Goal: Task Accomplishment & Management: Complete application form

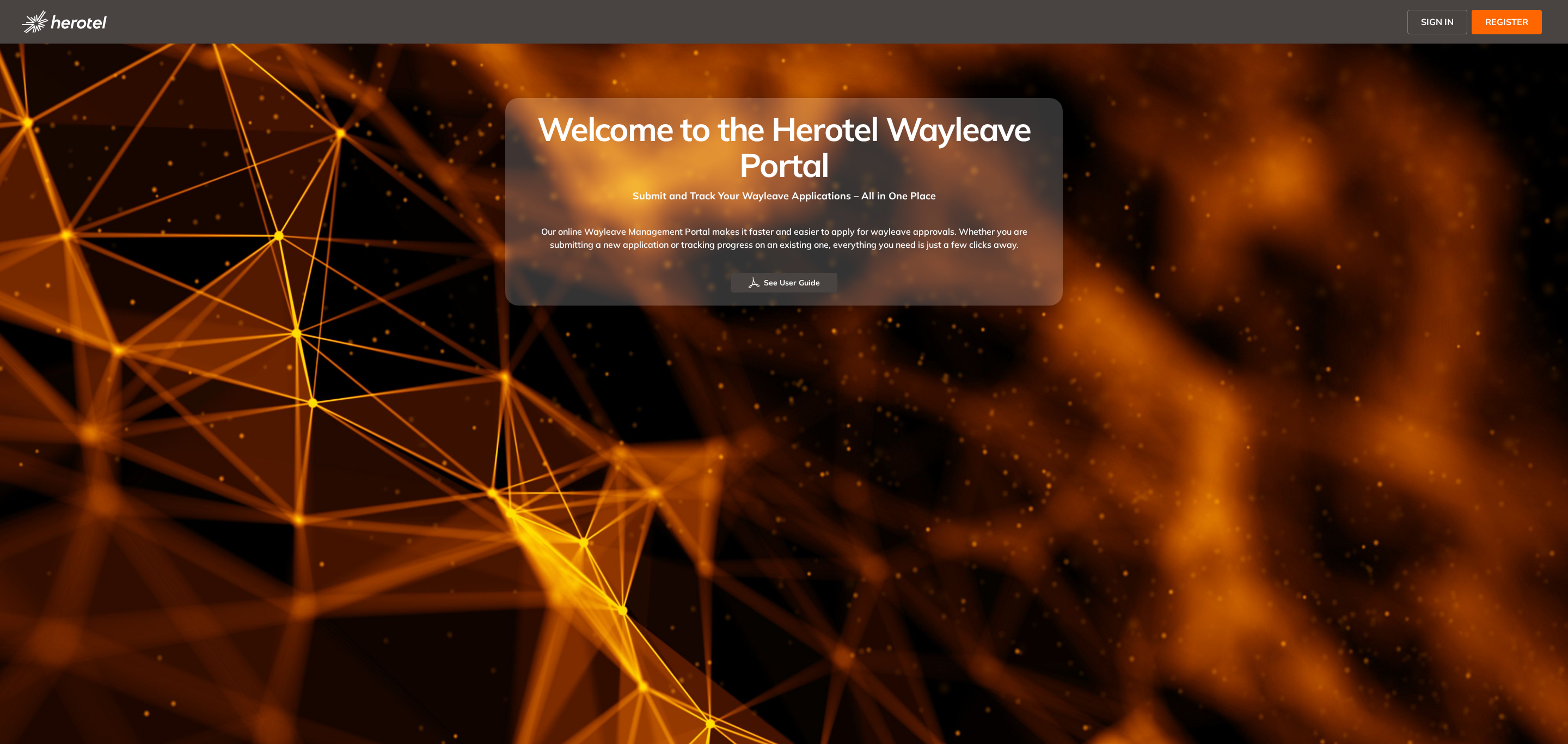
click at [1447, 21] on span "SIGN IN" at bounding box center [1437, 21] width 33 height 13
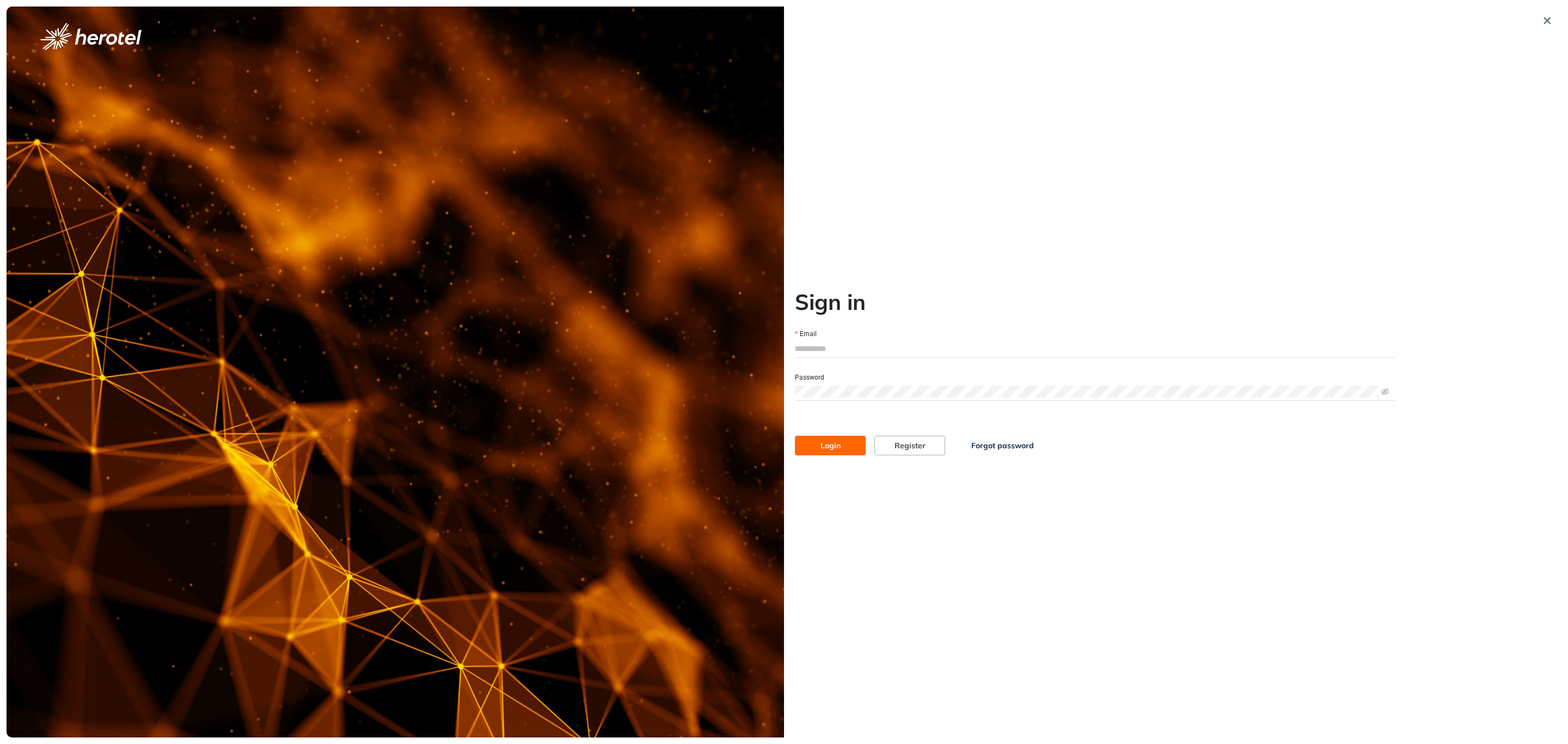
type input "**********"
click at [826, 444] on span "Login" at bounding box center [830, 445] width 20 height 12
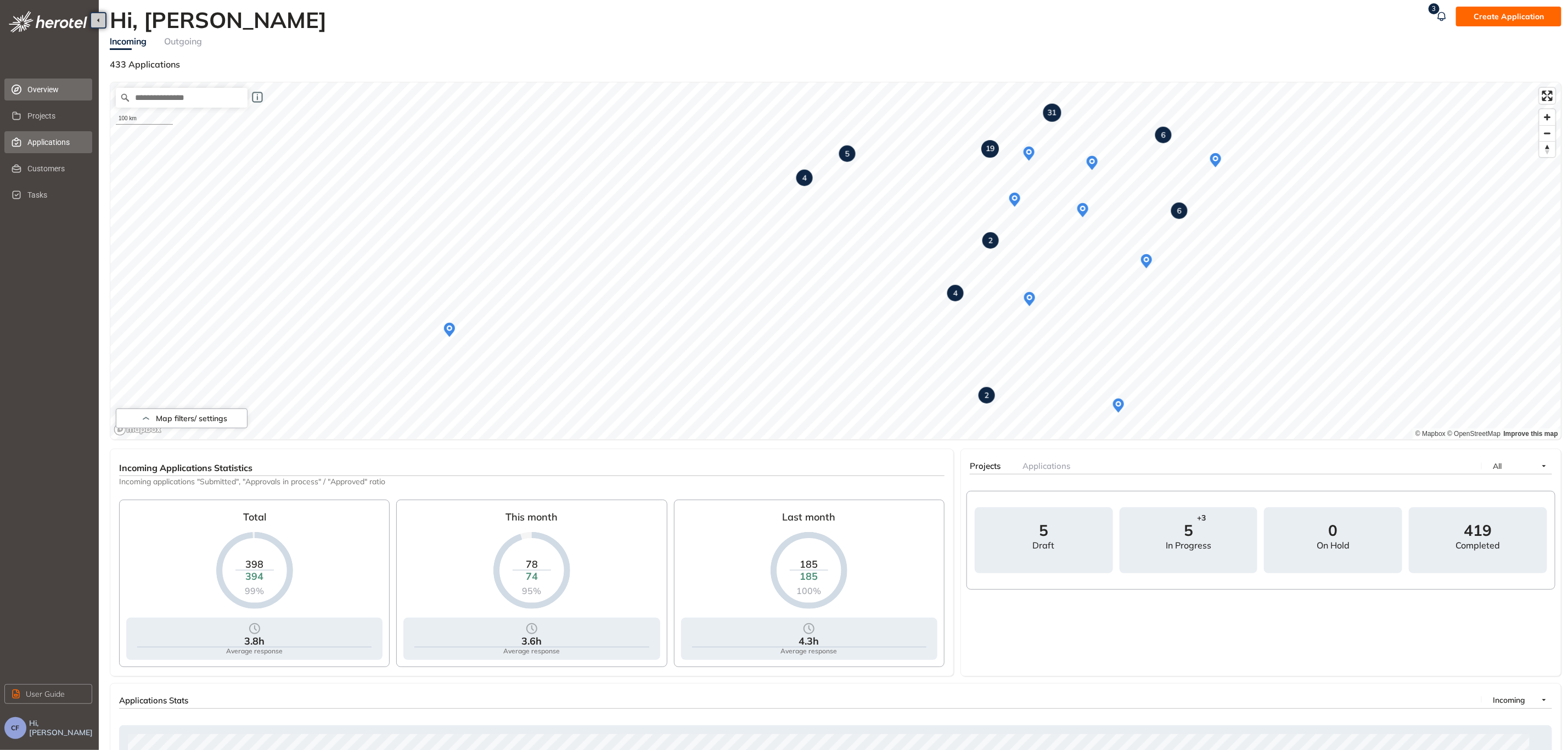
click at [35, 147] on span "Applications" at bounding box center [55, 142] width 56 height 22
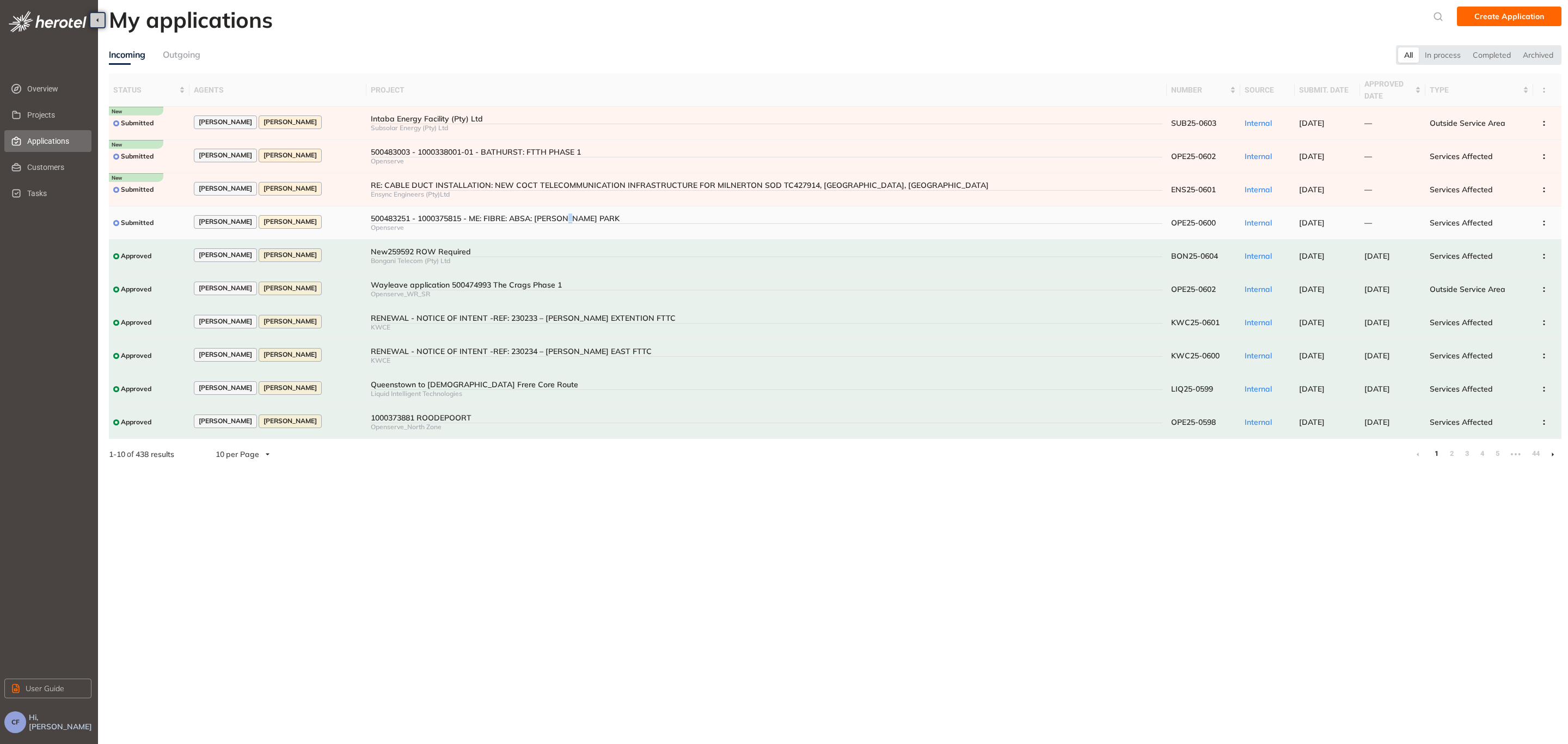
click at [568, 212] on td "500483251 - 1000375815 - ME: FIBRE: ABSA: NEWTON PARK Openserve" at bounding box center [767, 223] width 801 height 34
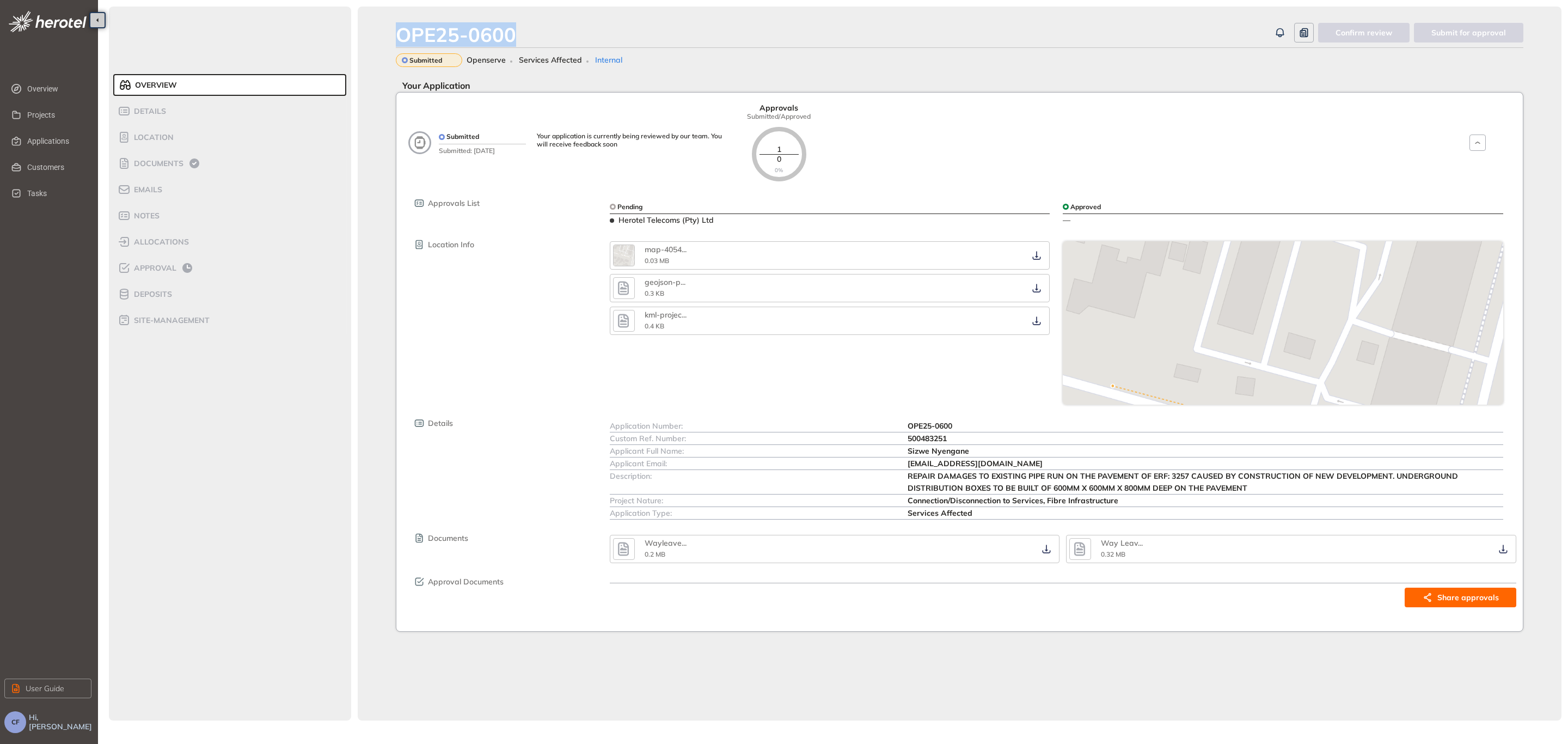
drag, startPoint x: 515, startPoint y: 31, endPoint x: 393, endPoint y: 29, distance: 122.0
click at [393, 29] on div "OPE25-0600 Confirm review Submit for approval Submitted Openserve Services Affe…" at bounding box center [960, 363] width 1204 height 714
copy div "OPE25-0600"
click at [161, 116] on div "Details" at bounding box center [164, 111] width 93 height 13
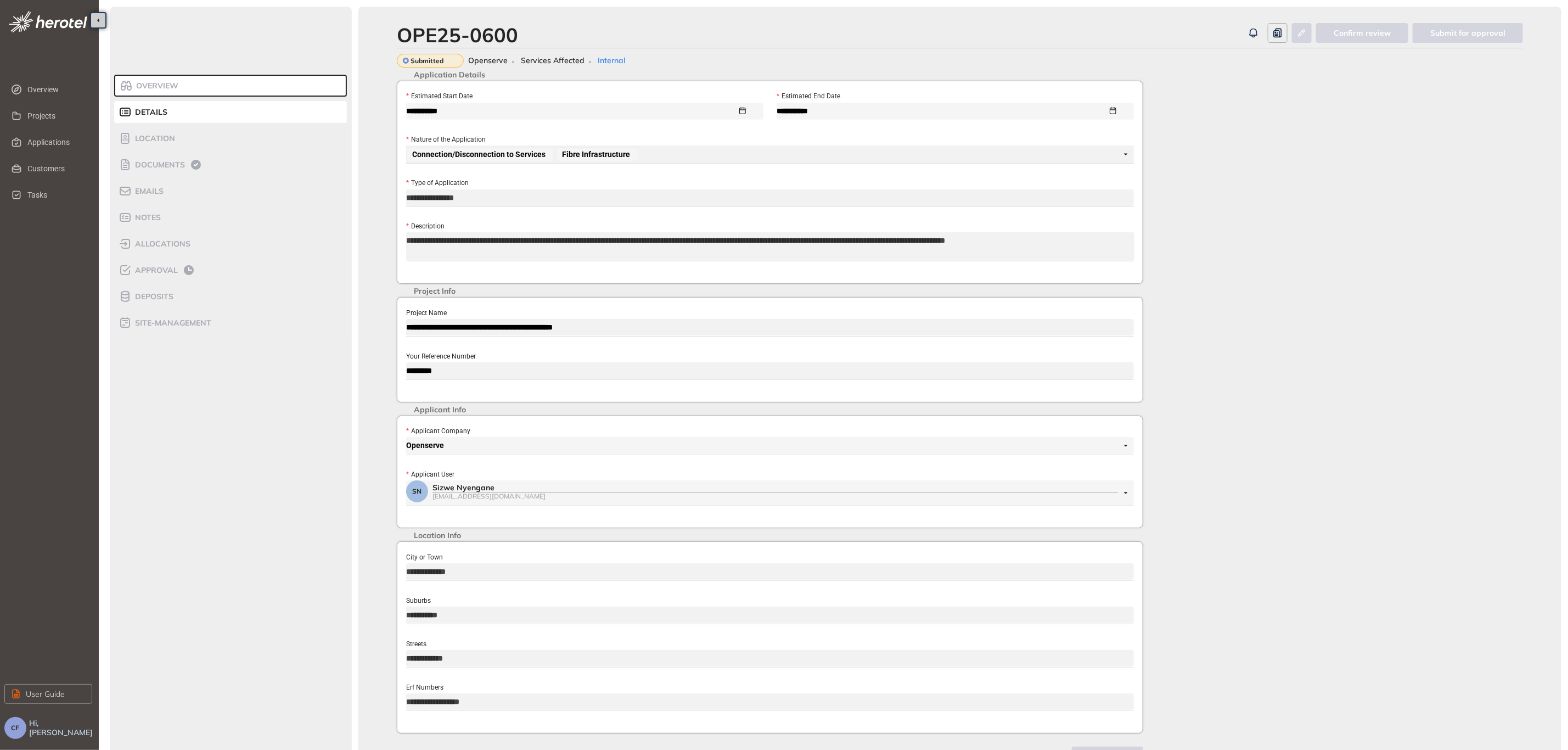
click at [402, 336] on div "**********" at bounding box center [770, 350] width 747 height 105
click at [399, 374] on div "**********" at bounding box center [770, 350] width 747 height 105
drag, startPoint x: 461, startPoint y: 660, endPoint x: 400, endPoint y: 658, distance: 61.0
click at [400, 658] on div "**********" at bounding box center [770, 637] width 747 height 192
drag, startPoint x: 459, startPoint y: 613, endPoint x: 402, endPoint y: 613, distance: 57.0
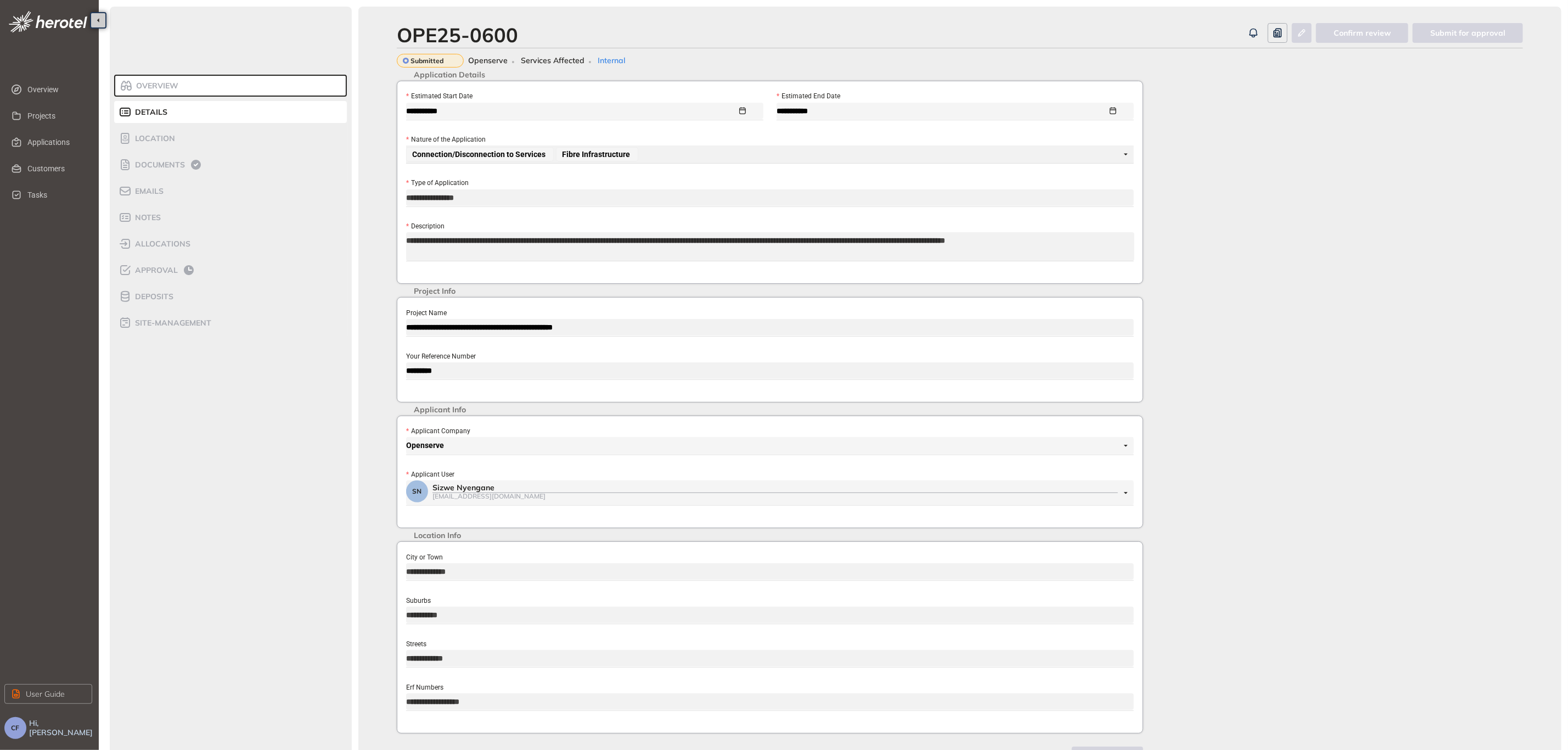
click at [403, 613] on div "**********" at bounding box center [770, 637] width 747 height 192
drag, startPoint x: 461, startPoint y: 569, endPoint x: 393, endPoint y: 569, distance: 68.0
click at [393, 569] on div "**********" at bounding box center [770, 423] width 760 height 685
click at [167, 161] on span "Documents" at bounding box center [158, 165] width 53 height 9
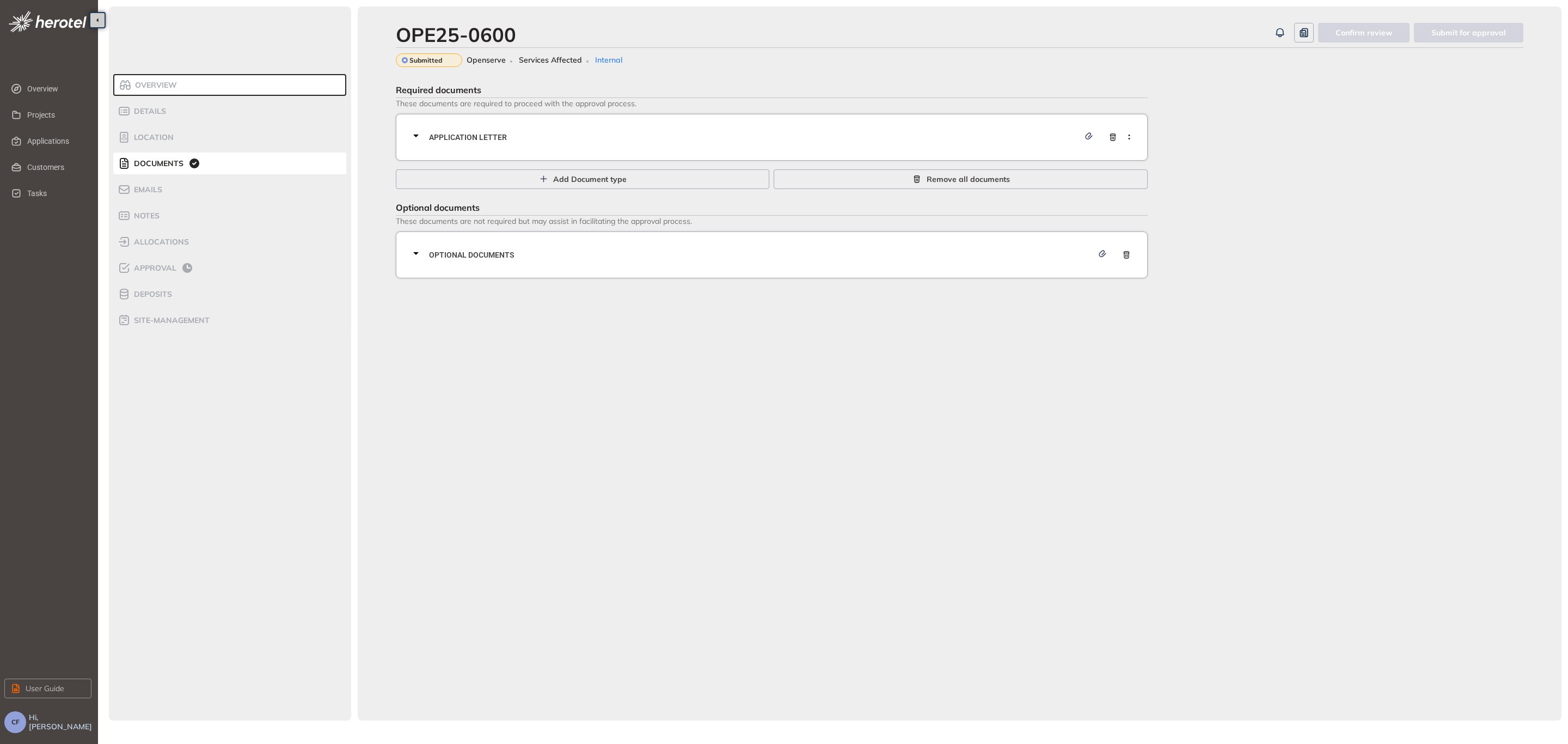
click at [518, 134] on span "Application letter" at bounding box center [754, 137] width 650 height 12
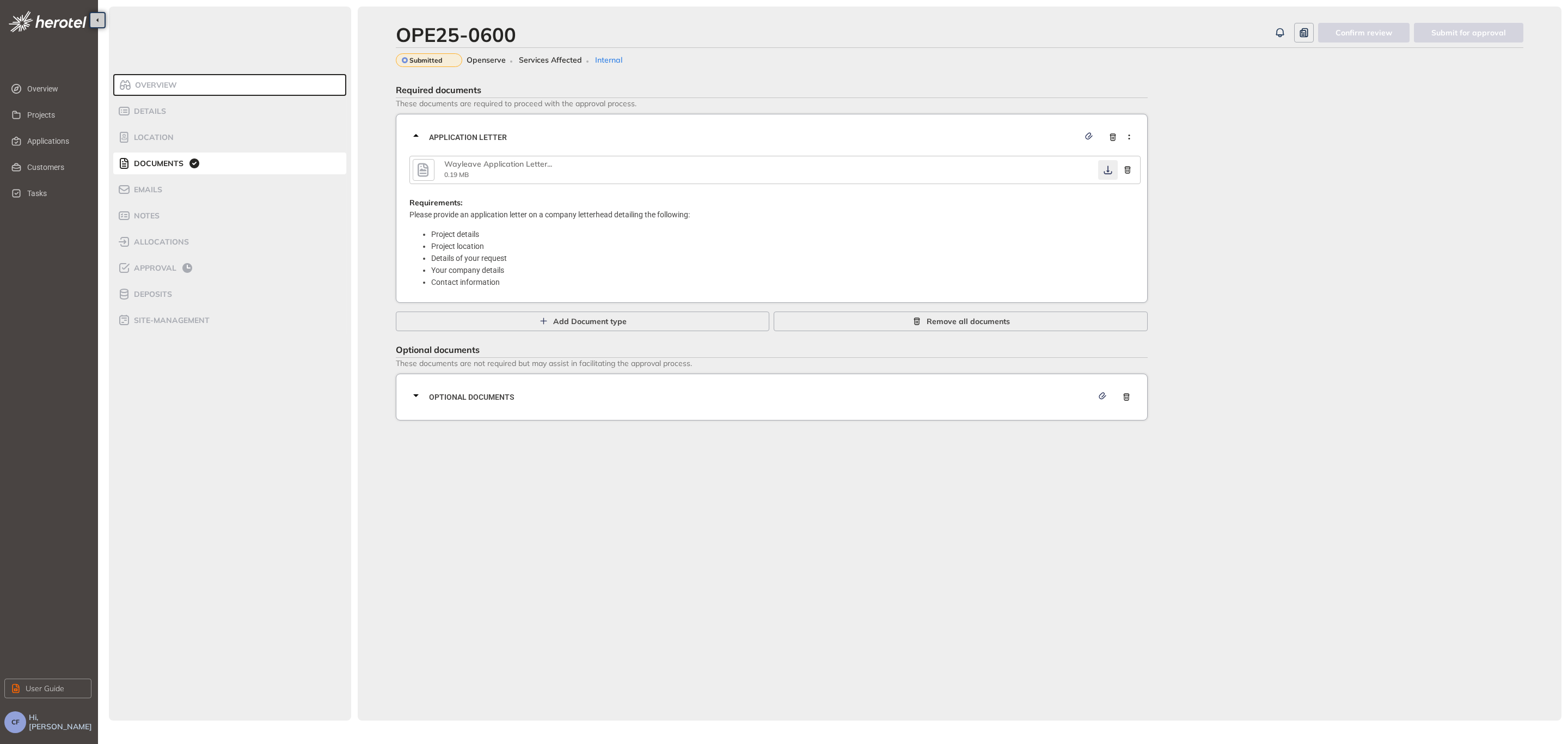
click at [1106, 166] on icon "button" at bounding box center [1107, 170] width 11 height 9
click at [445, 408] on div "Optional documents" at bounding box center [775, 397] width 731 height 33
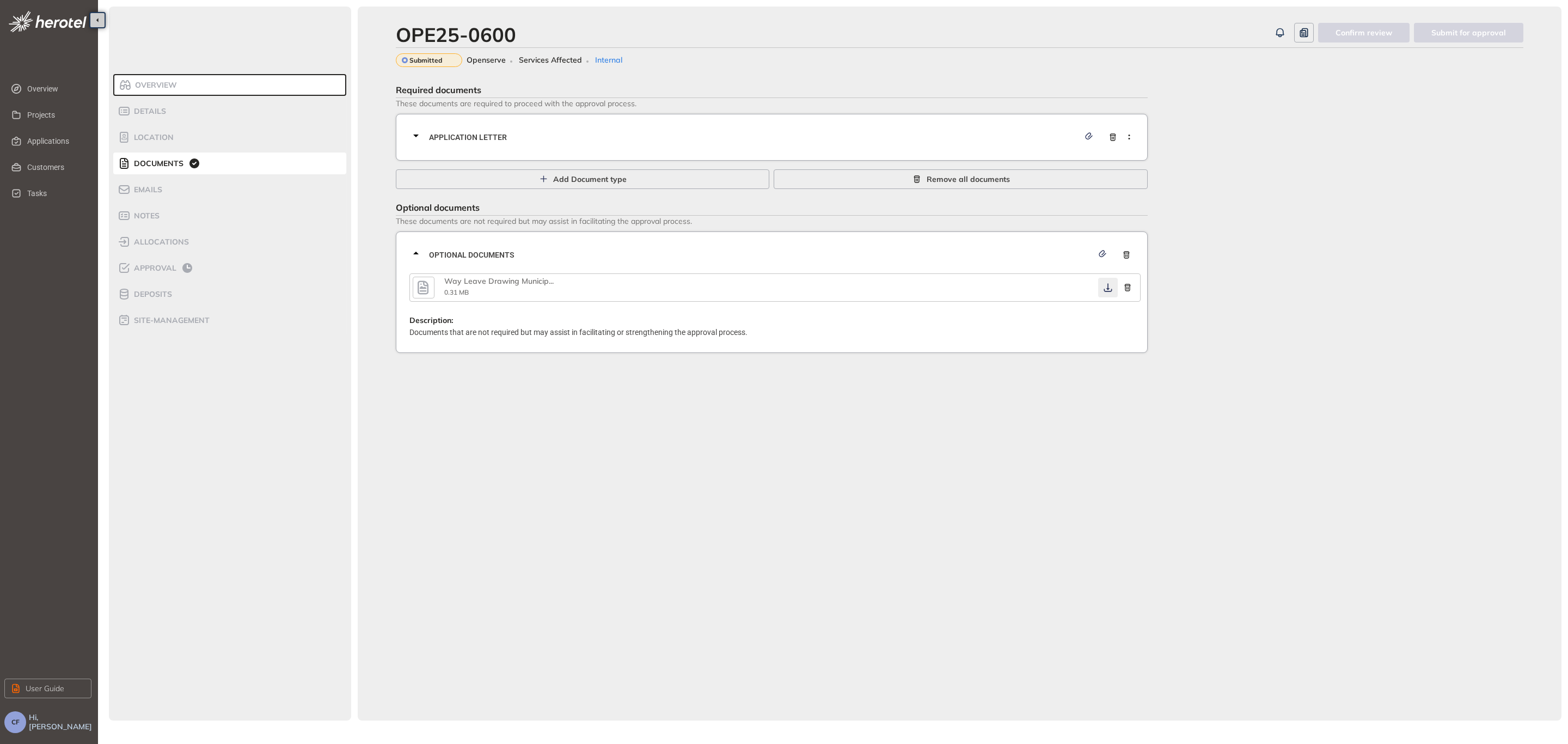
click at [1107, 284] on icon "button" at bounding box center [1107, 287] width 8 height 9
click at [171, 274] on li "Approval" at bounding box center [230, 268] width 233 height 21
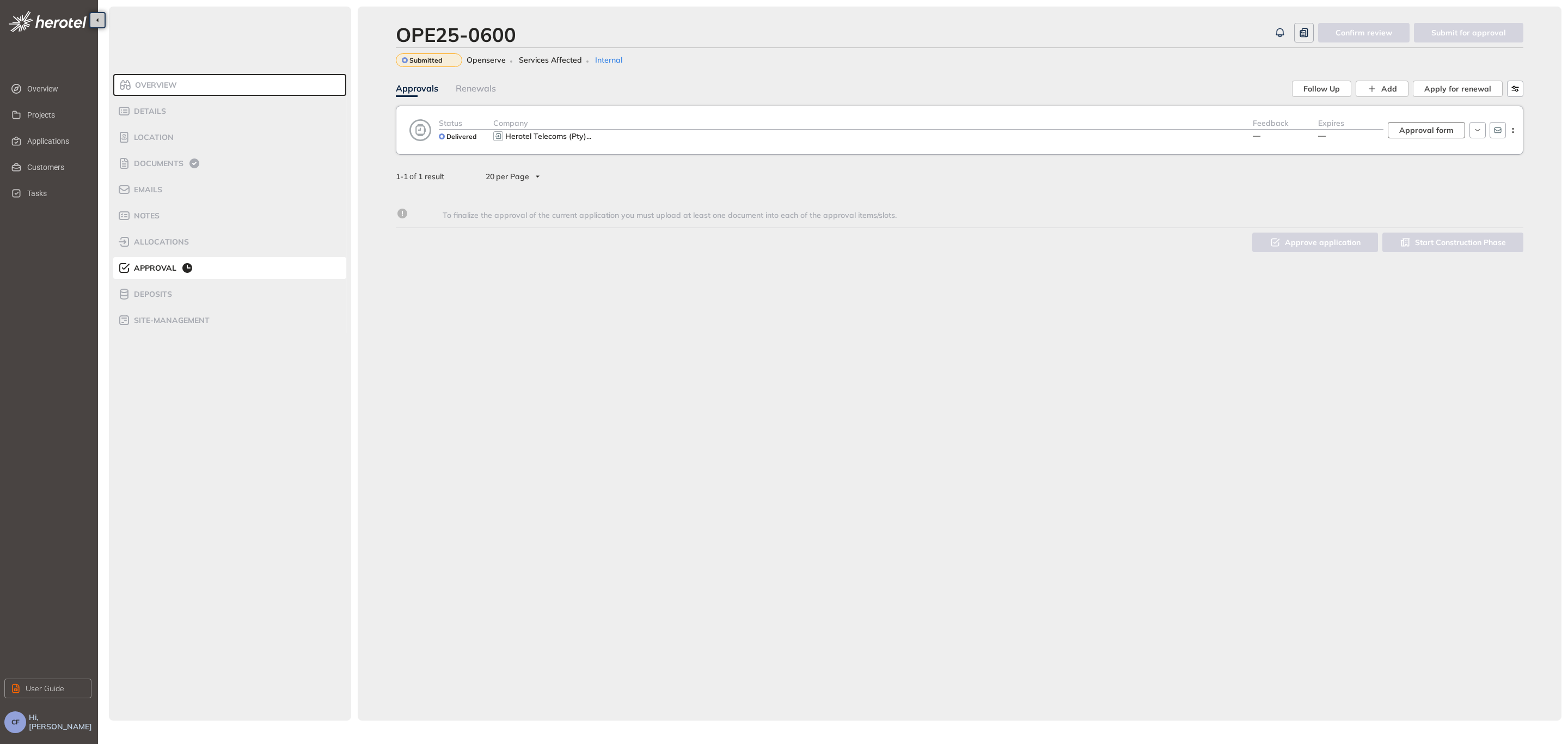
click at [1444, 124] on span "Approval form" at bounding box center [1427, 130] width 54 height 12
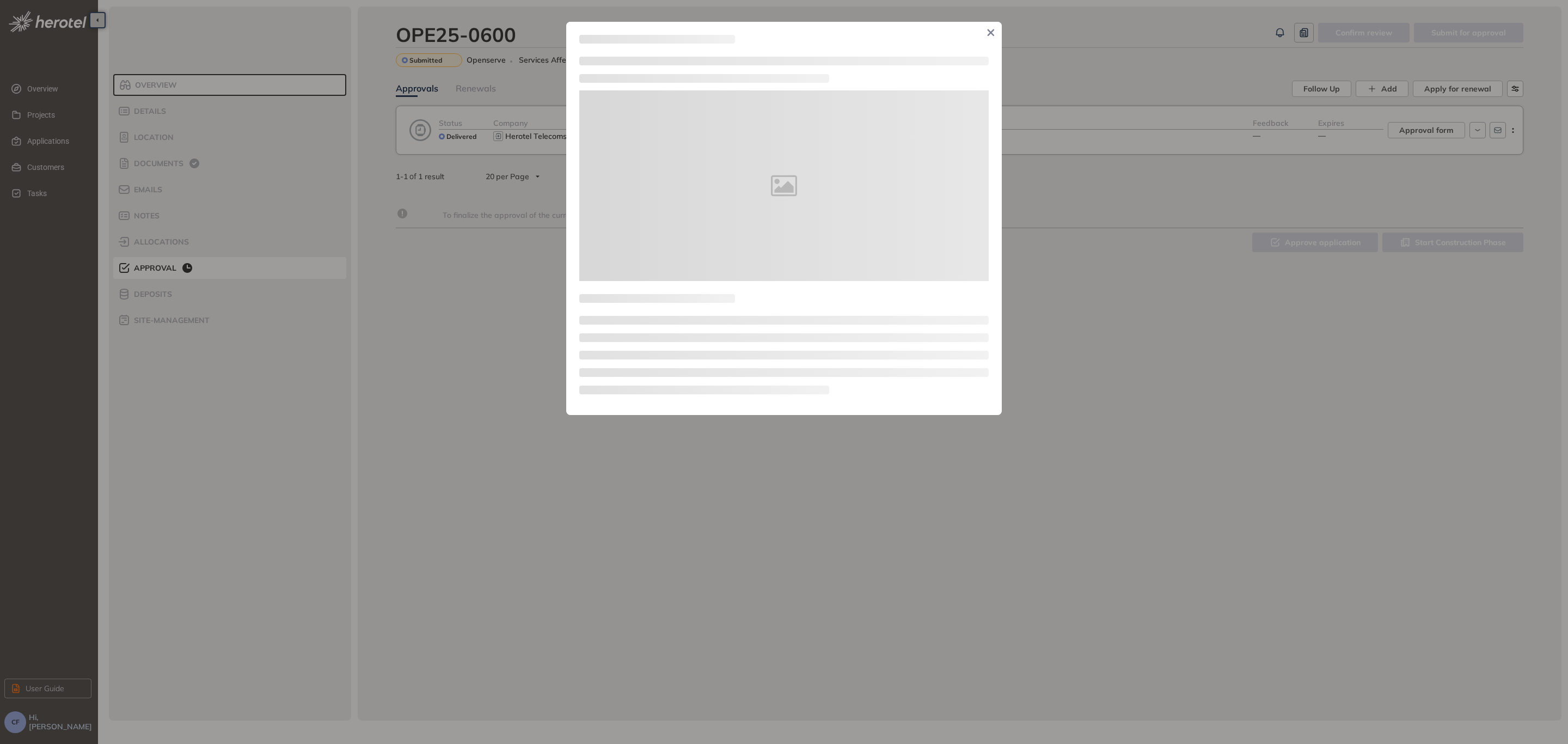
type textarea "**********"
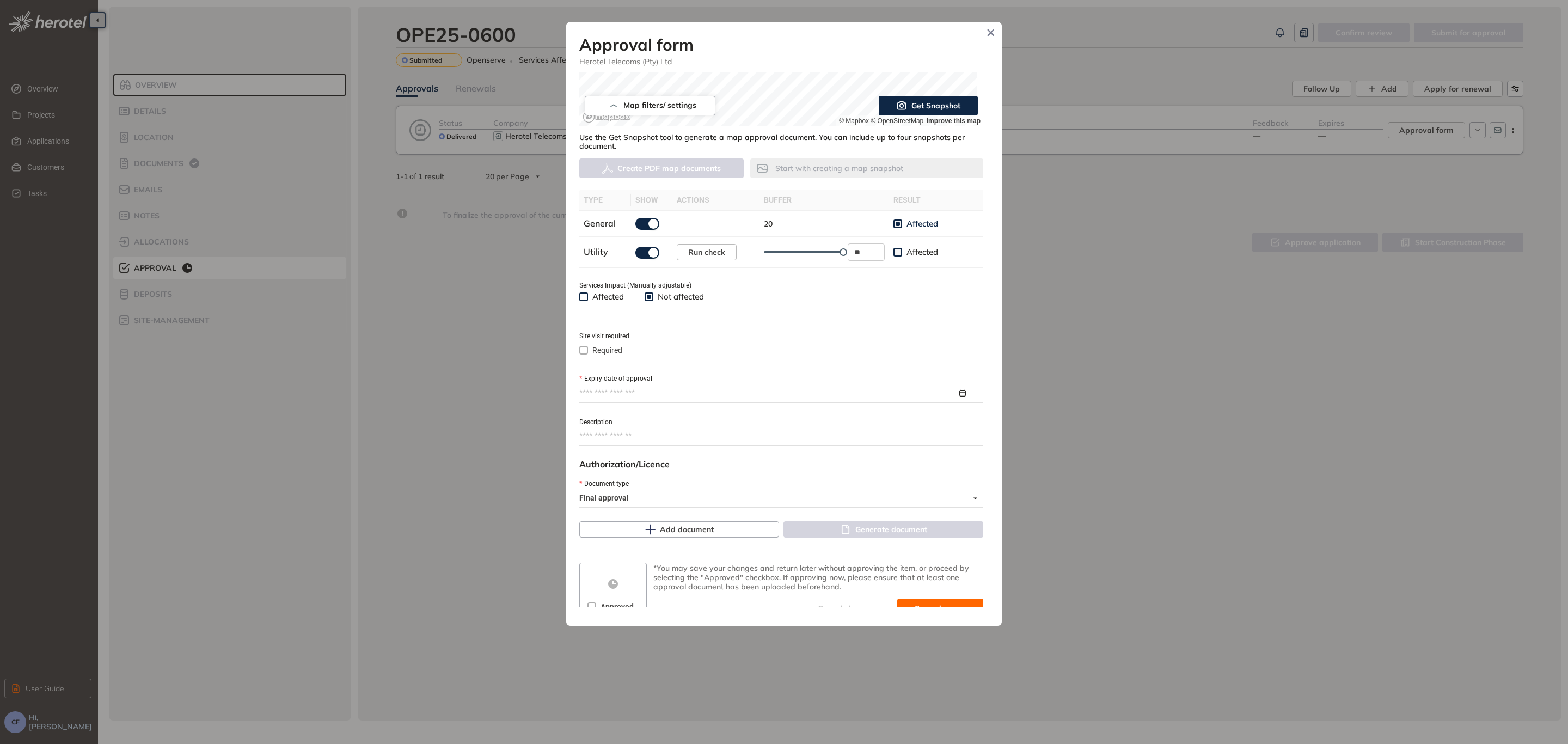
scroll to position [238, 0]
click at [651, 381] on div at bounding box center [781, 389] width 404 height 16
click at [759, 416] on span "button" at bounding box center [758, 416] width 6 height 6
click at [751, 412] on button "button" at bounding box center [757, 415] width 12 height 22
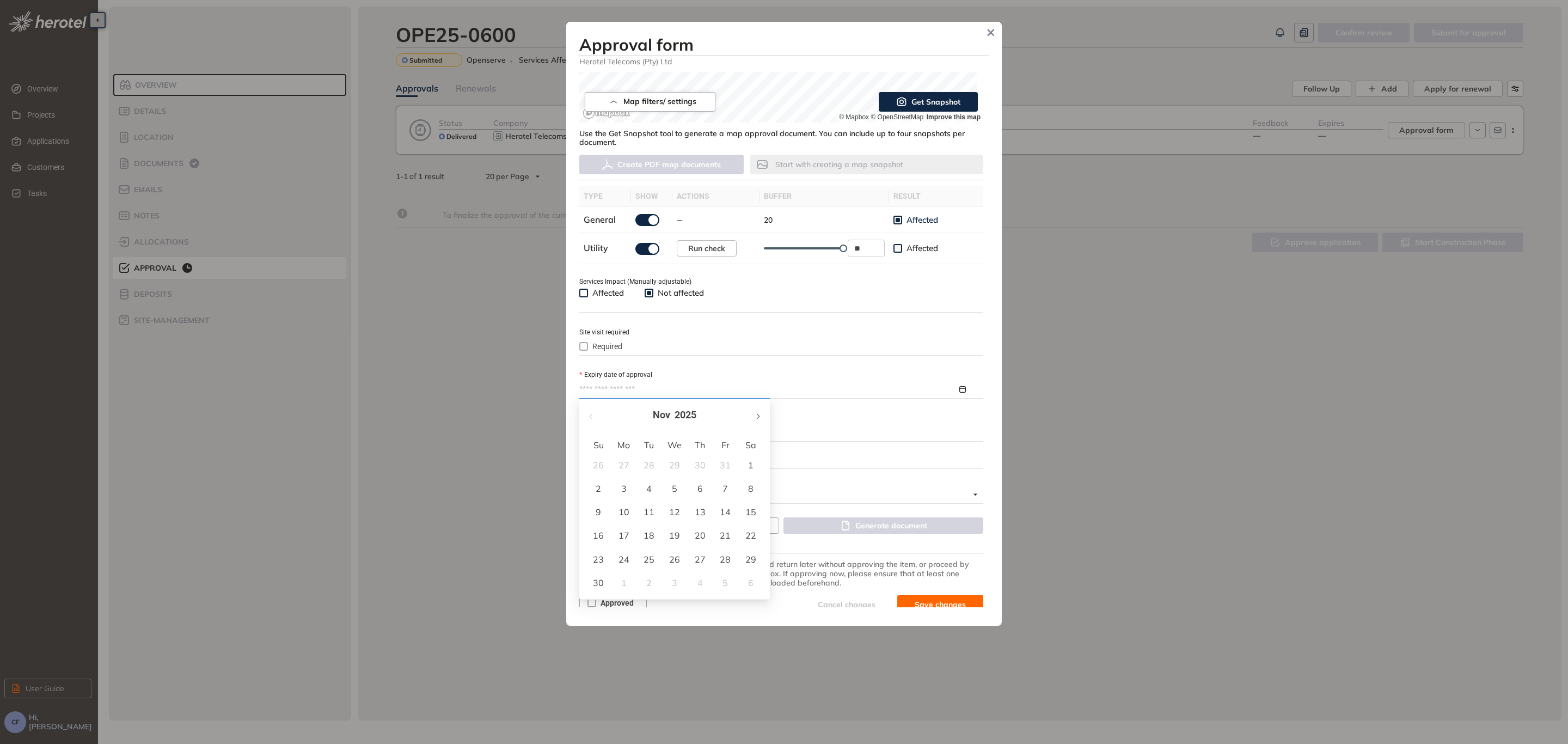
click at [751, 412] on button "button" at bounding box center [757, 415] width 12 height 22
click at [753, 413] on button "button" at bounding box center [757, 415] width 12 height 22
type input "**********"
click at [678, 508] on div "18" at bounding box center [675, 512] width 13 height 13
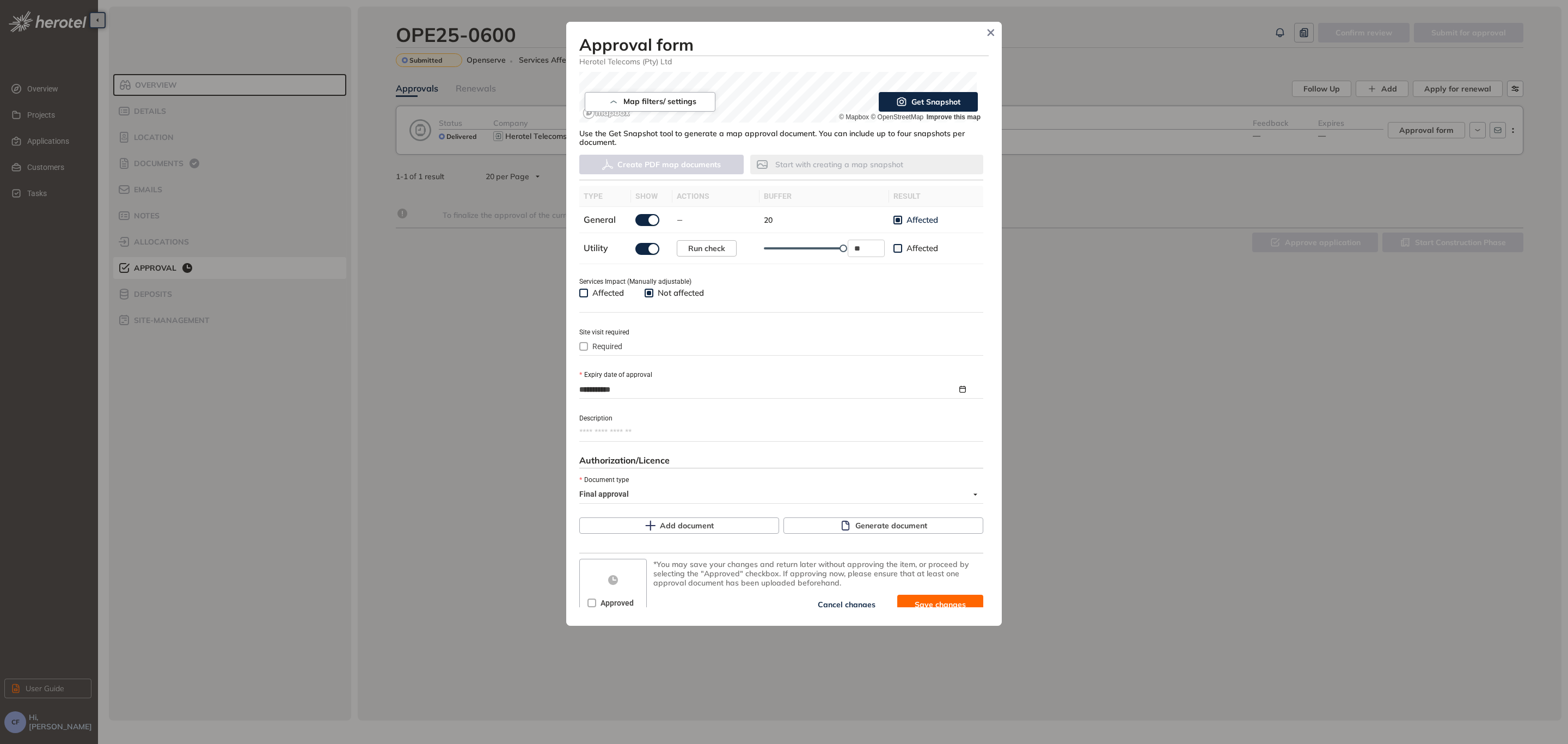
scroll to position [249, 0]
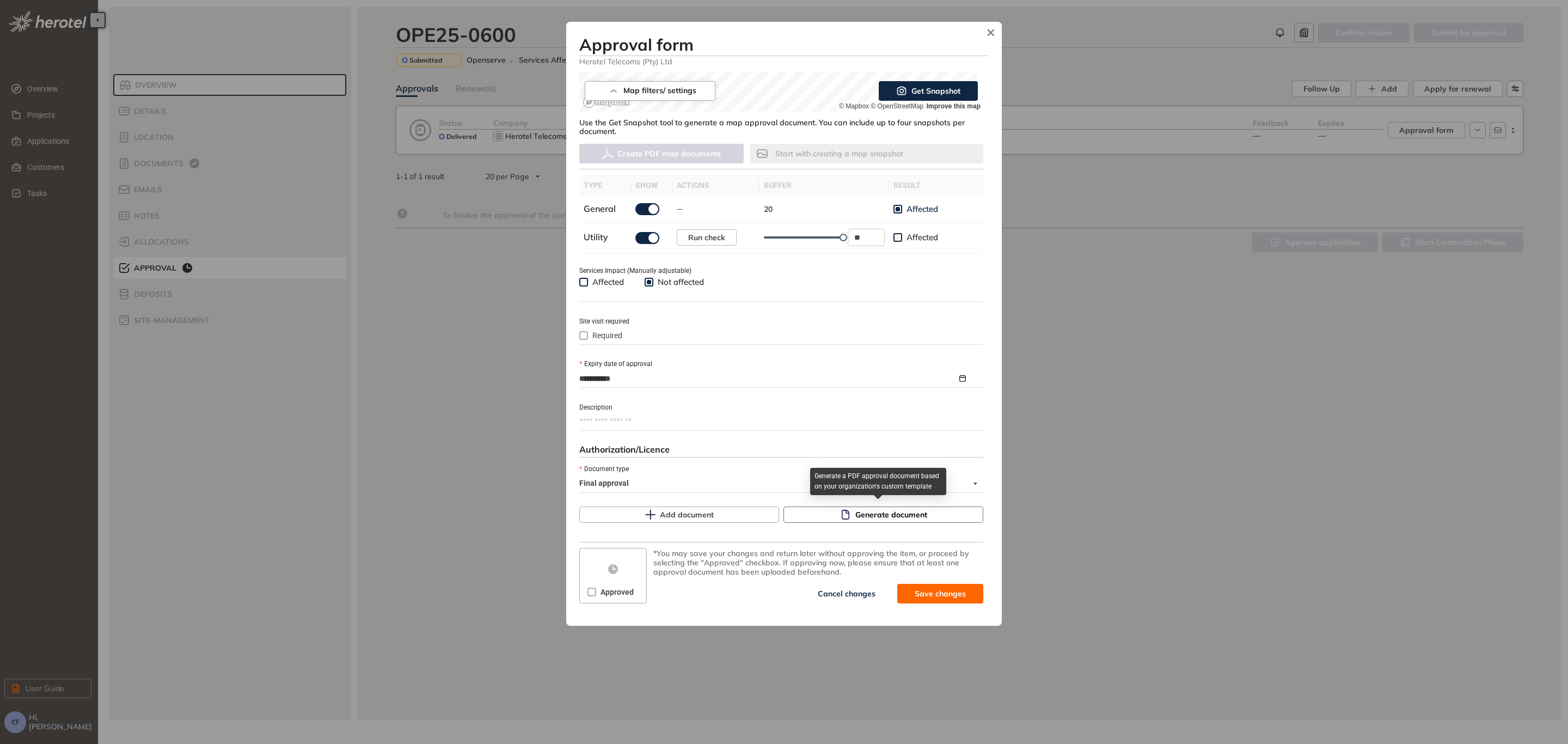
click at [893, 508] on span "Generate document" at bounding box center [891, 514] width 72 height 12
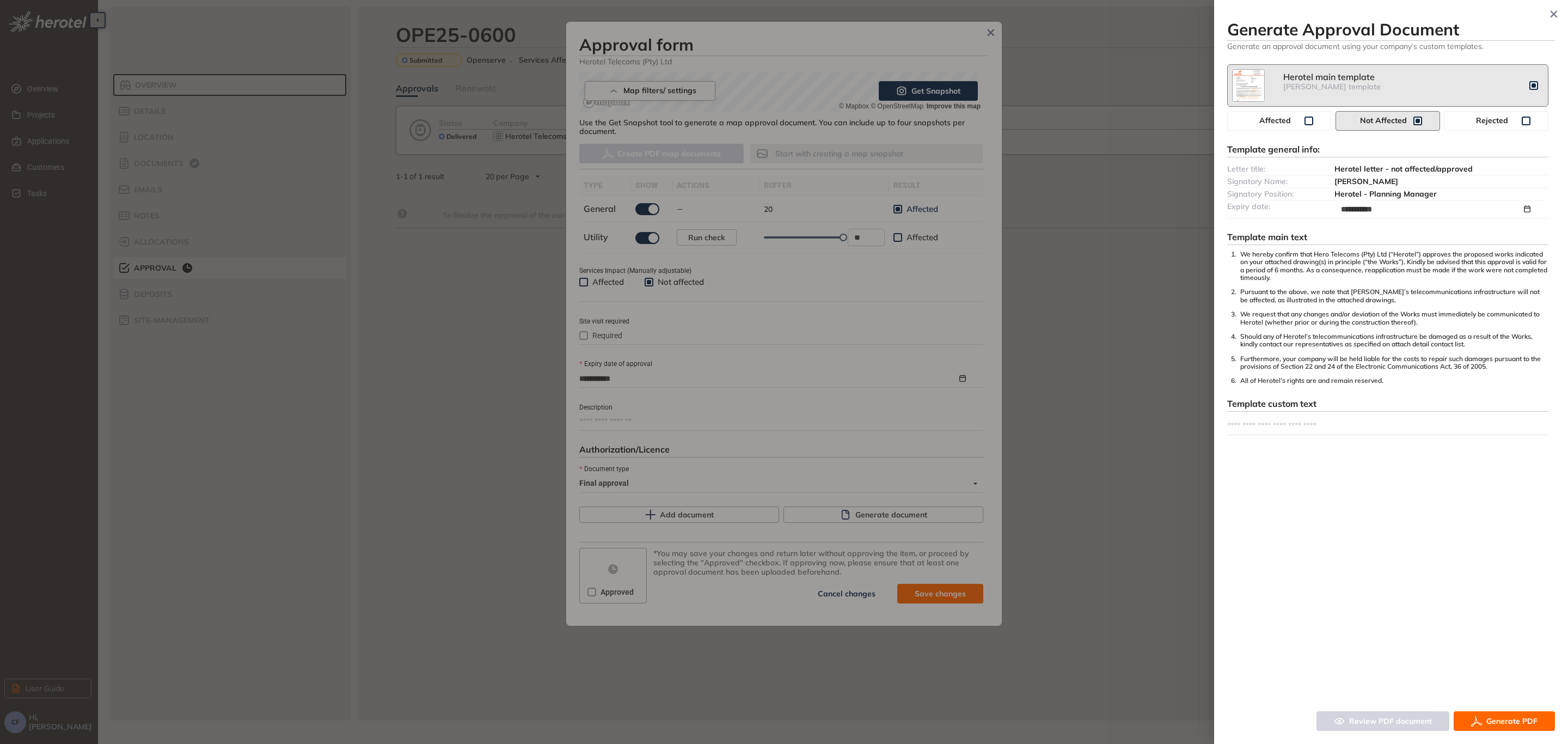
click at [1512, 721] on span "Generate PDF" at bounding box center [1512, 720] width 51 height 12
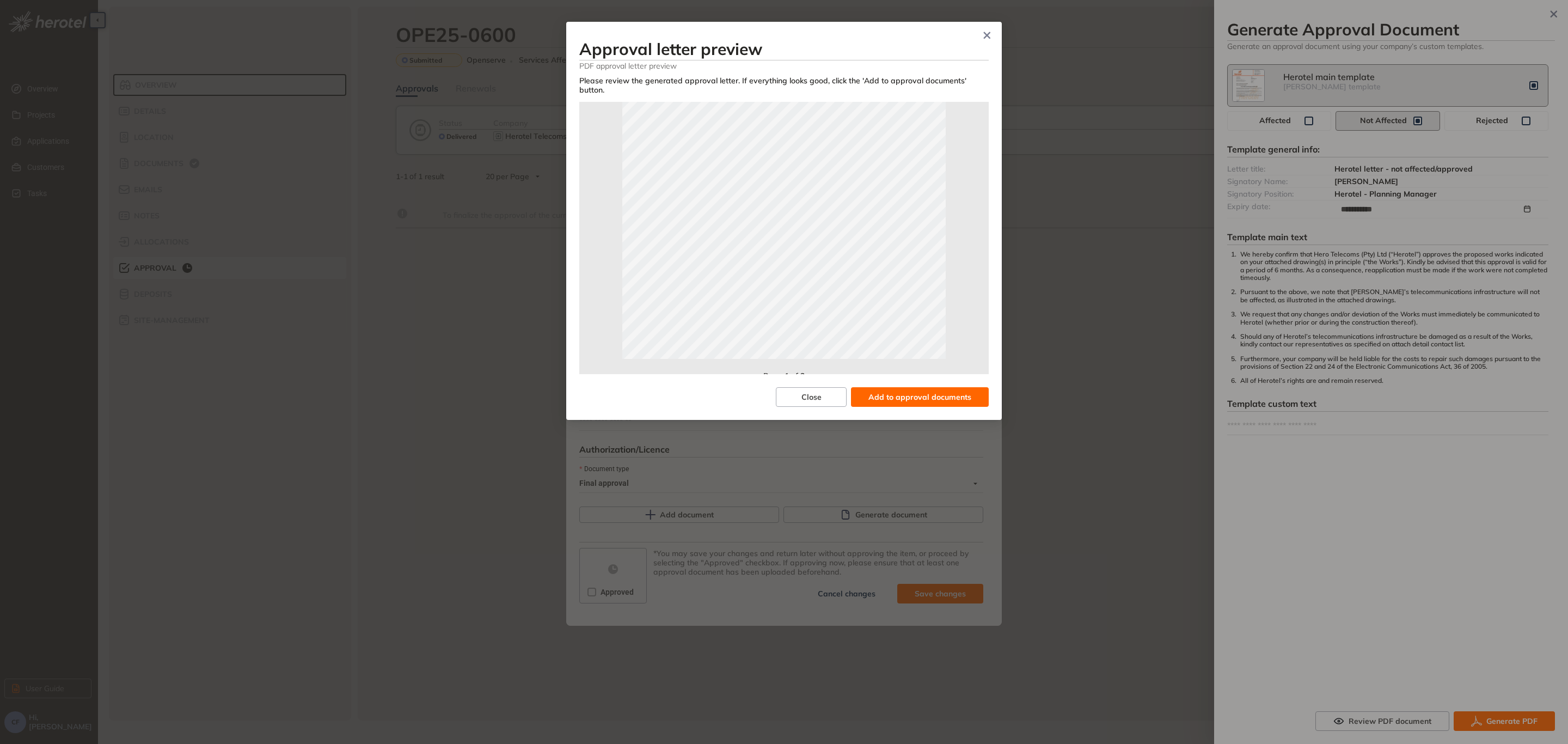
scroll to position [242, 0]
click at [903, 391] on span "Add to approval documents" at bounding box center [920, 396] width 103 height 12
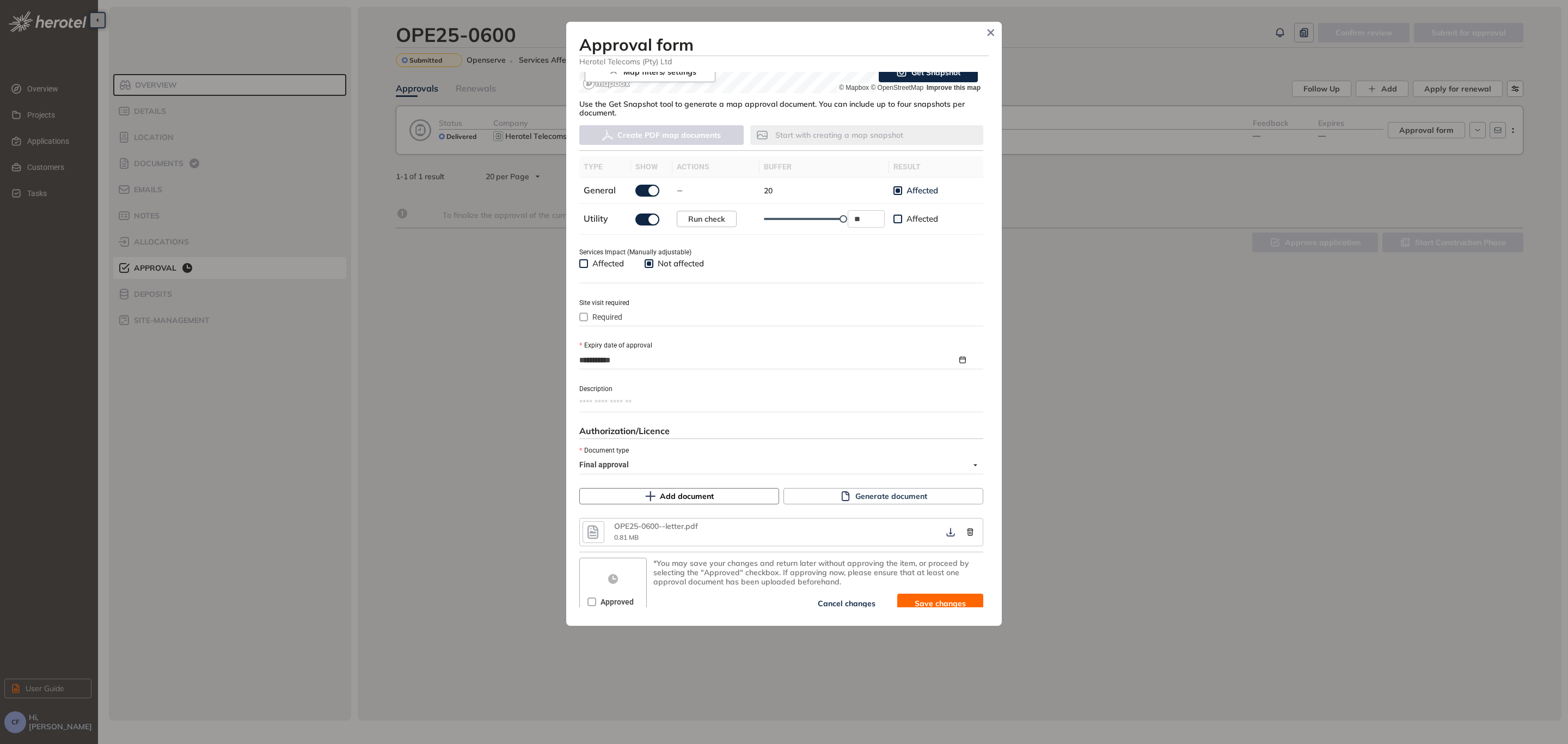
scroll to position [277, 0]
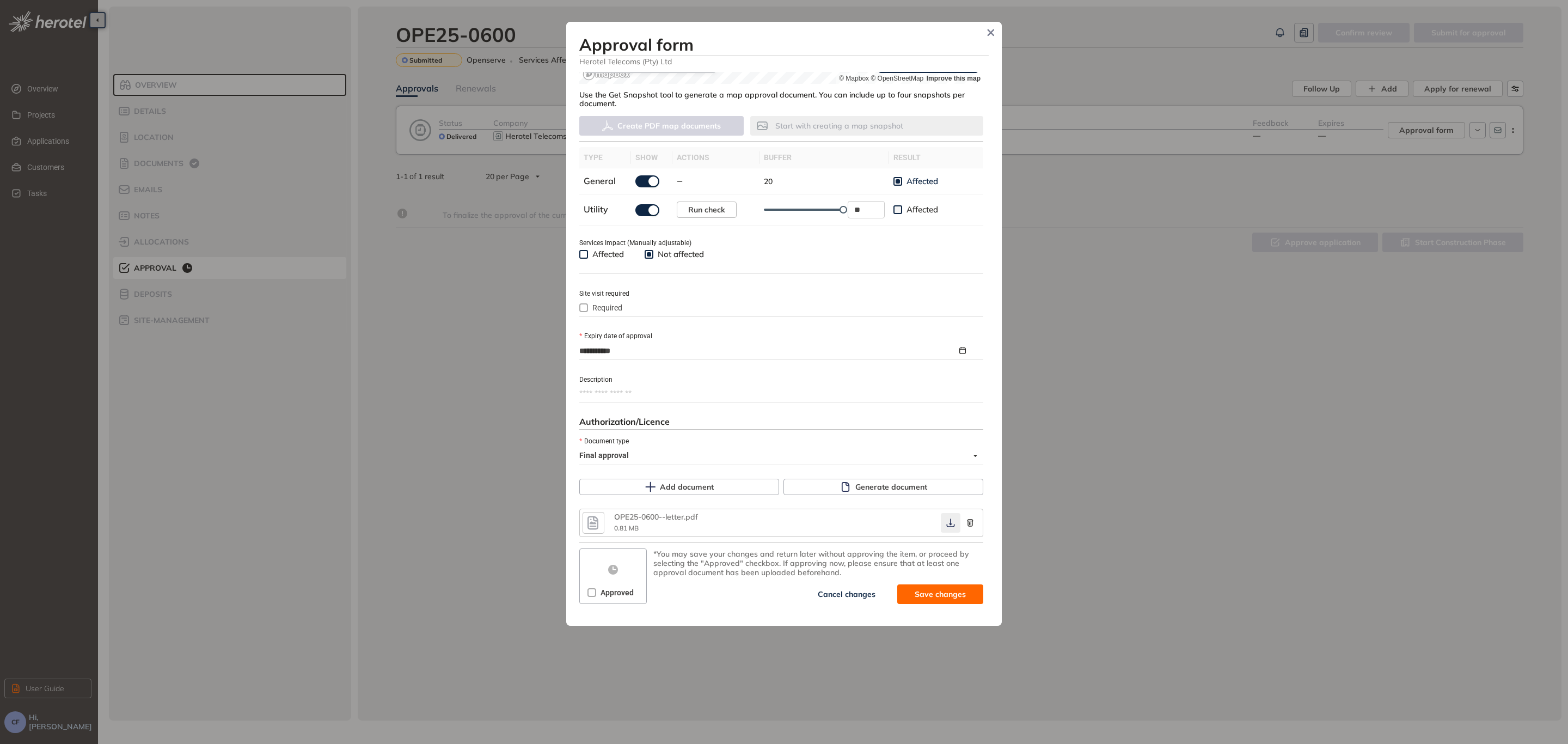
click at [948, 522] on icon "button" at bounding box center [950, 523] width 11 height 9
click at [925, 595] on span "Save and approve" at bounding box center [931, 593] width 68 height 12
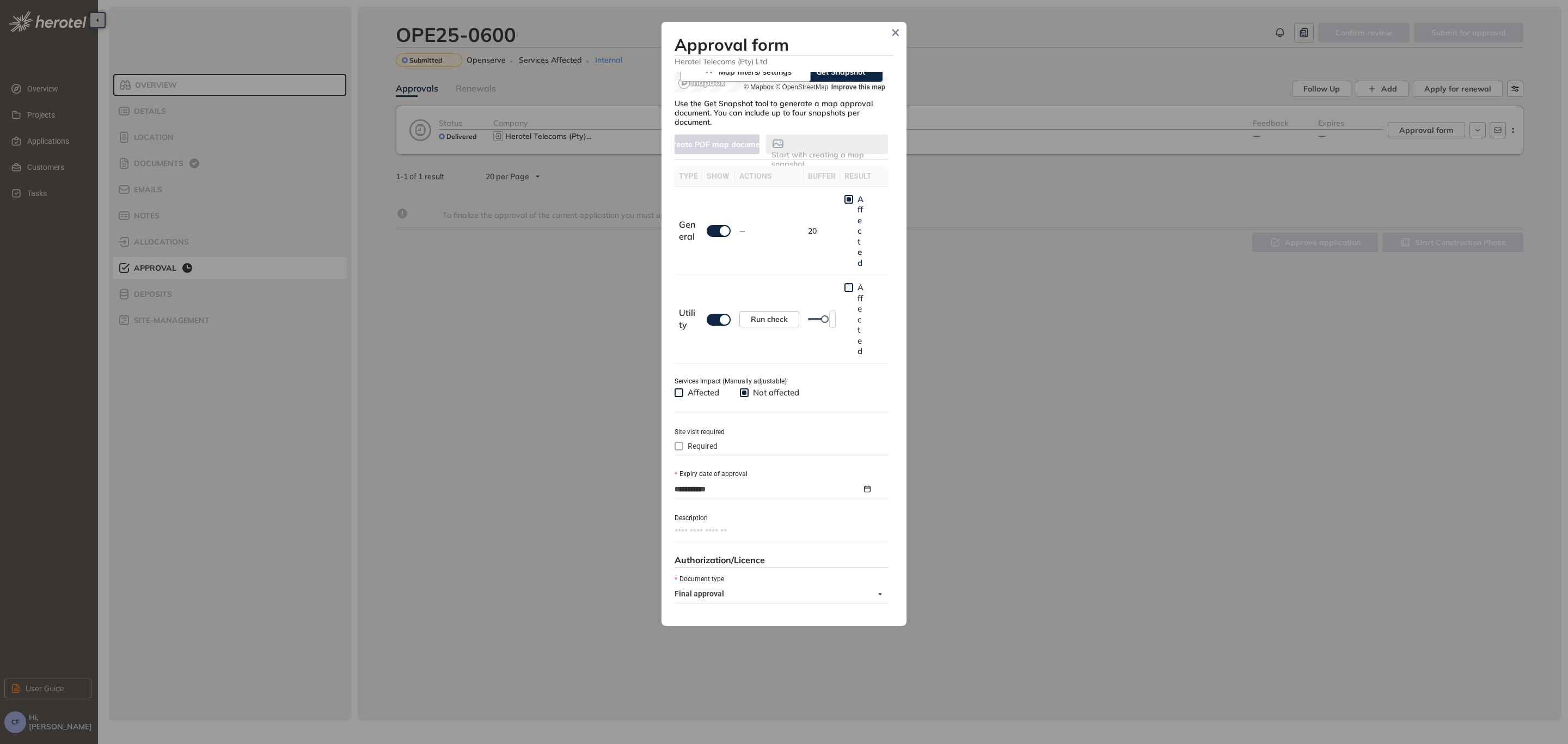
scroll to position [286, 0]
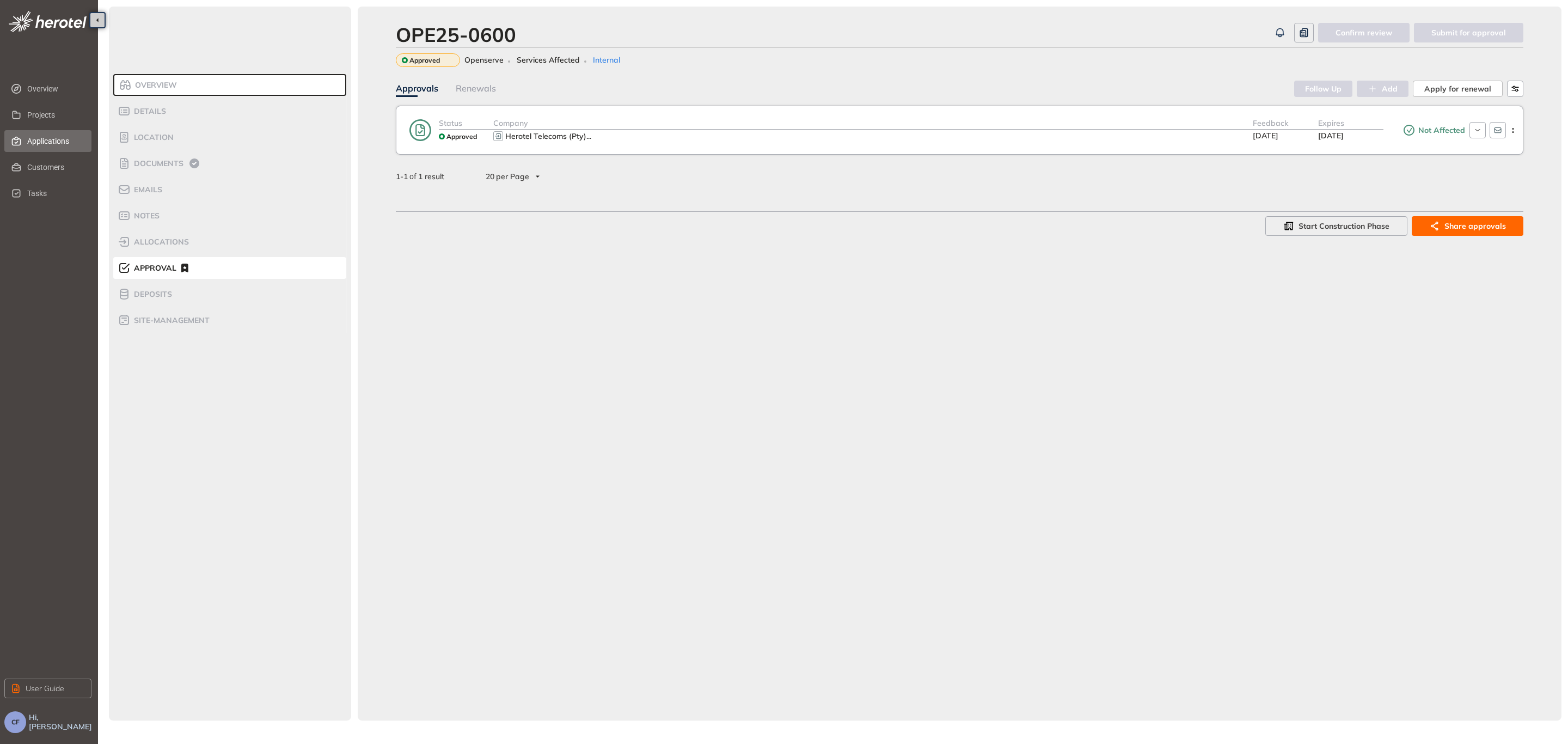
click at [53, 141] on span "Applications" at bounding box center [55, 141] width 56 height 21
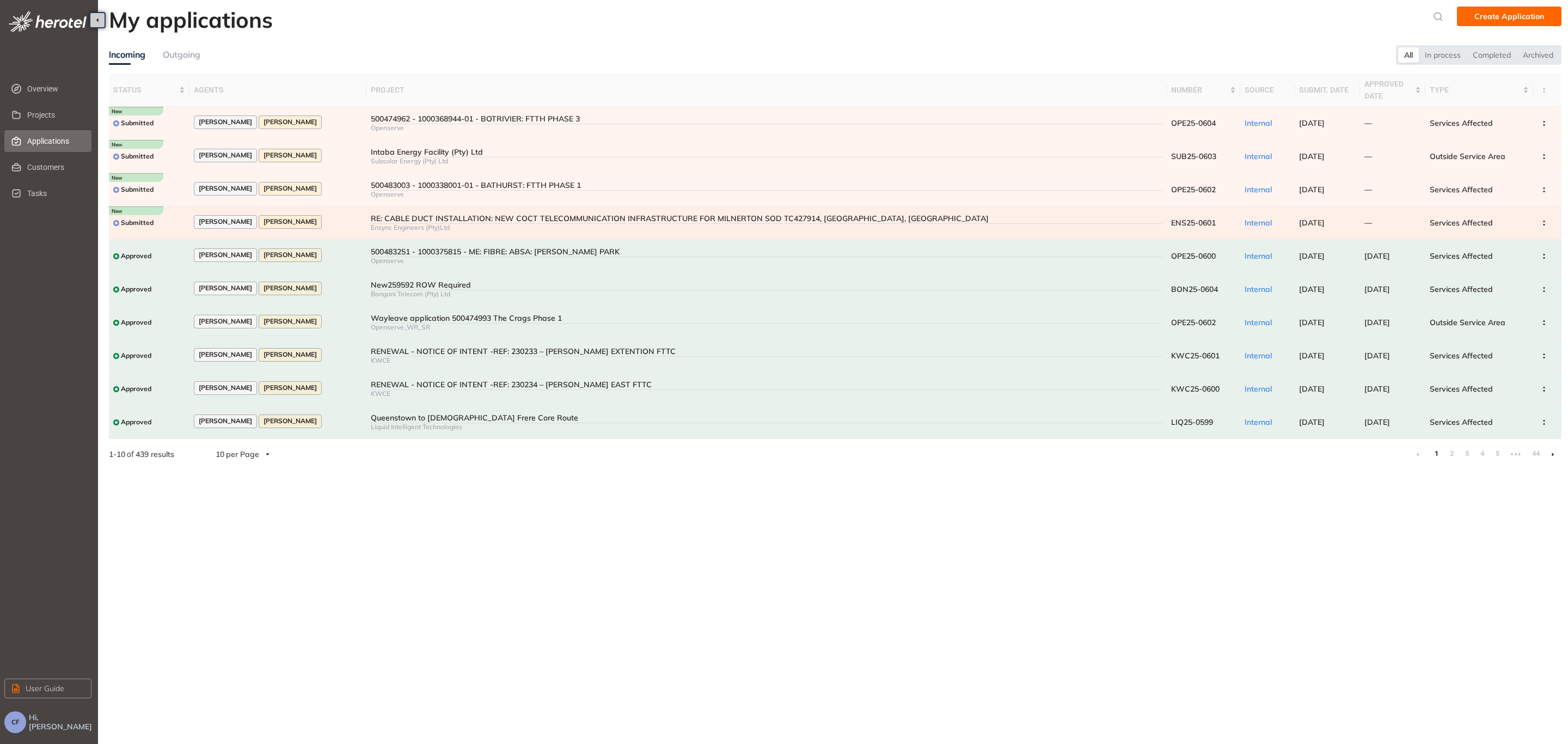
click at [377, 218] on div "RE: CABLE DUCT INSTALLATION: NEW COCT TELECOMMUNICATION INFRASTRUCTURE FOR MILN…" at bounding box center [766, 218] width 792 height 9
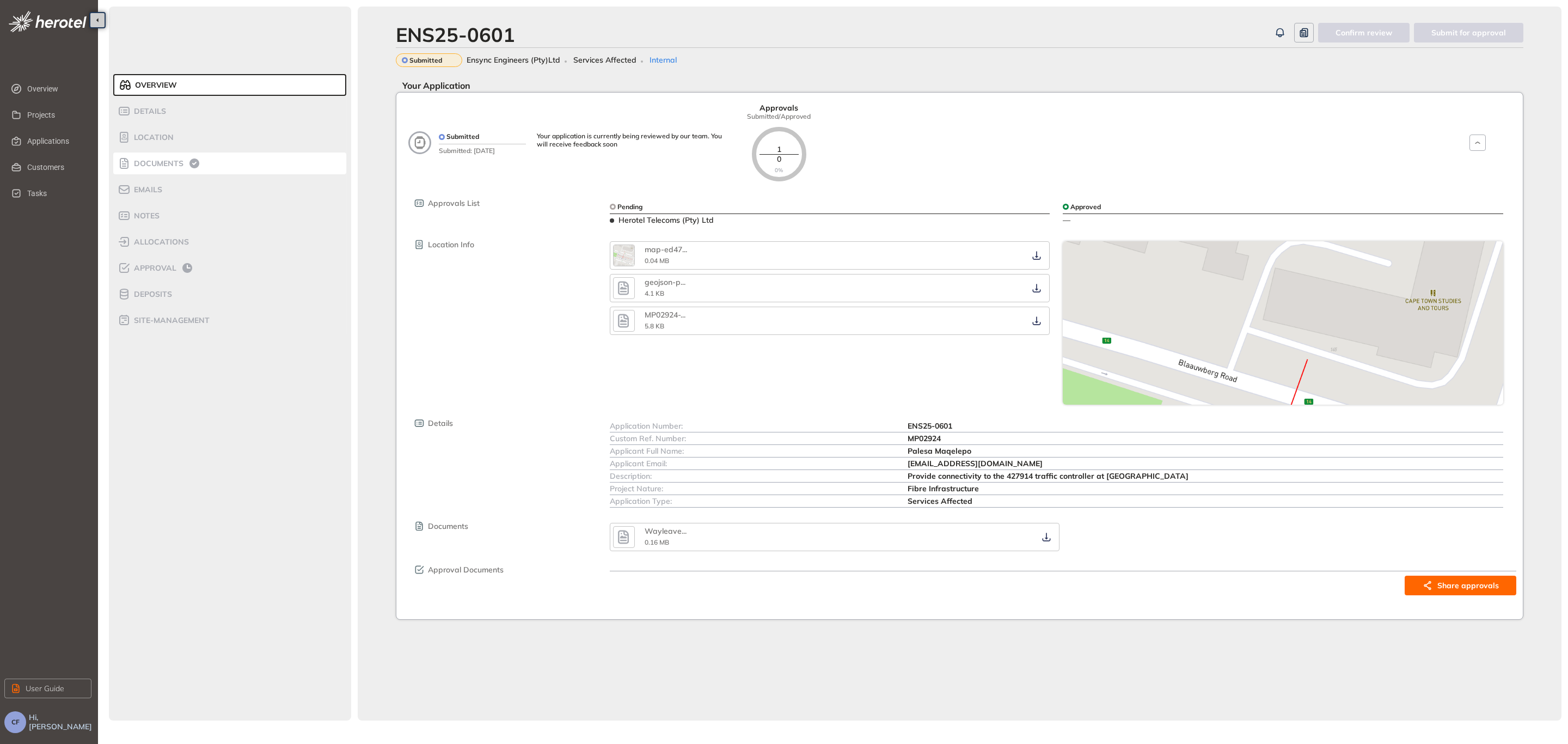
click at [166, 160] on span "Documents" at bounding box center [157, 164] width 53 height 9
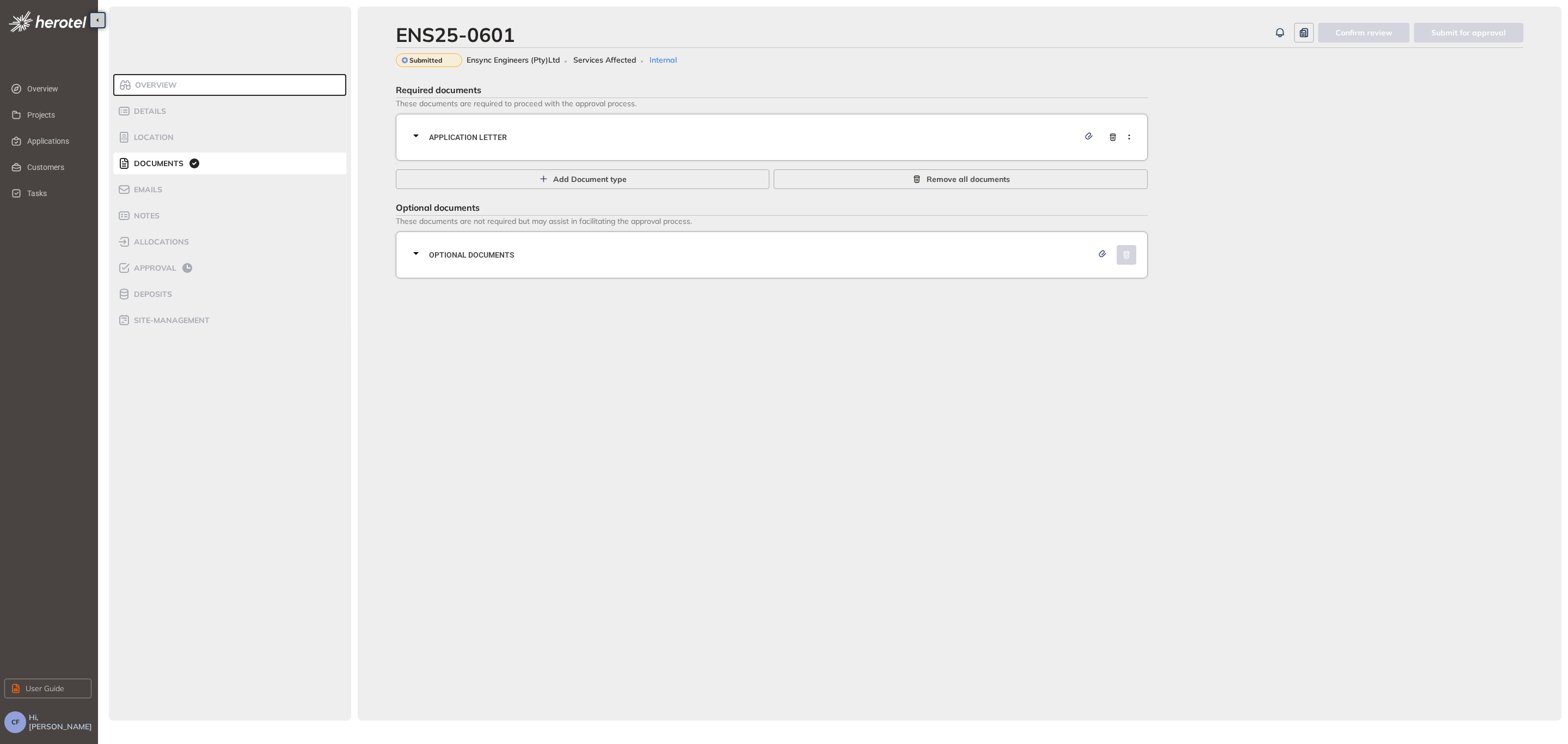
click at [454, 135] on span "Application letter" at bounding box center [754, 137] width 650 height 12
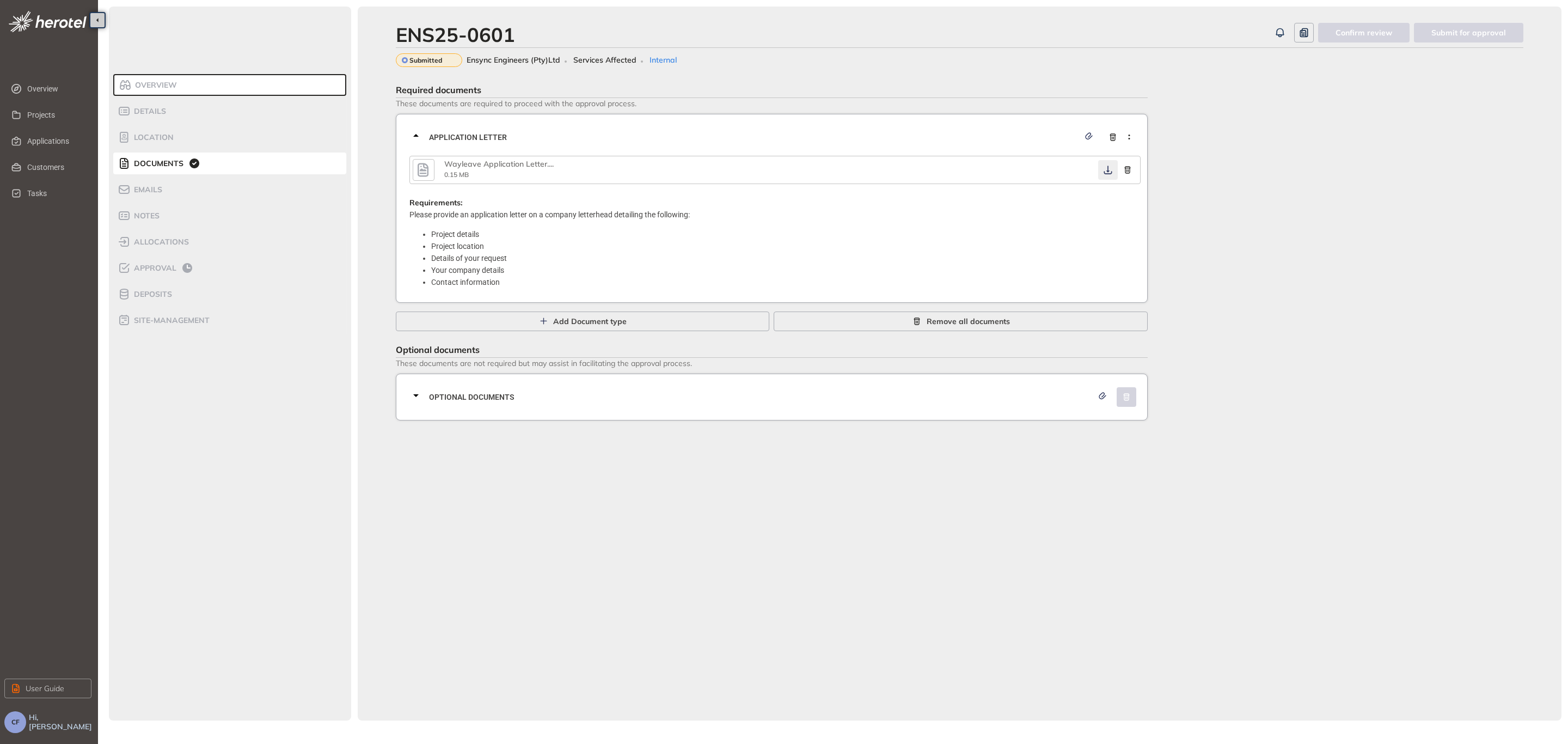
click at [1104, 166] on icon "button" at bounding box center [1107, 170] width 11 height 9
click at [499, 403] on div "Optional documents" at bounding box center [775, 397] width 731 height 33
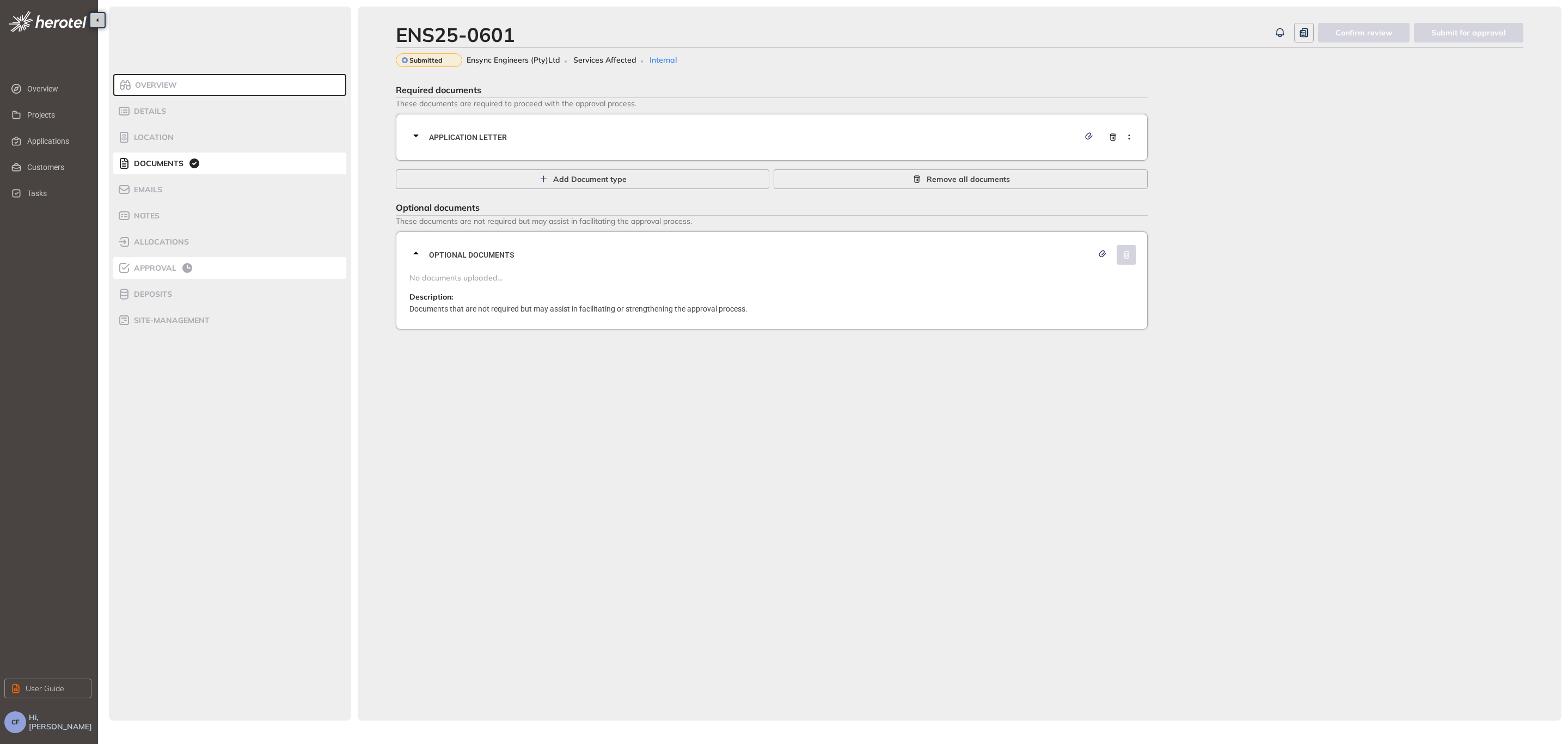
click at [155, 263] on span "Approval" at bounding box center [154, 268] width 46 height 9
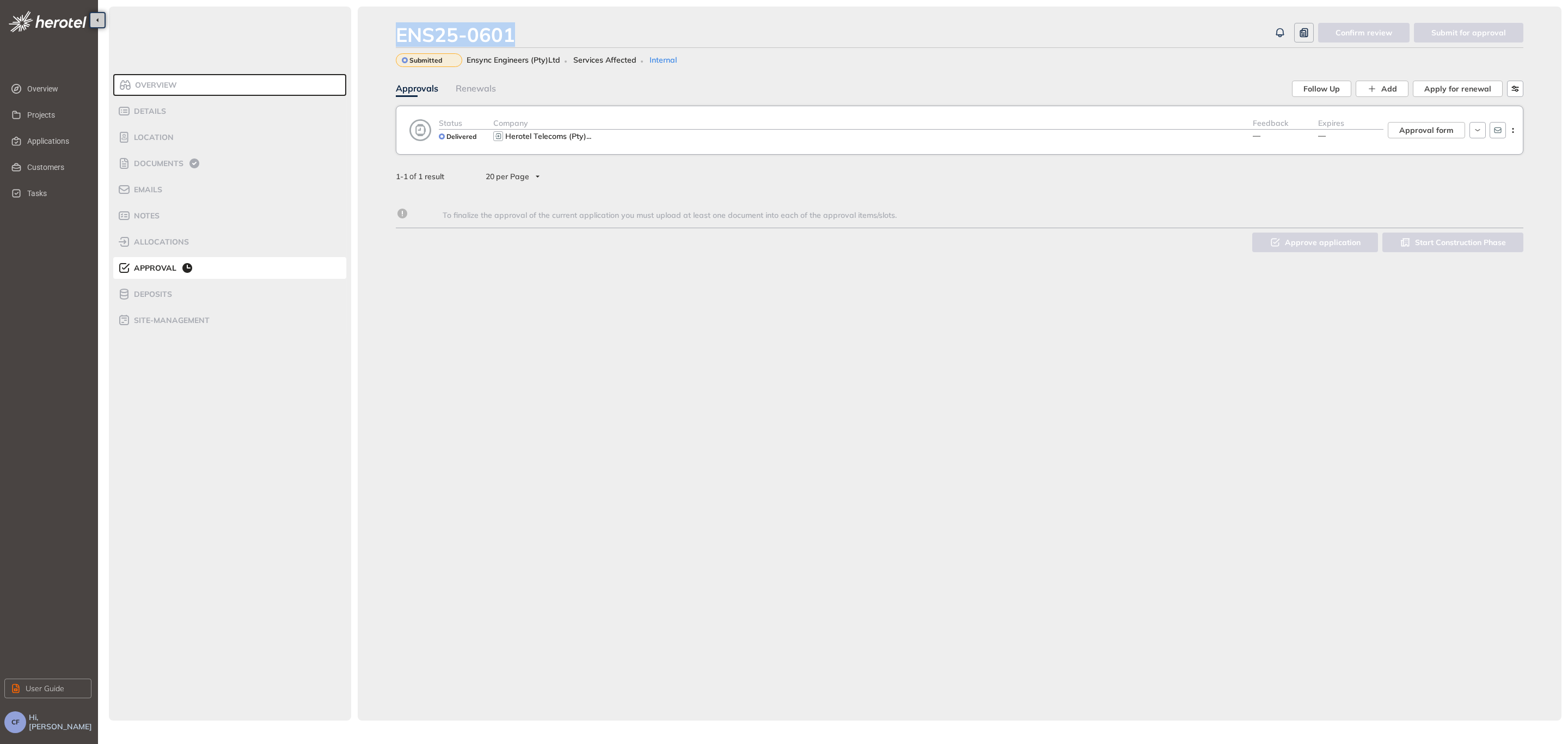
drag, startPoint x: 530, startPoint y: 34, endPoint x: 385, endPoint y: 38, distance: 145.1
click at [385, 38] on div "ENS25-0601 Confirm review Submit for approval Submitted Ensync Engineers (Pty)L…" at bounding box center [960, 363] width 1204 height 714
copy div "ENS25-0601"
click at [1402, 125] on span "Approval form" at bounding box center [1427, 130] width 54 height 12
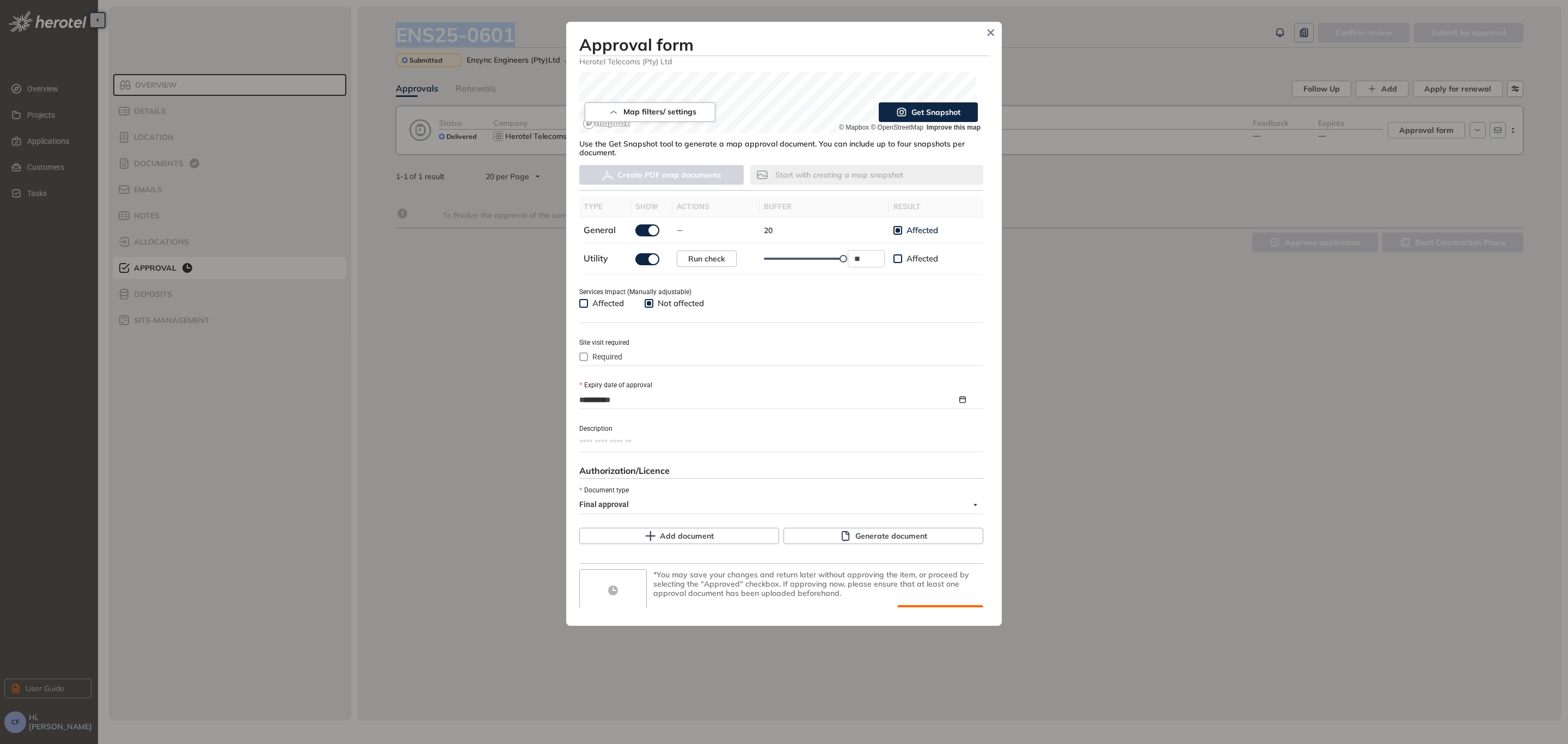
scroll to position [249, 0]
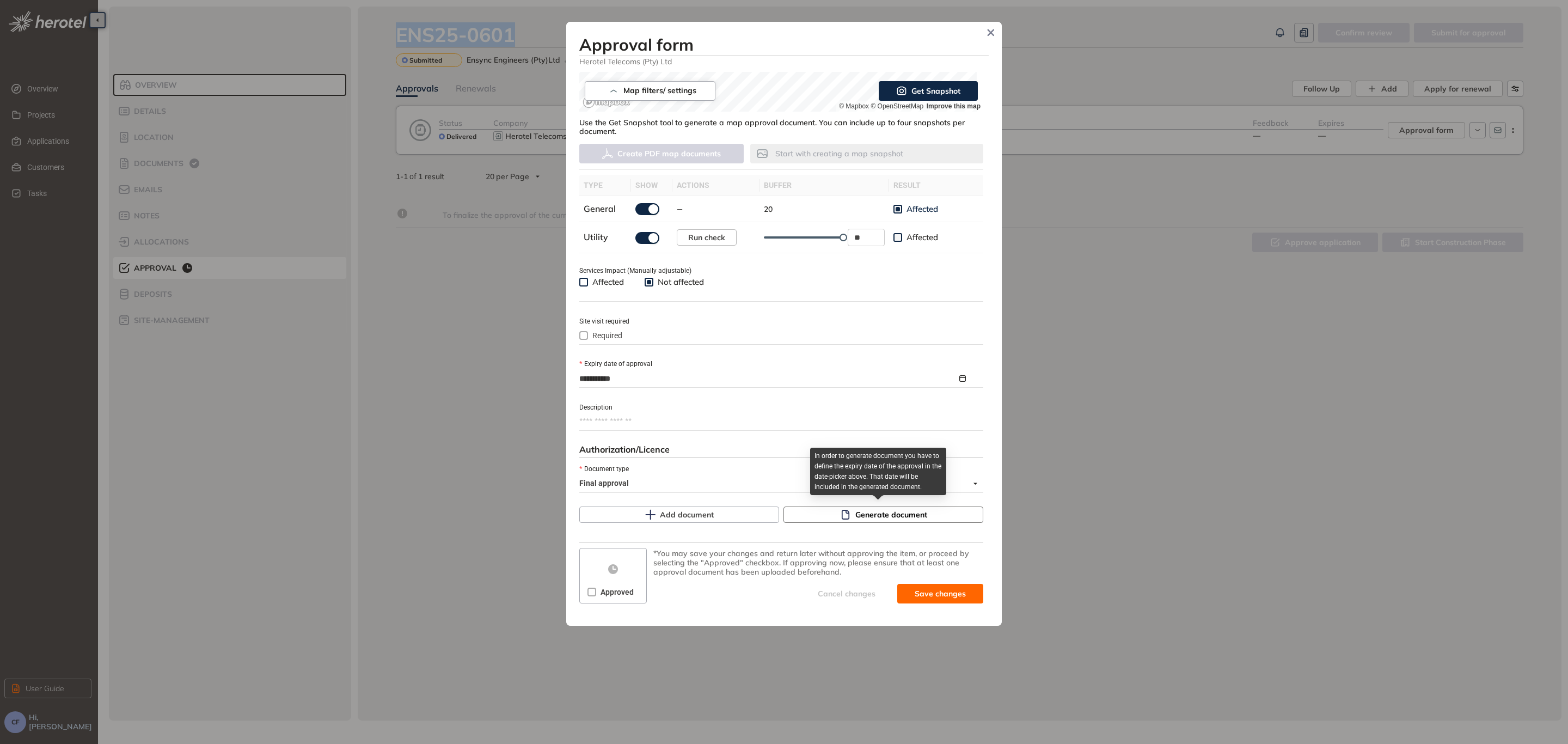
click at [868, 508] on span "Generate document" at bounding box center [891, 514] width 72 height 12
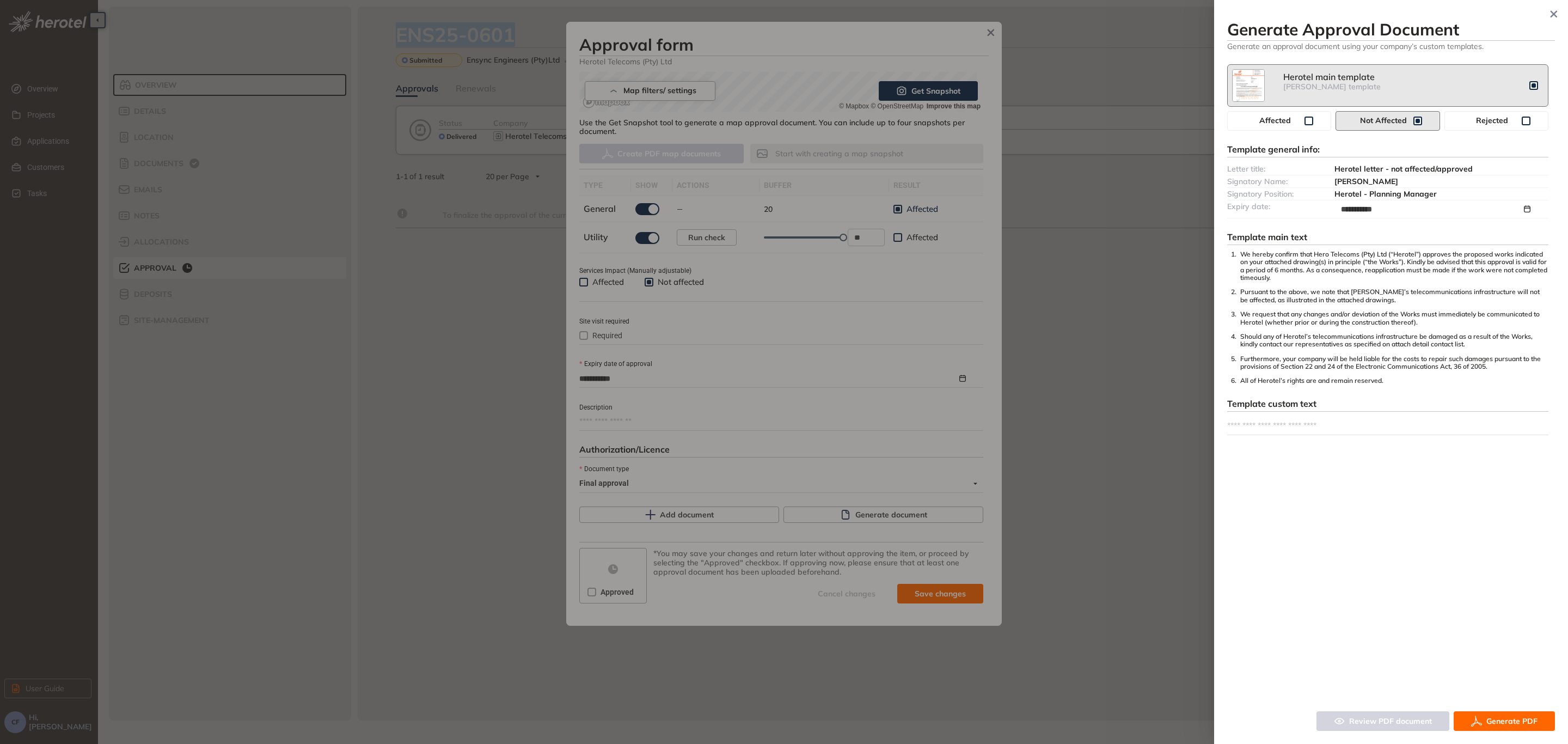
click at [1507, 722] on span "Generate PDF" at bounding box center [1512, 720] width 51 height 12
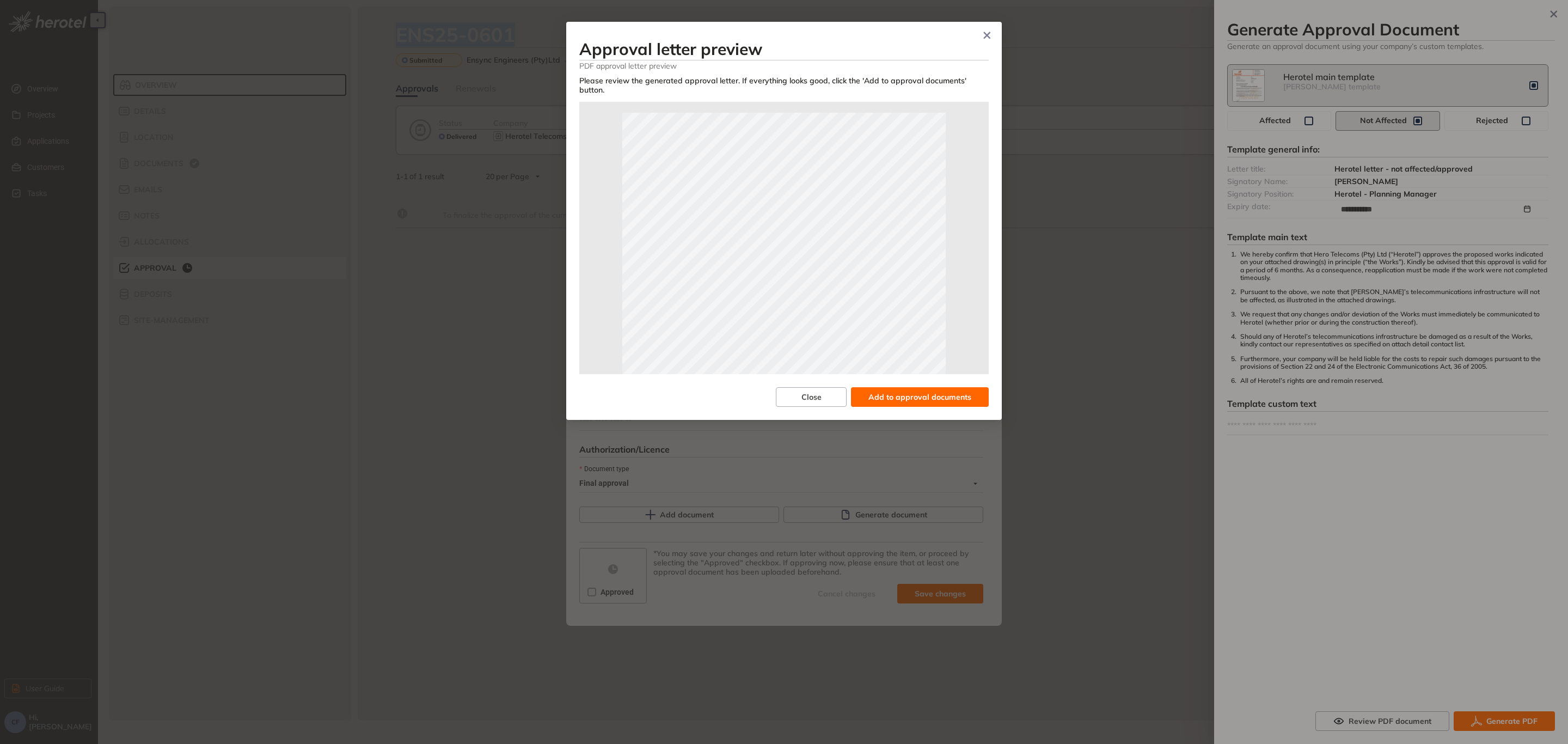
click at [923, 387] on button "Add to approval documents" at bounding box center [920, 396] width 138 height 19
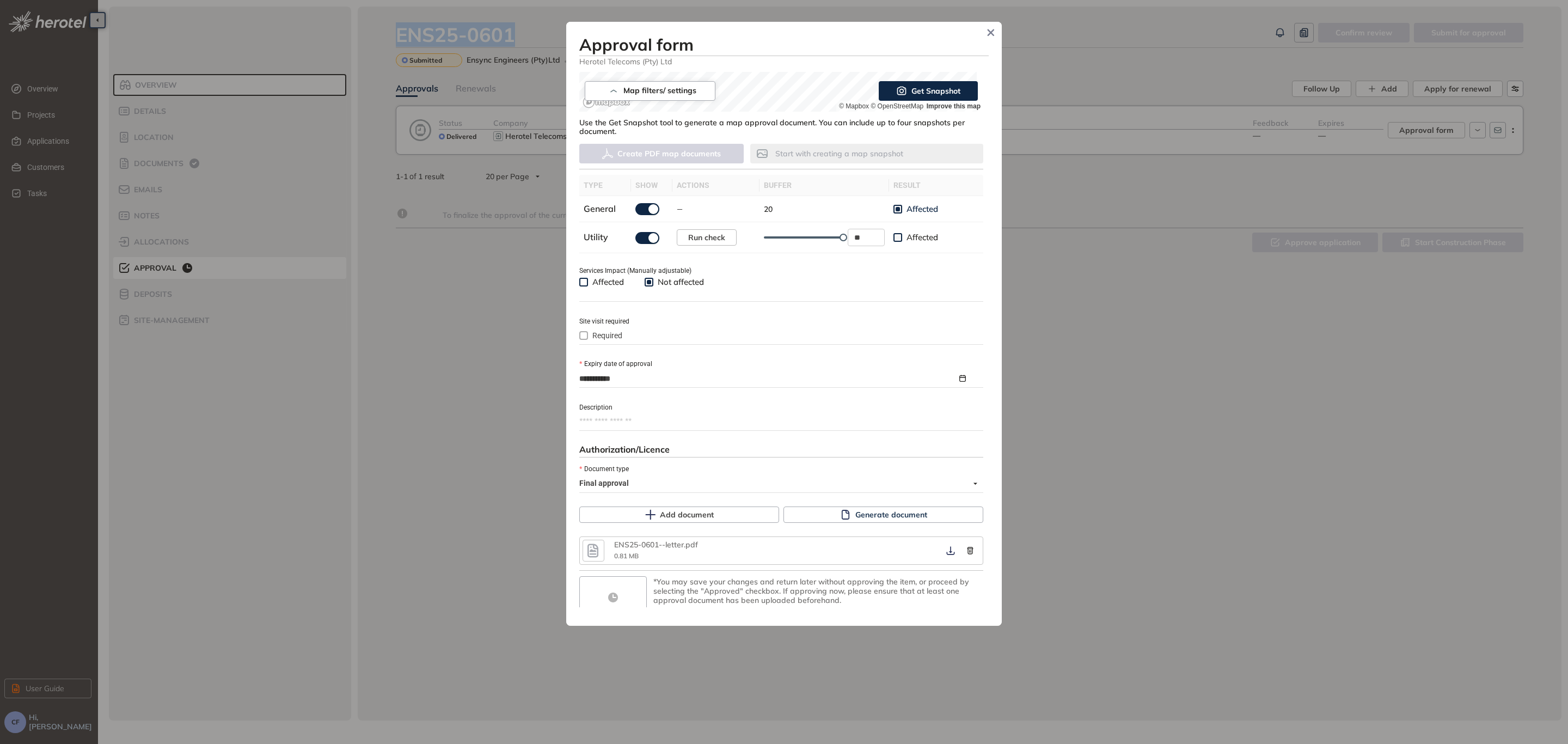
scroll to position [277, 0]
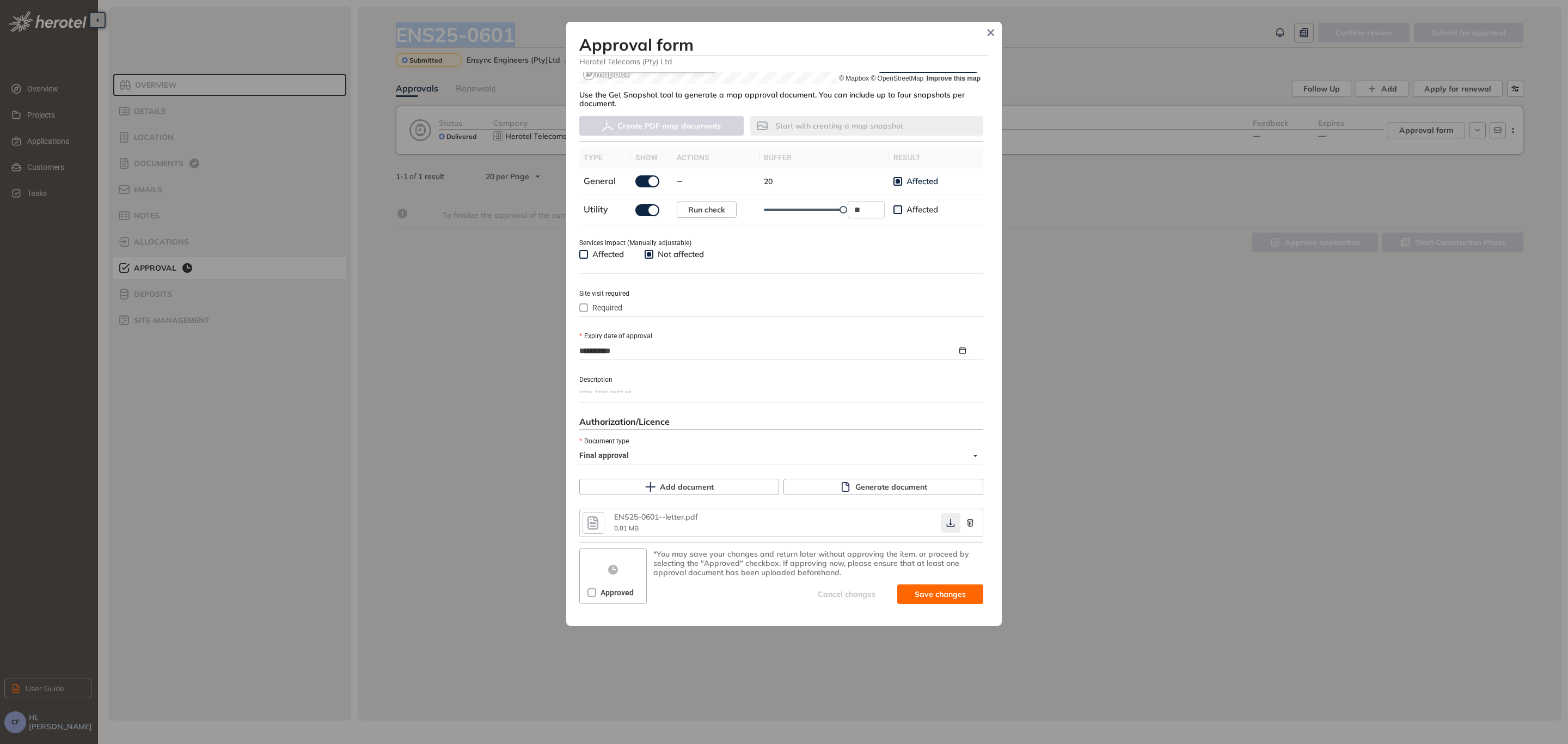
click at [945, 518] on icon "button" at bounding box center [950, 523] width 11 height 9
click at [596, 588] on span "Approved" at bounding box center [617, 592] width 42 height 12
click at [936, 588] on span "Save and approve" at bounding box center [931, 593] width 68 height 12
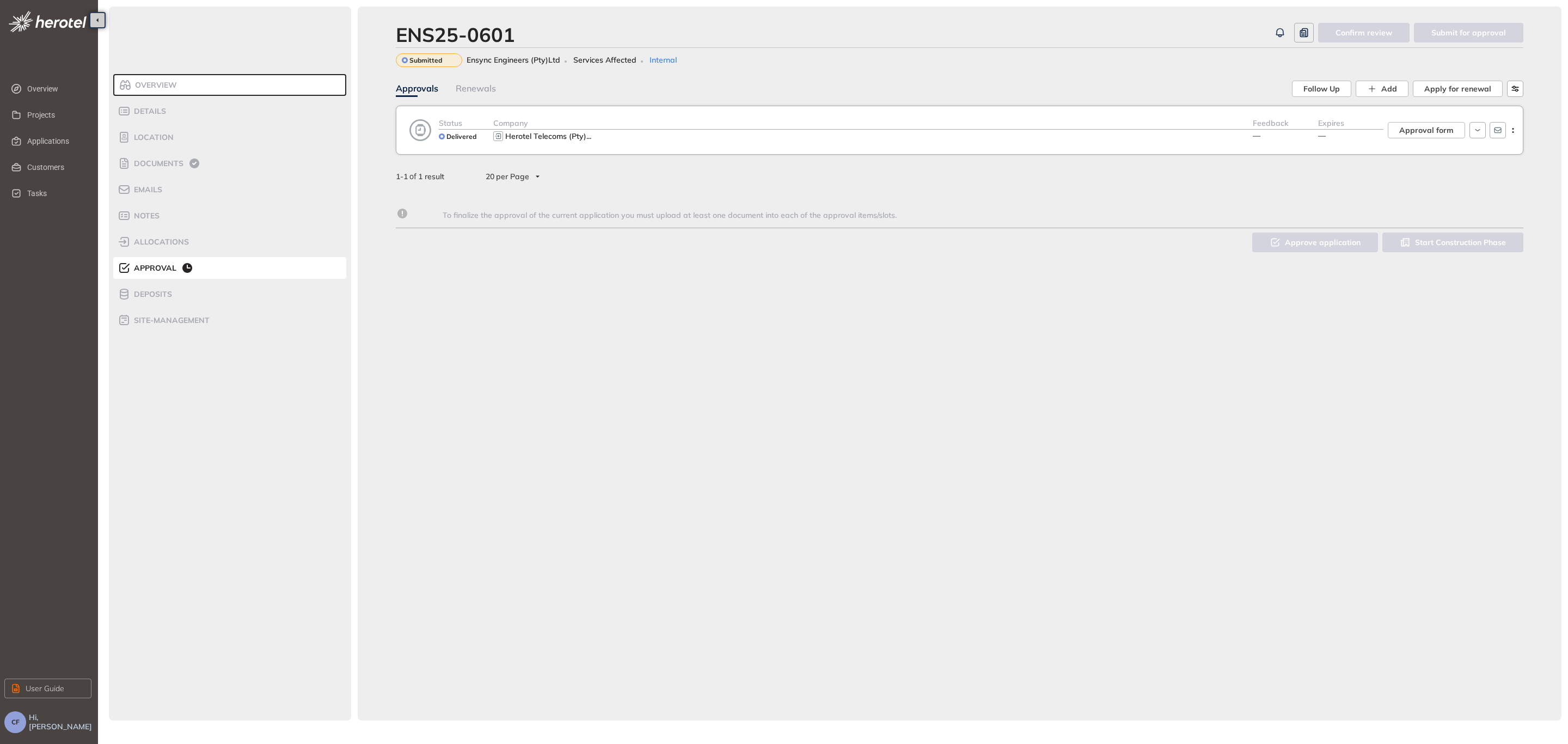
scroll to position [286, 0]
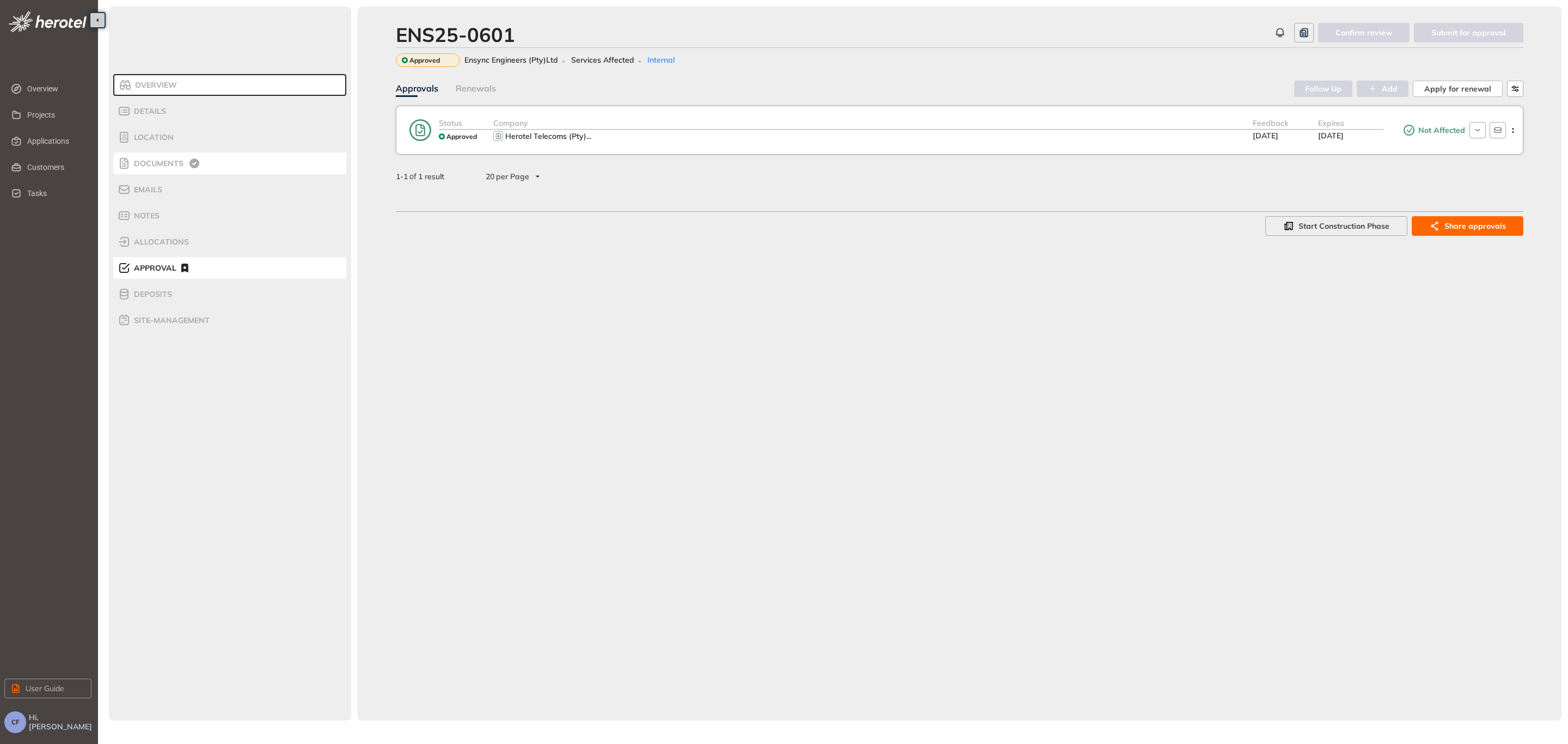
click at [141, 165] on span "Documents" at bounding box center [157, 164] width 53 height 9
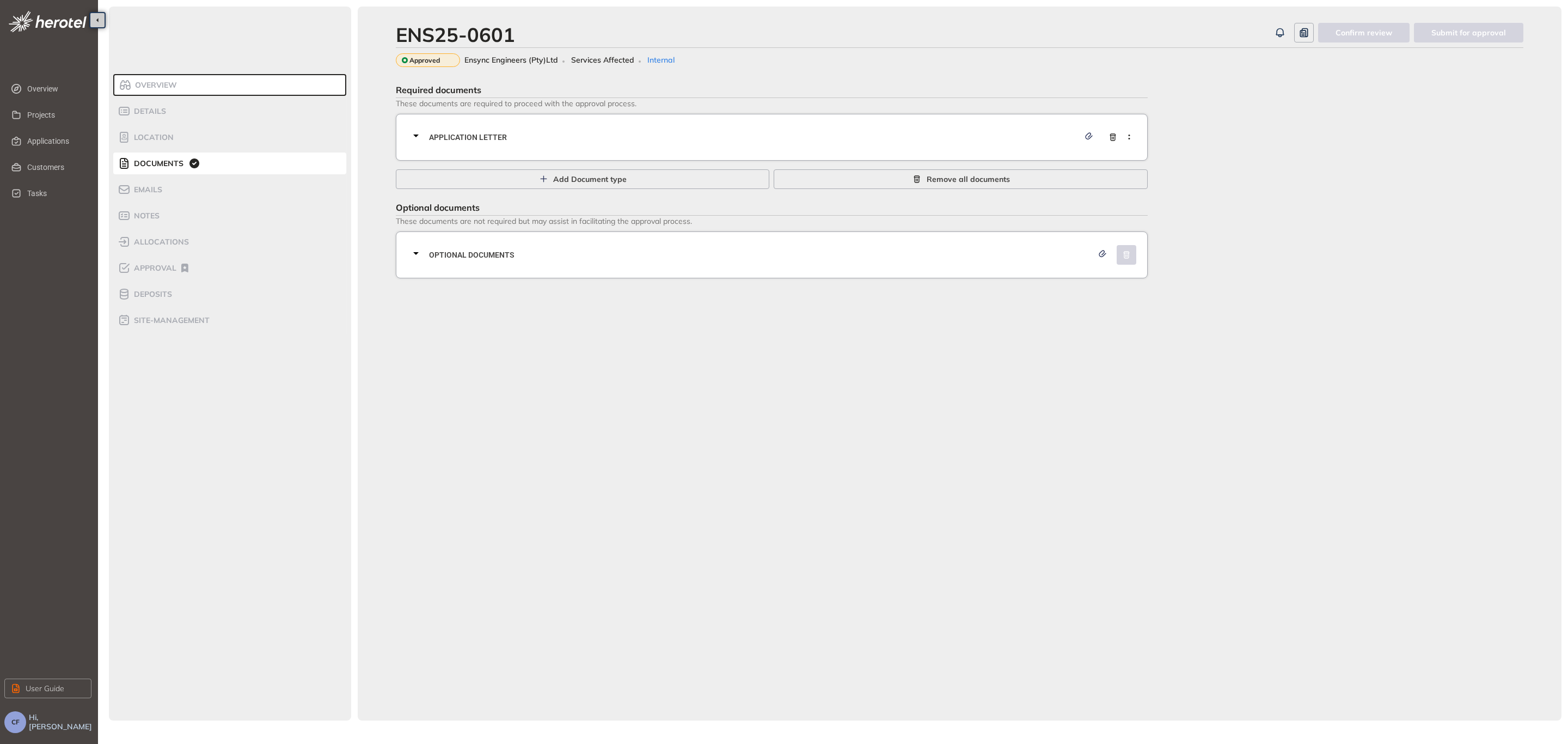
click at [469, 134] on span "Application letter" at bounding box center [754, 137] width 650 height 12
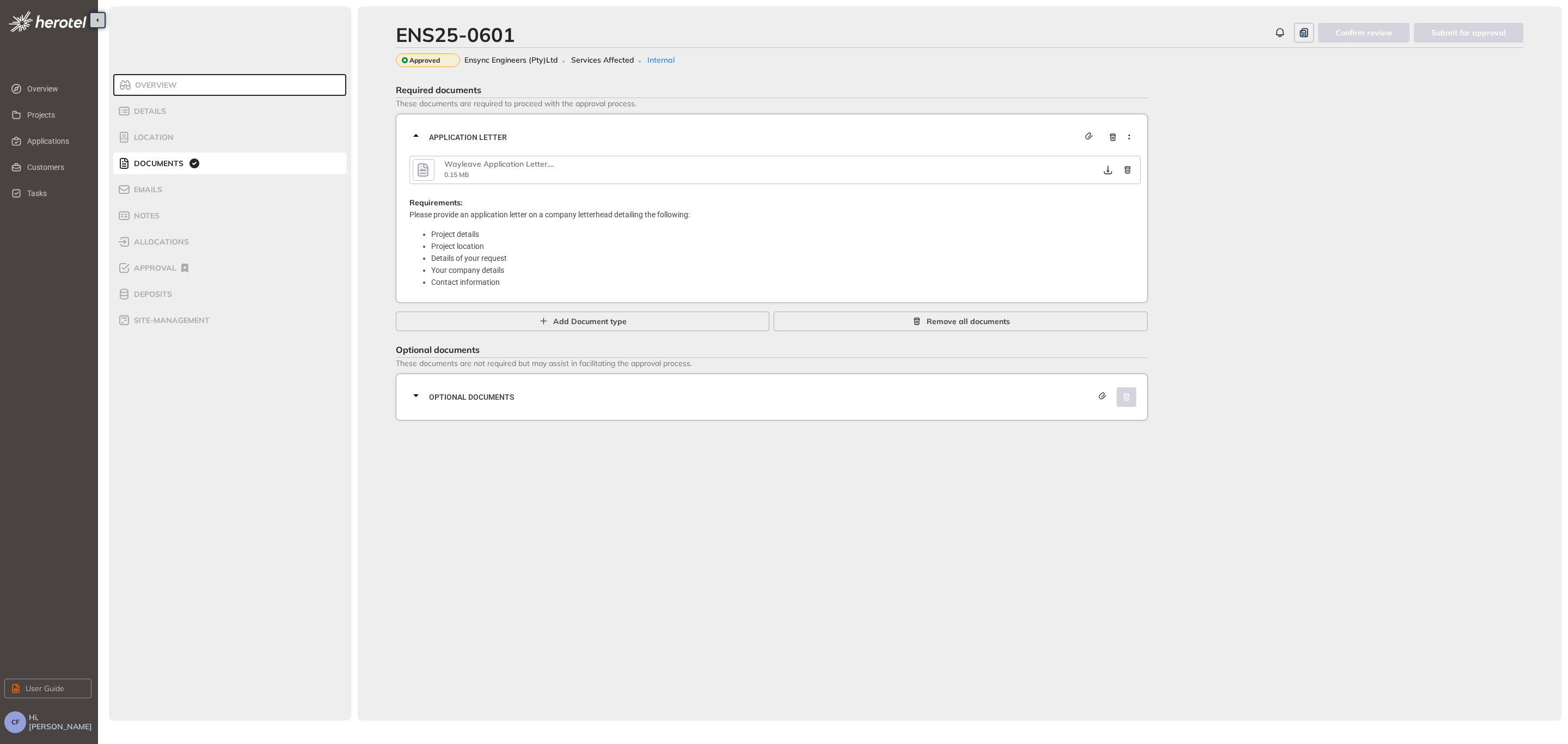
click at [416, 171] on icon "button" at bounding box center [423, 169] width 16 height 19
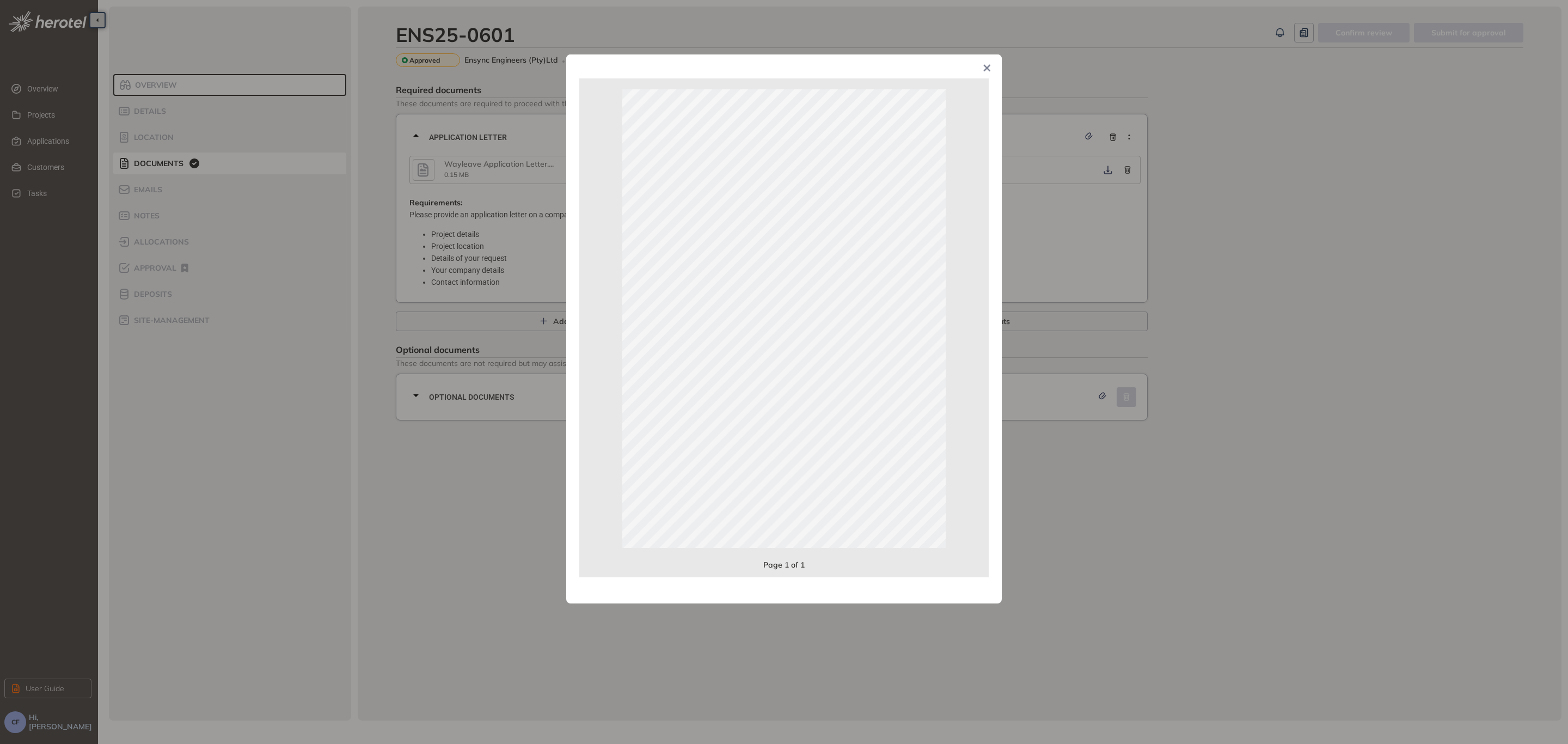
click at [1191, 332] on div "Page 1 of 1" at bounding box center [784, 372] width 1568 height 744
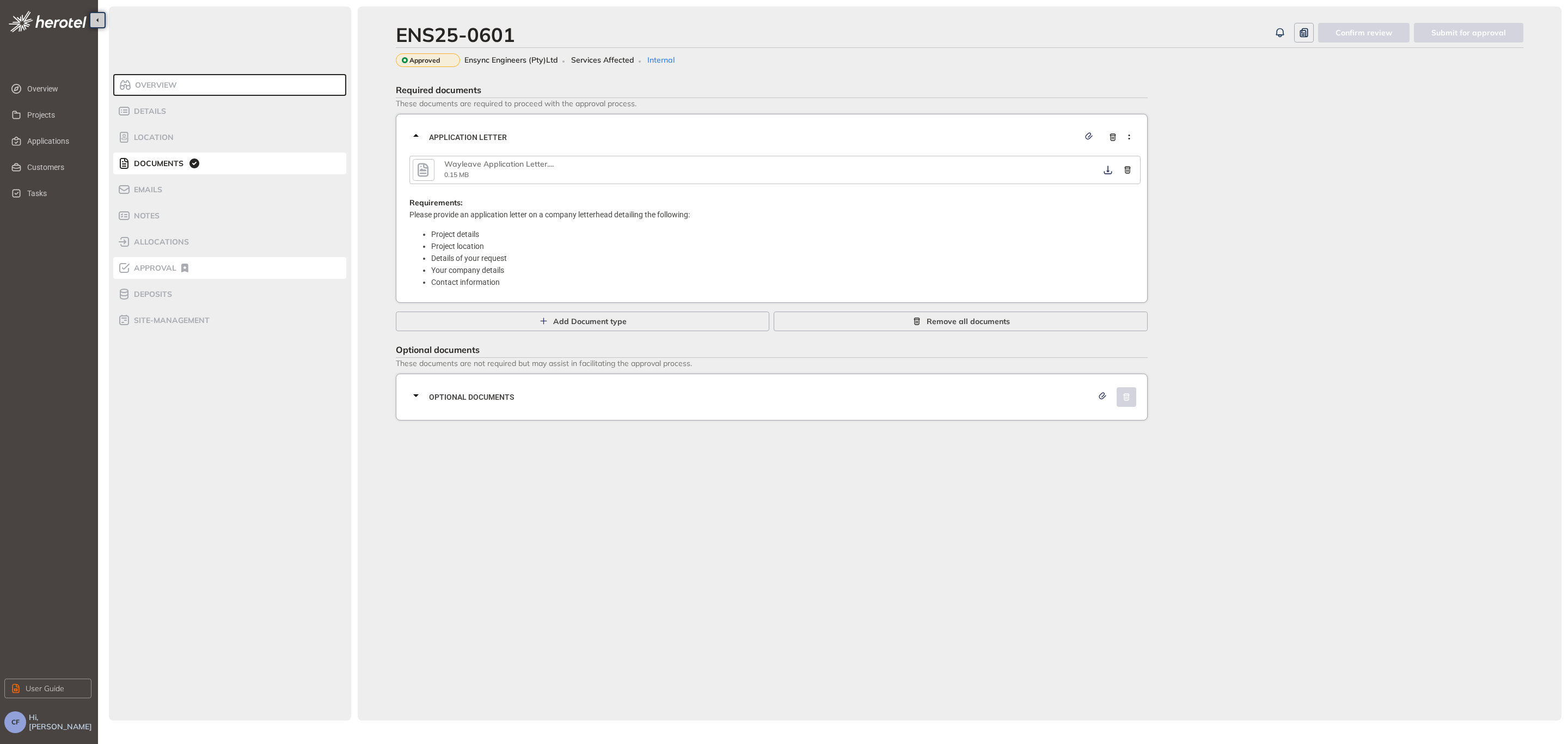
click at [154, 268] on span "Approval" at bounding box center [154, 268] width 46 height 9
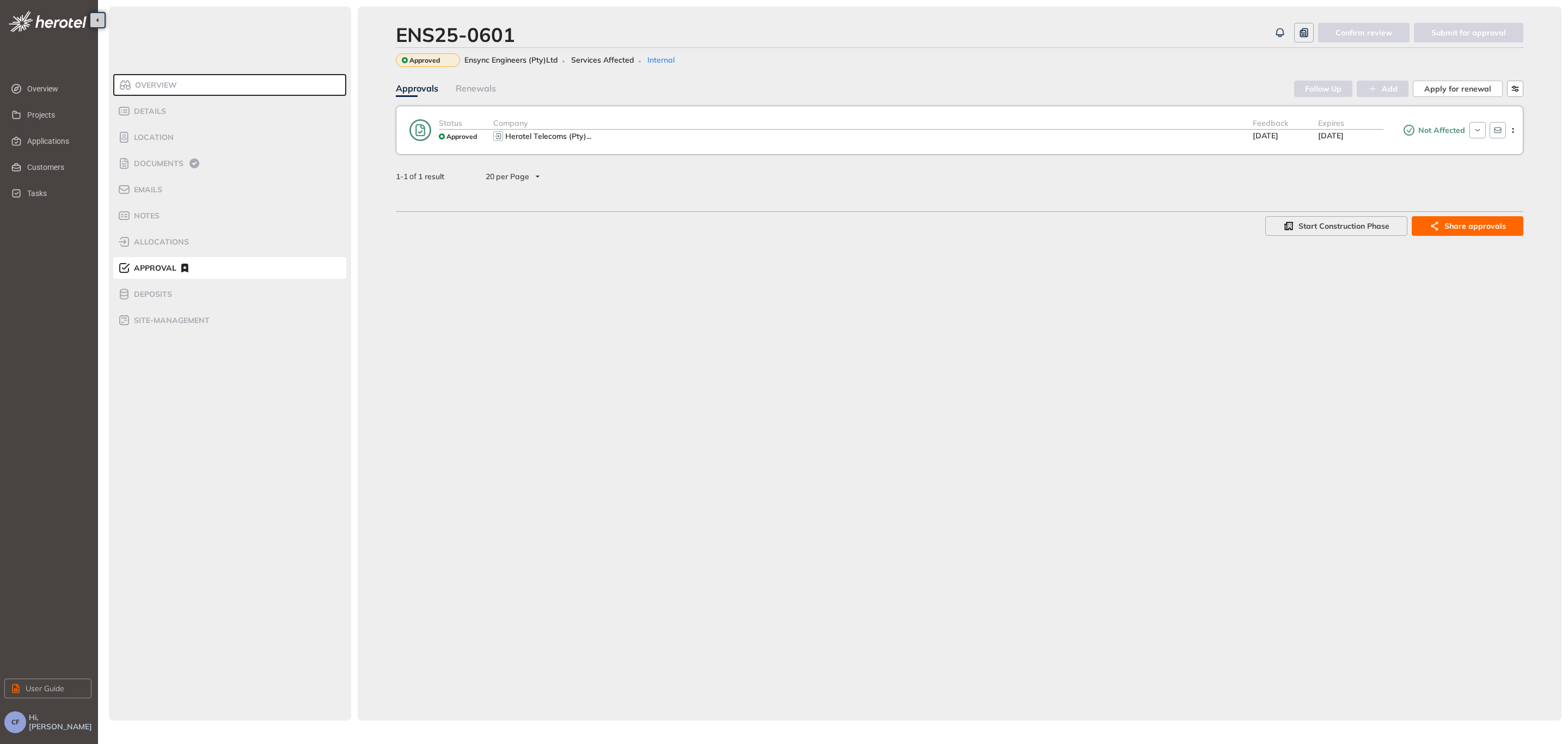
click at [828, 139] on div "Herotel Telecoms (Pty) ..." at bounding box center [873, 136] width 760 height 13
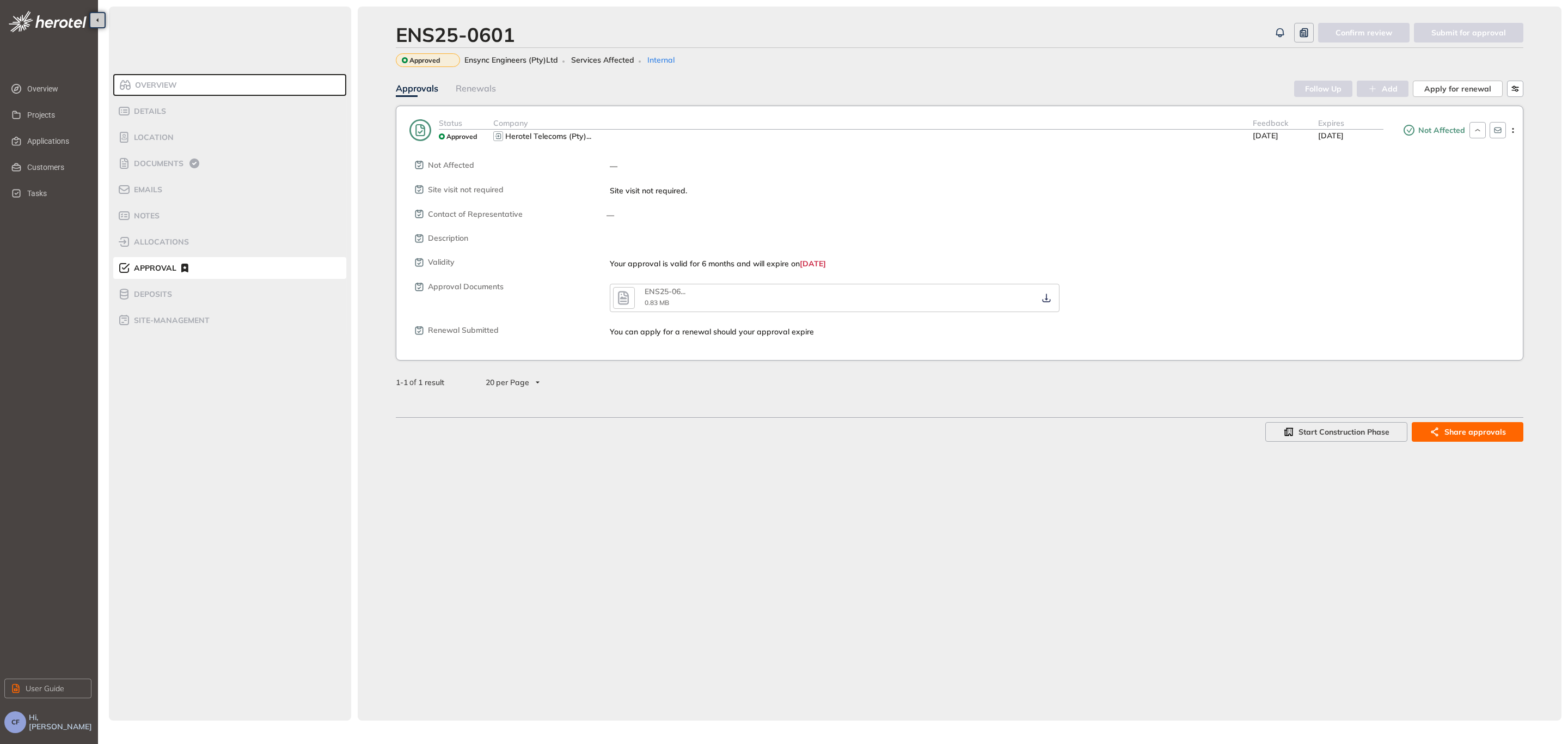
click at [1567, 109] on section "Overview Details Location Documents Emails Notes allocations Approval Deposits …" at bounding box center [833, 372] width 1470 height 744
click at [47, 131] on span "Applications" at bounding box center [55, 141] width 56 height 21
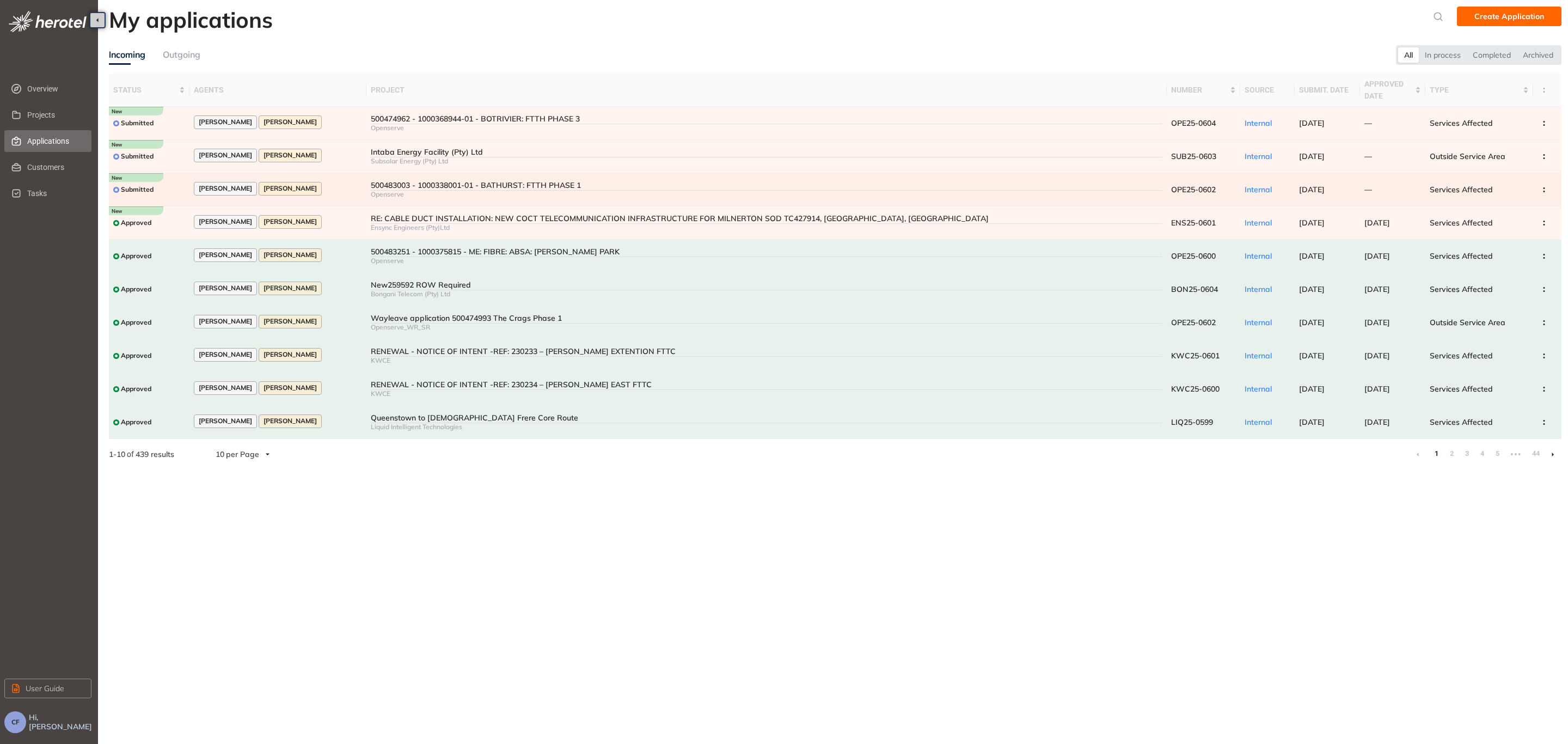
click at [405, 181] on div "500483003 - 1000338001-01 - BATHURST: FTTH PHASE 1" at bounding box center [766, 185] width 792 height 9
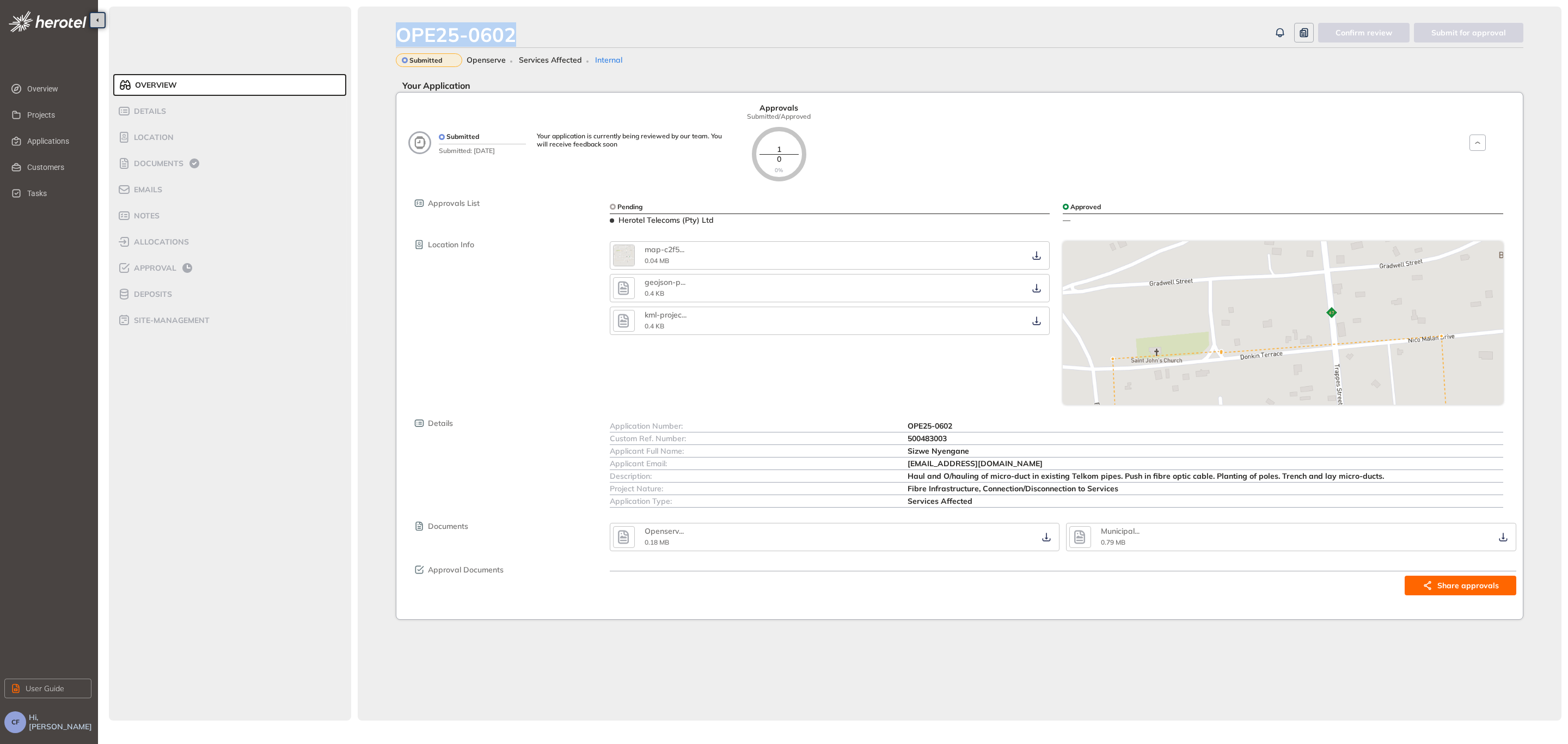
drag, startPoint x: 522, startPoint y: 31, endPoint x: 382, endPoint y: 41, distance: 140.4
click at [382, 41] on div "OPE25-0602 Confirm review Submit for approval Submitted Openserve Services Affe…" at bounding box center [960, 363] width 1204 height 714
copy div "OPE25-0602"
click at [388, 173] on div "OPE25-0602 Confirm review Submit for approval Submitted Openserve Services Affe…" at bounding box center [960, 363] width 1204 height 714
click at [159, 111] on span "Details" at bounding box center [149, 111] width 36 height 9
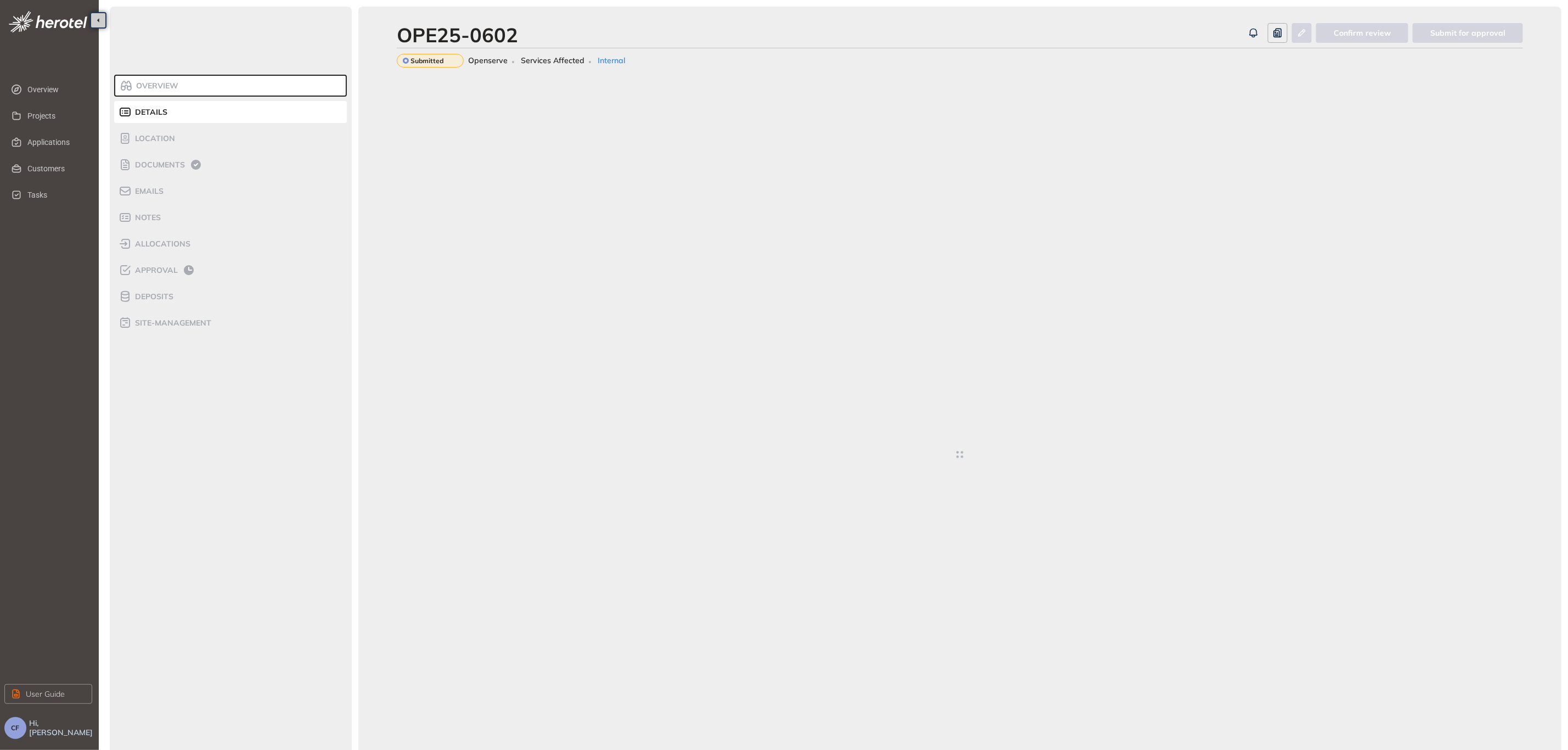
type textarea "**********"
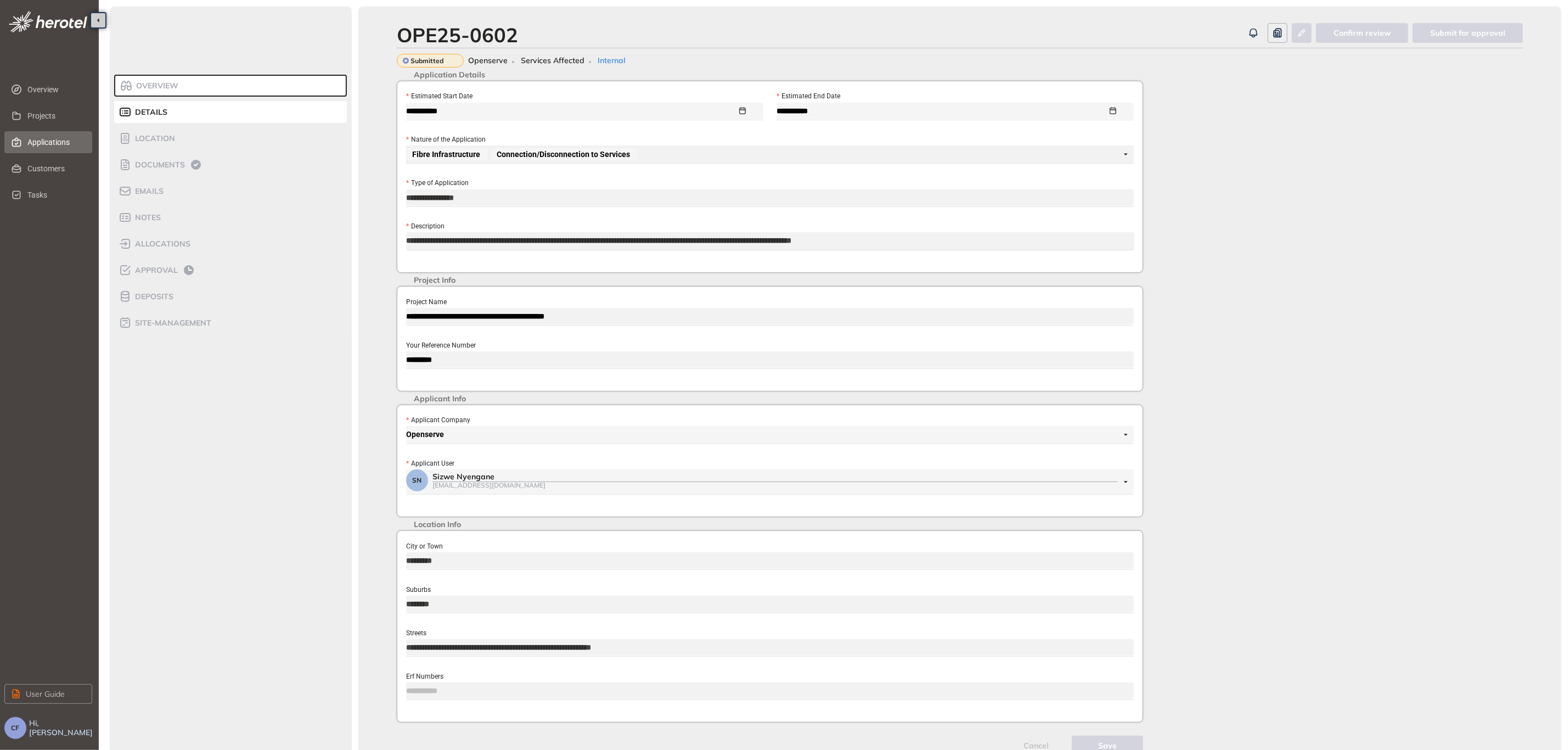
click at [57, 145] on span "Applications" at bounding box center [55, 142] width 56 height 22
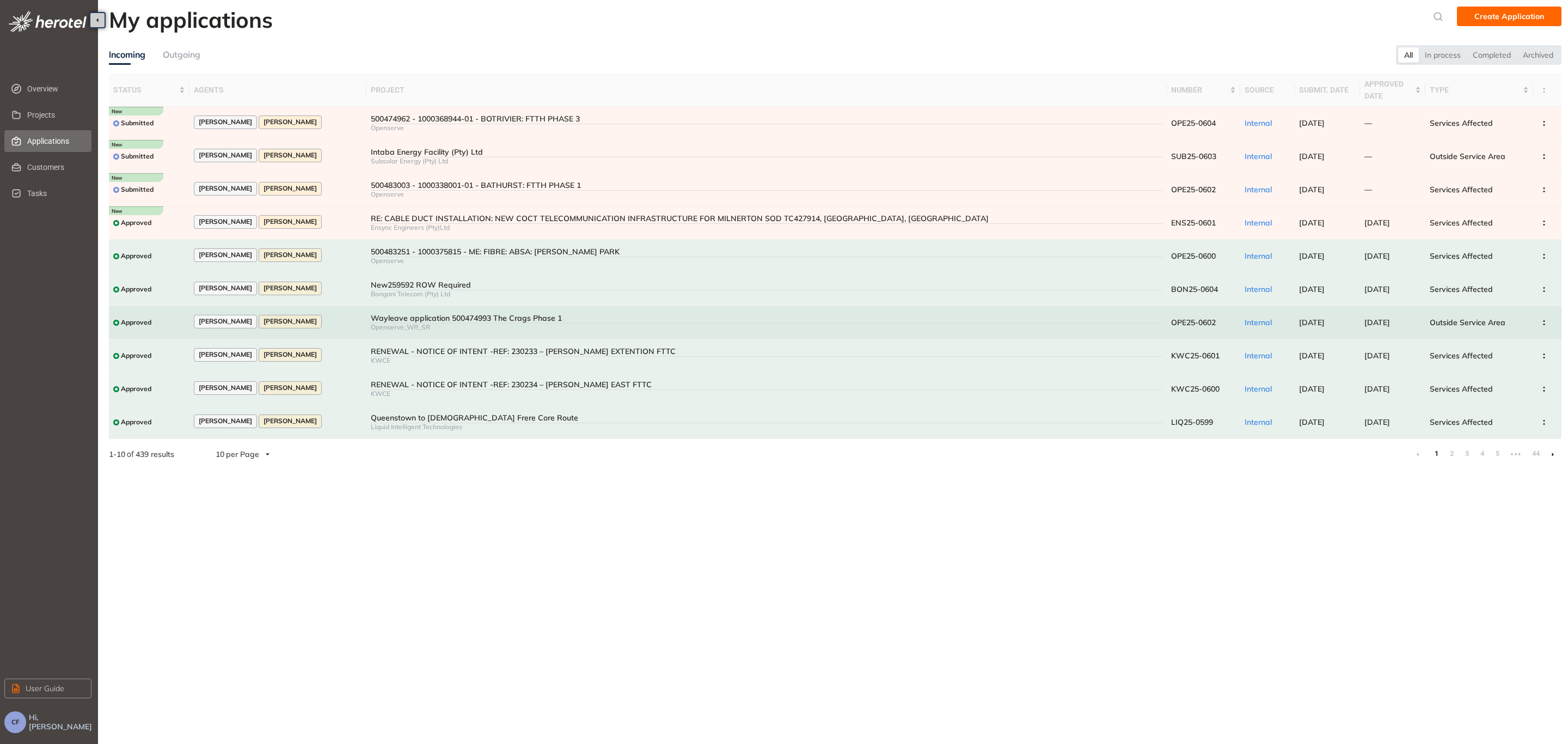
click at [1110, 323] on div "Openserve_WR_SR" at bounding box center [766, 327] width 792 height 8
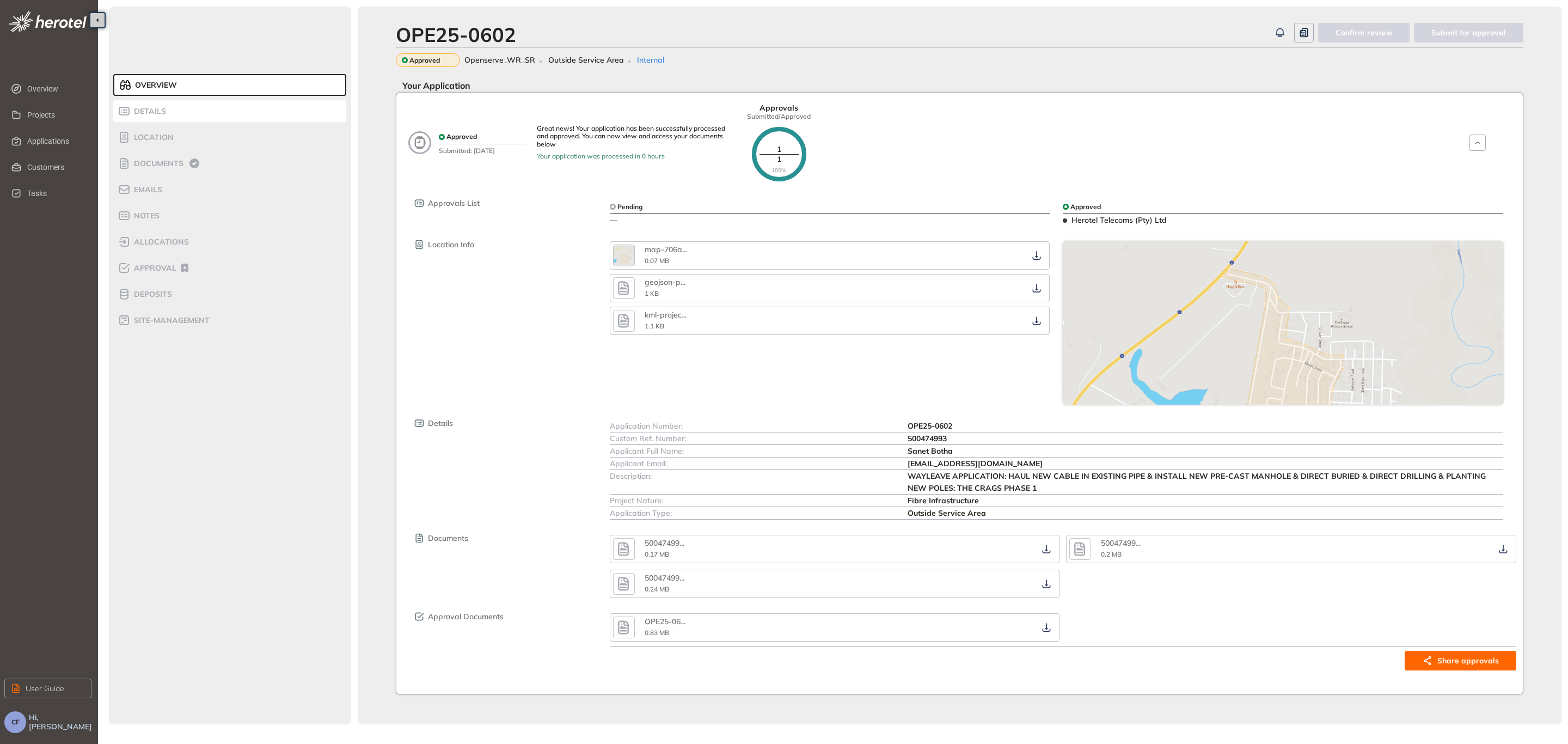
click at [161, 101] on li "Details" at bounding box center [230, 111] width 233 height 21
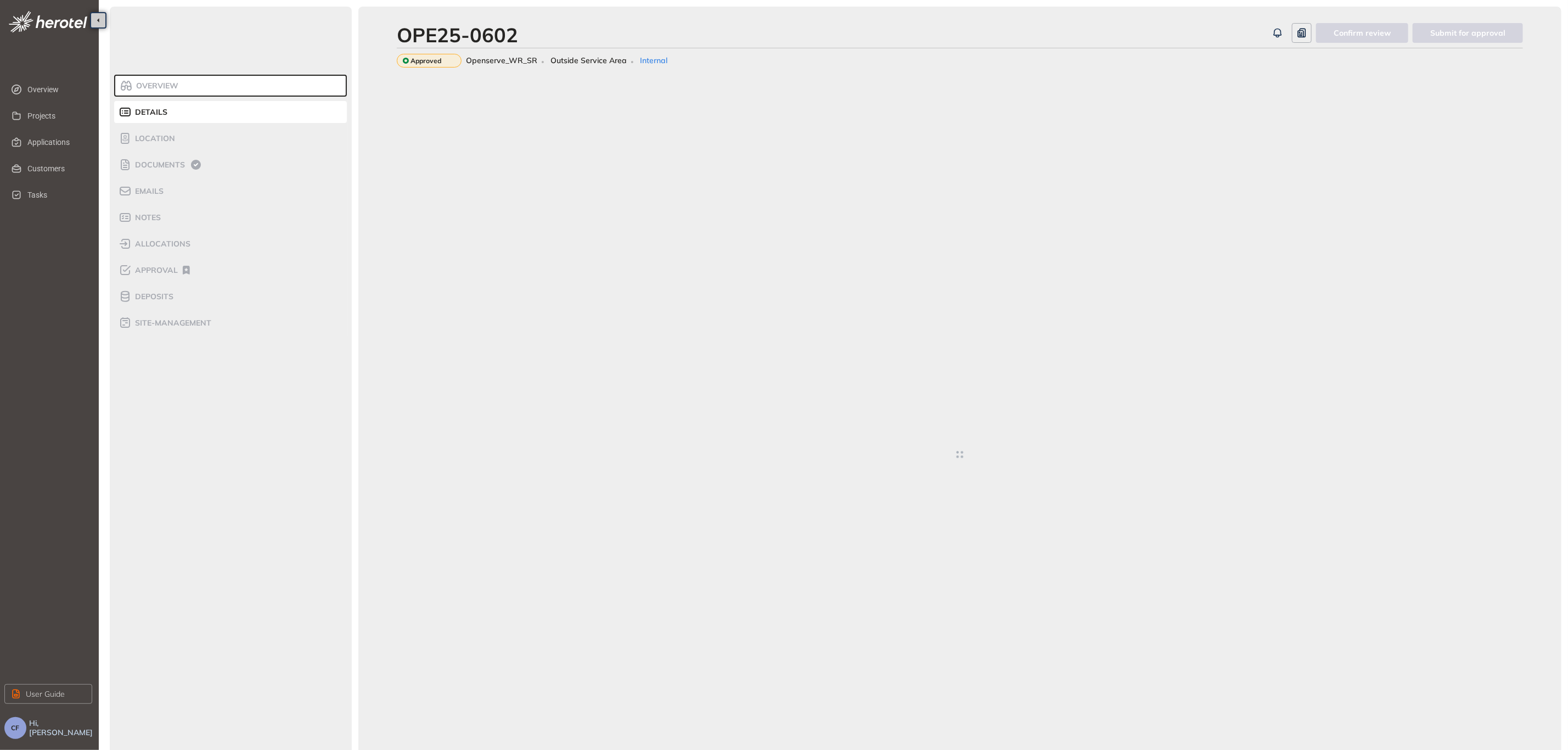
type textarea "**********"
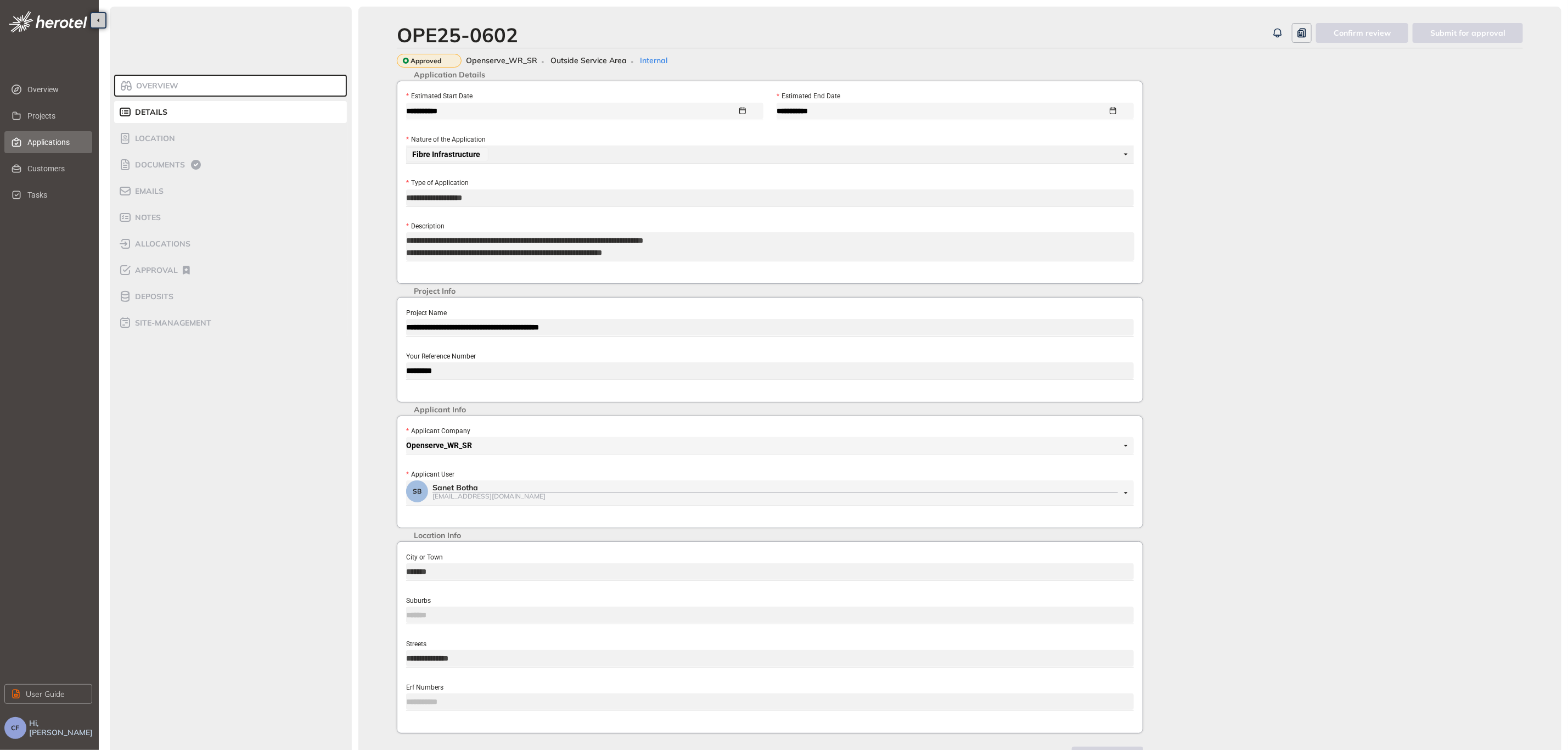
click at [56, 137] on span "Applications" at bounding box center [55, 142] width 56 height 22
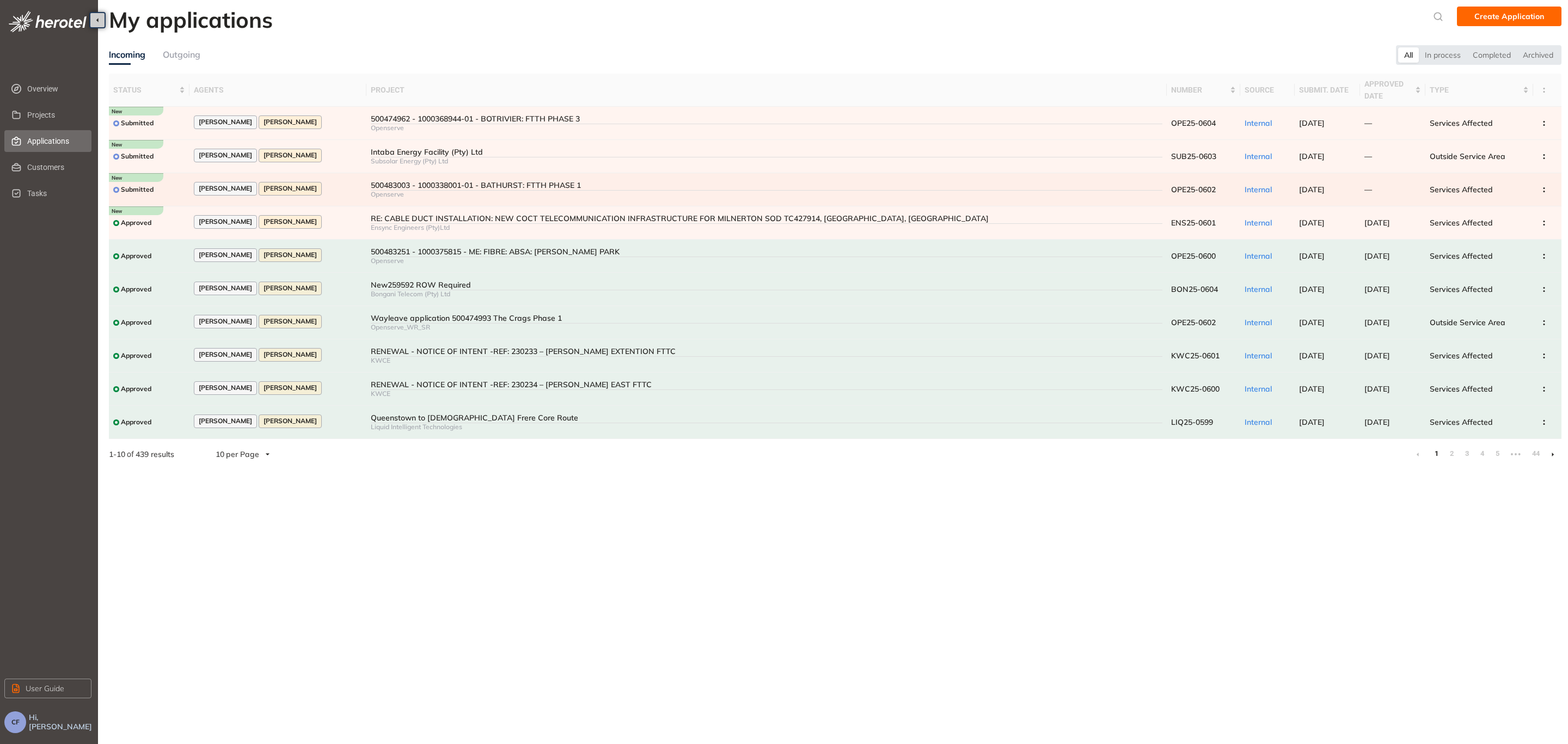
click at [472, 181] on div "500483003 - 1000338001-01 - BATHURST: FTTH PHASE 1" at bounding box center [766, 185] width 792 height 9
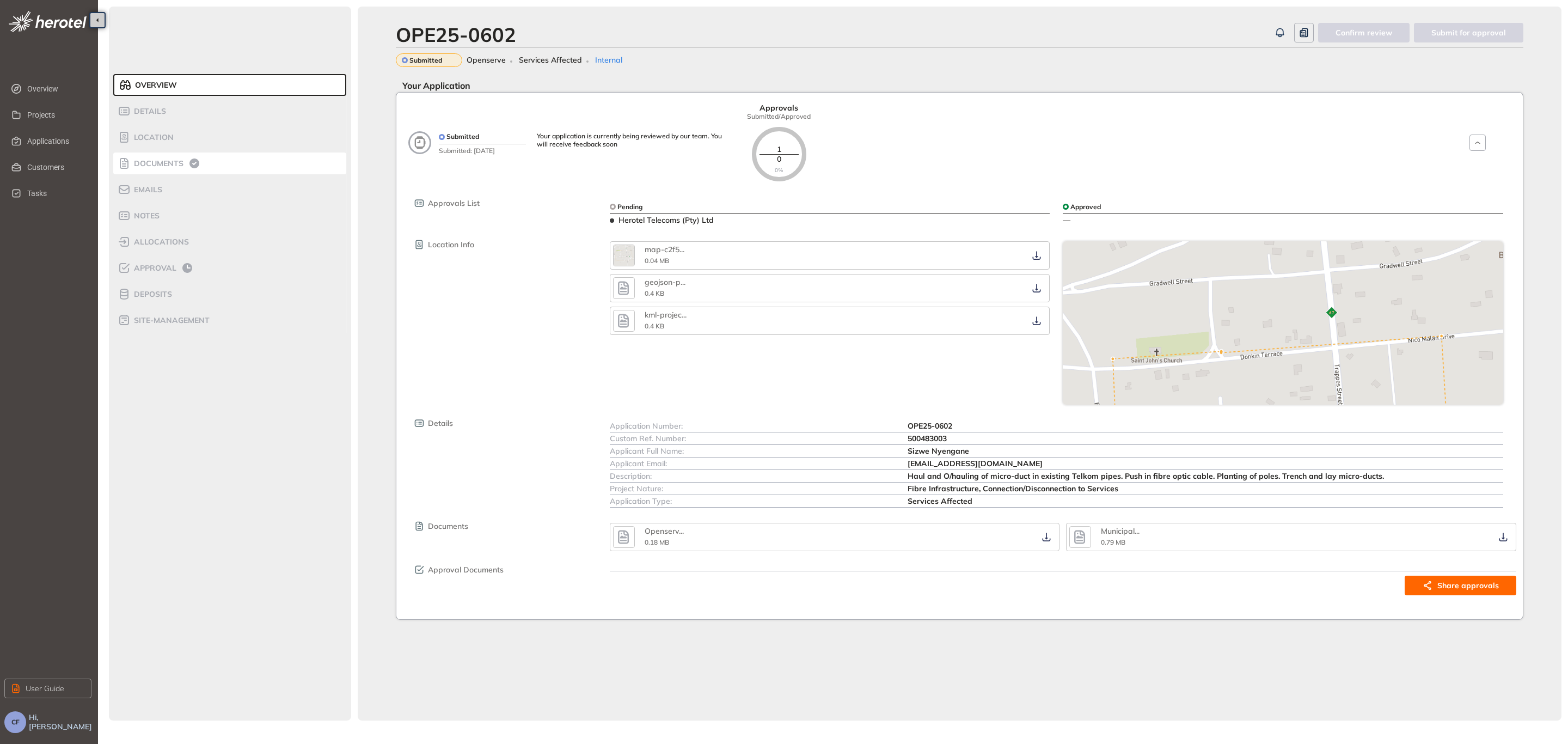
click at [148, 169] on div "Documents" at bounding box center [164, 164] width 93 height 13
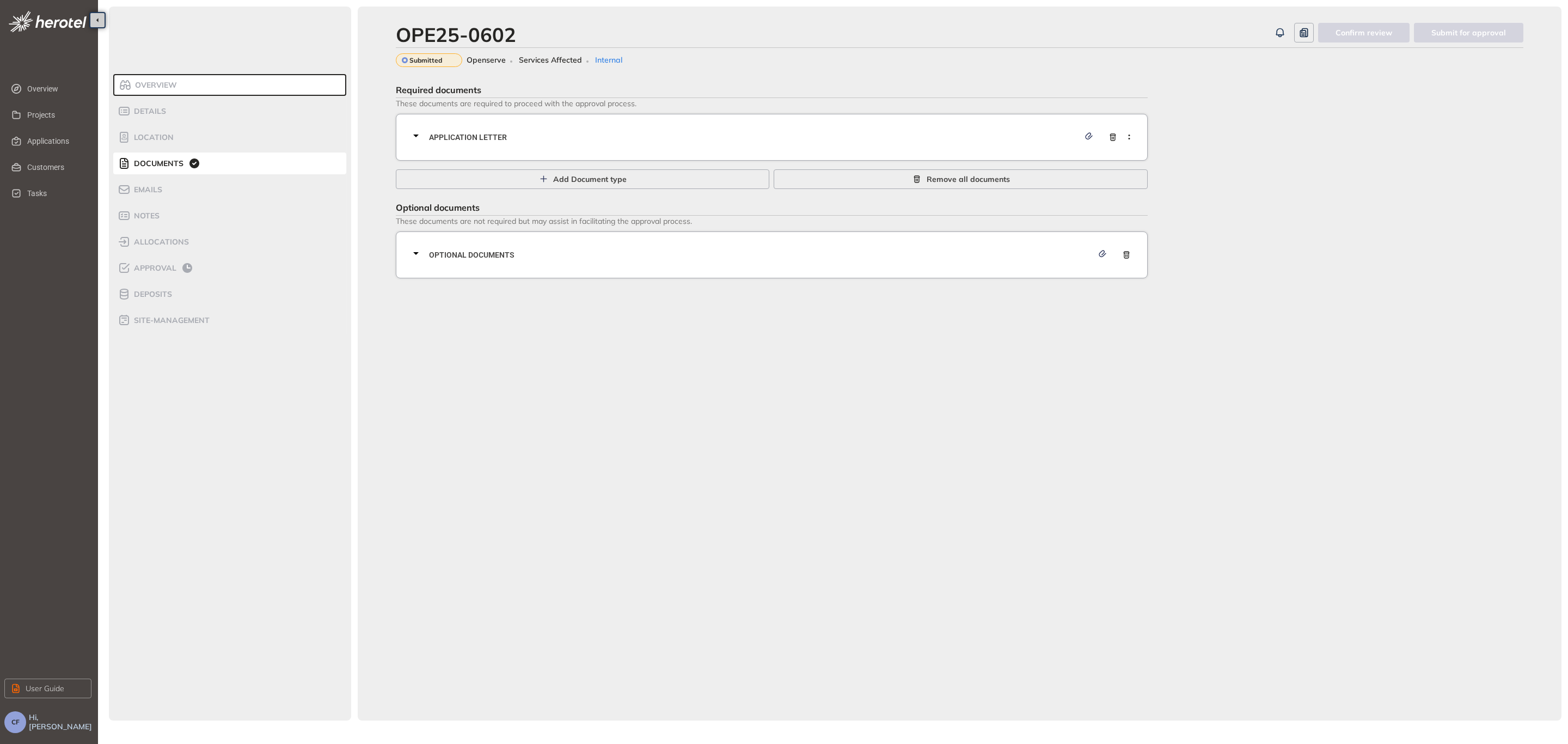
click at [536, 146] on div "Application letter" at bounding box center [775, 137] width 731 height 33
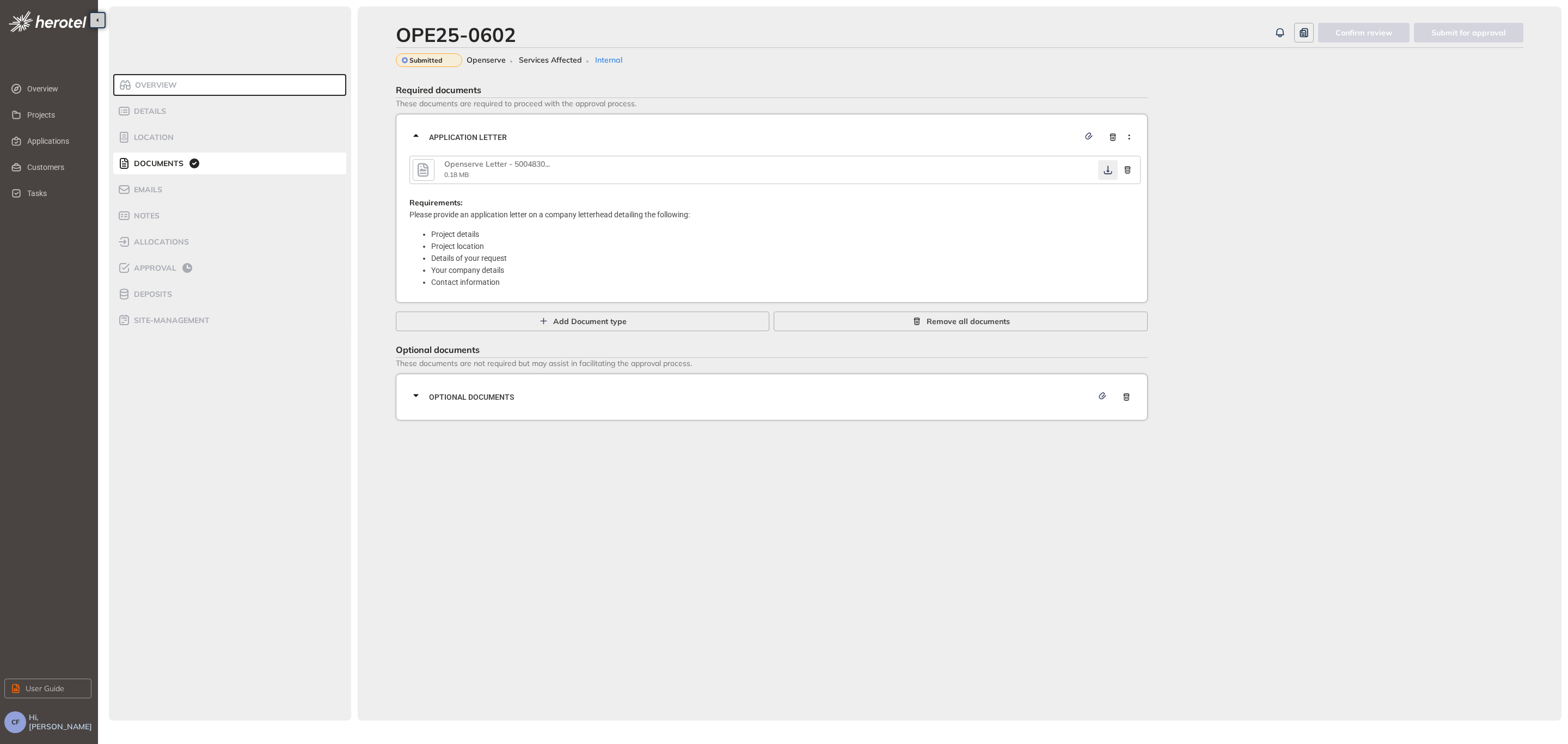
click at [1105, 166] on icon "button" at bounding box center [1107, 170] width 11 height 9
click at [913, 400] on span "Optional documents" at bounding box center [760, 396] width 663 height 12
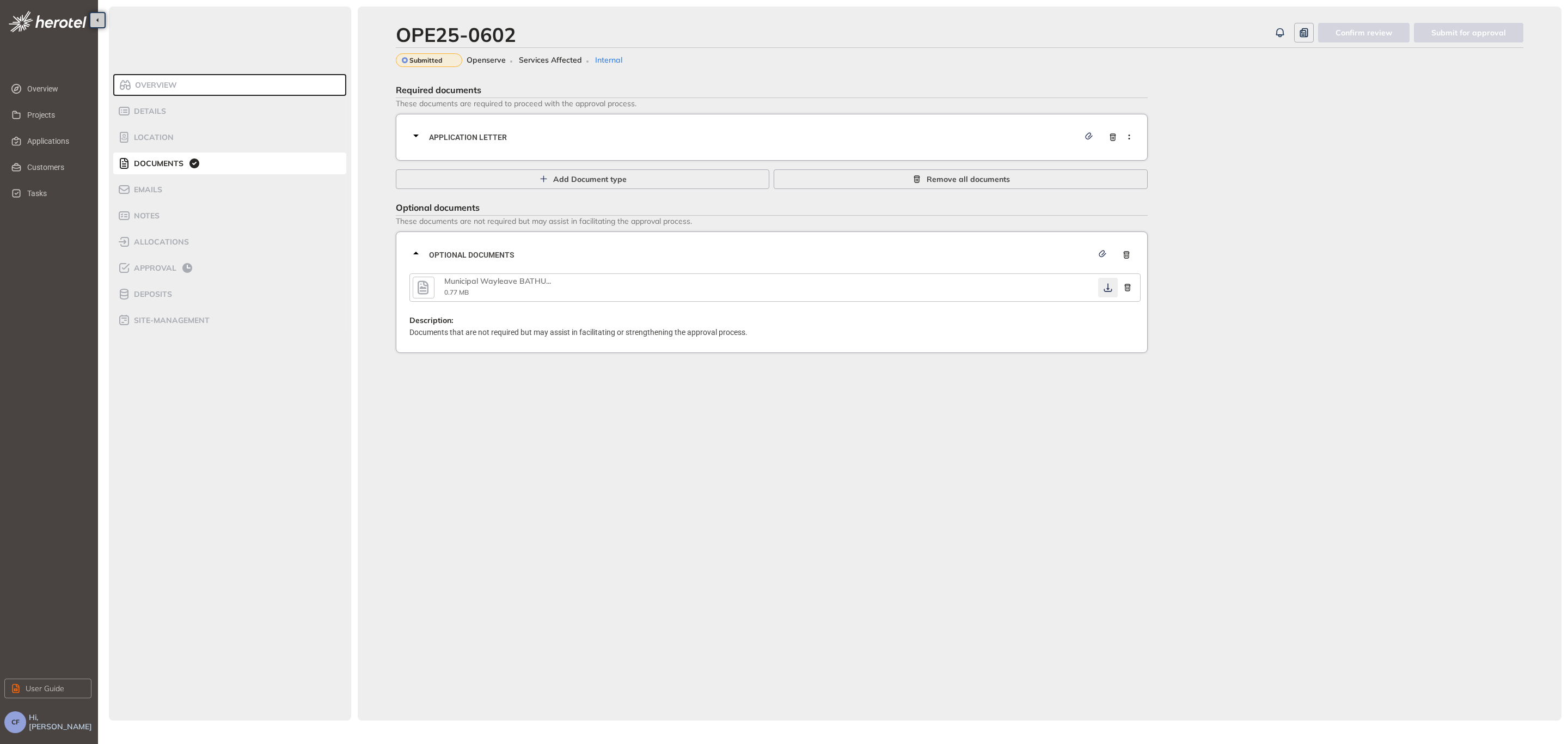
click at [1106, 283] on icon "button" at bounding box center [1107, 287] width 11 height 9
click at [149, 263] on span "Approval" at bounding box center [154, 268] width 46 height 9
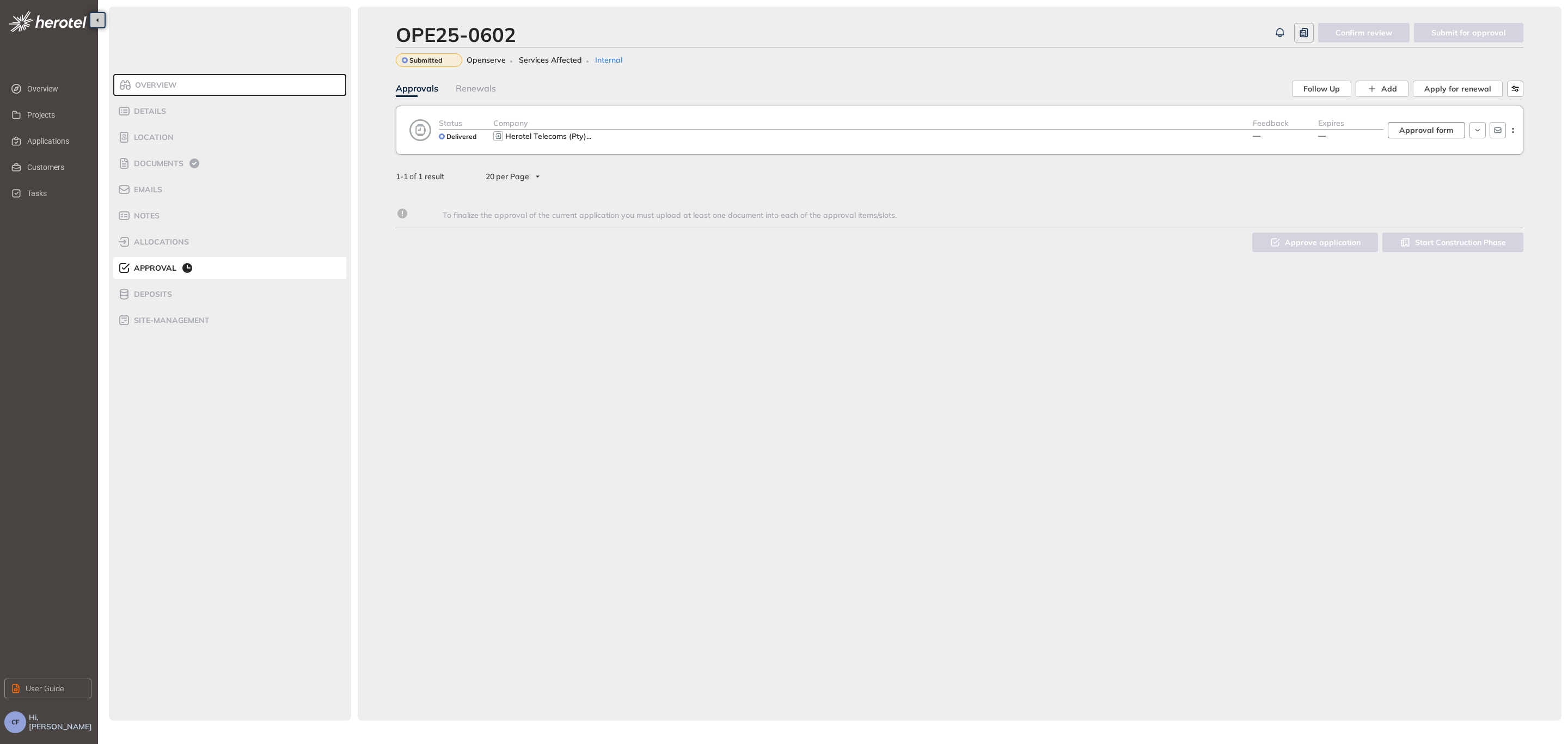
click at [1405, 125] on span "Approval form" at bounding box center [1427, 130] width 54 height 12
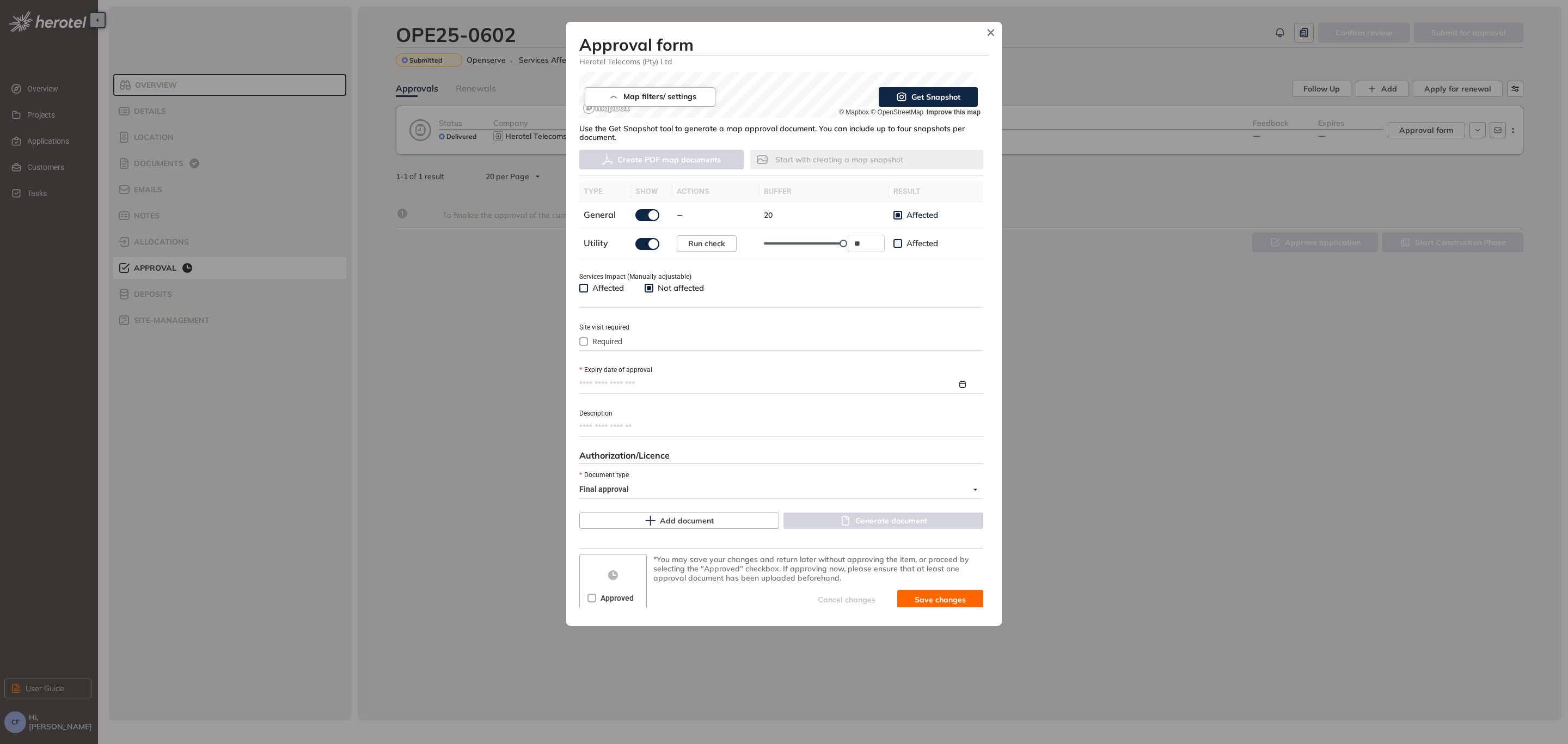
scroll to position [245, 0]
click at [692, 386] on input "Expiry date of approval" at bounding box center [768, 383] width 378 height 12
click at [758, 407] on button "button" at bounding box center [757, 408] width 12 height 22
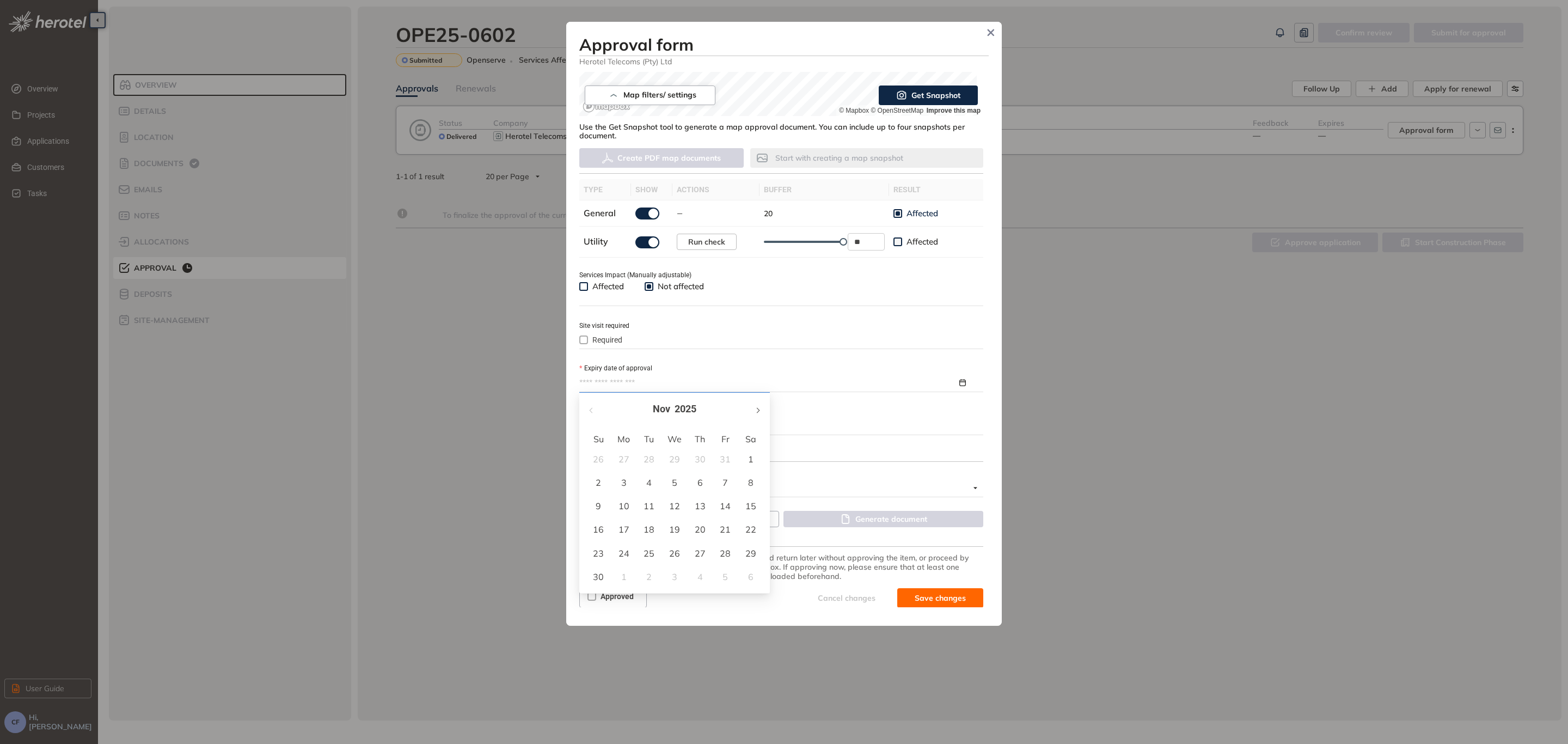
click at [758, 407] on button "button" at bounding box center [757, 408] width 12 height 22
type input "**********"
click at [670, 503] on div "18" at bounding box center [675, 506] width 13 height 13
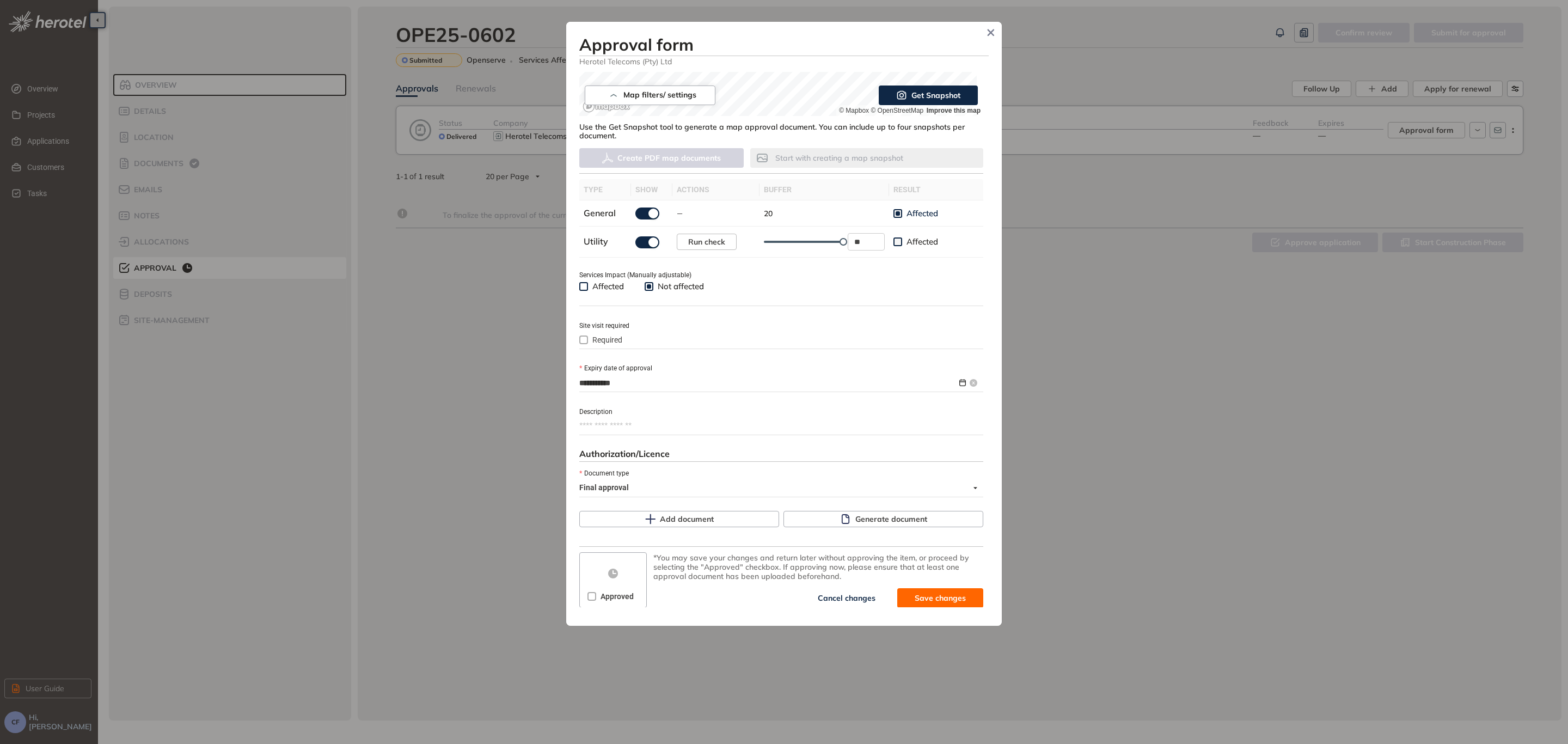
click at [693, 381] on input "**********" at bounding box center [768, 383] width 378 height 12
click at [815, 423] on textarea "Description" at bounding box center [781, 426] width 404 height 17
click at [874, 519] on span "Generate document" at bounding box center [891, 518] width 72 height 12
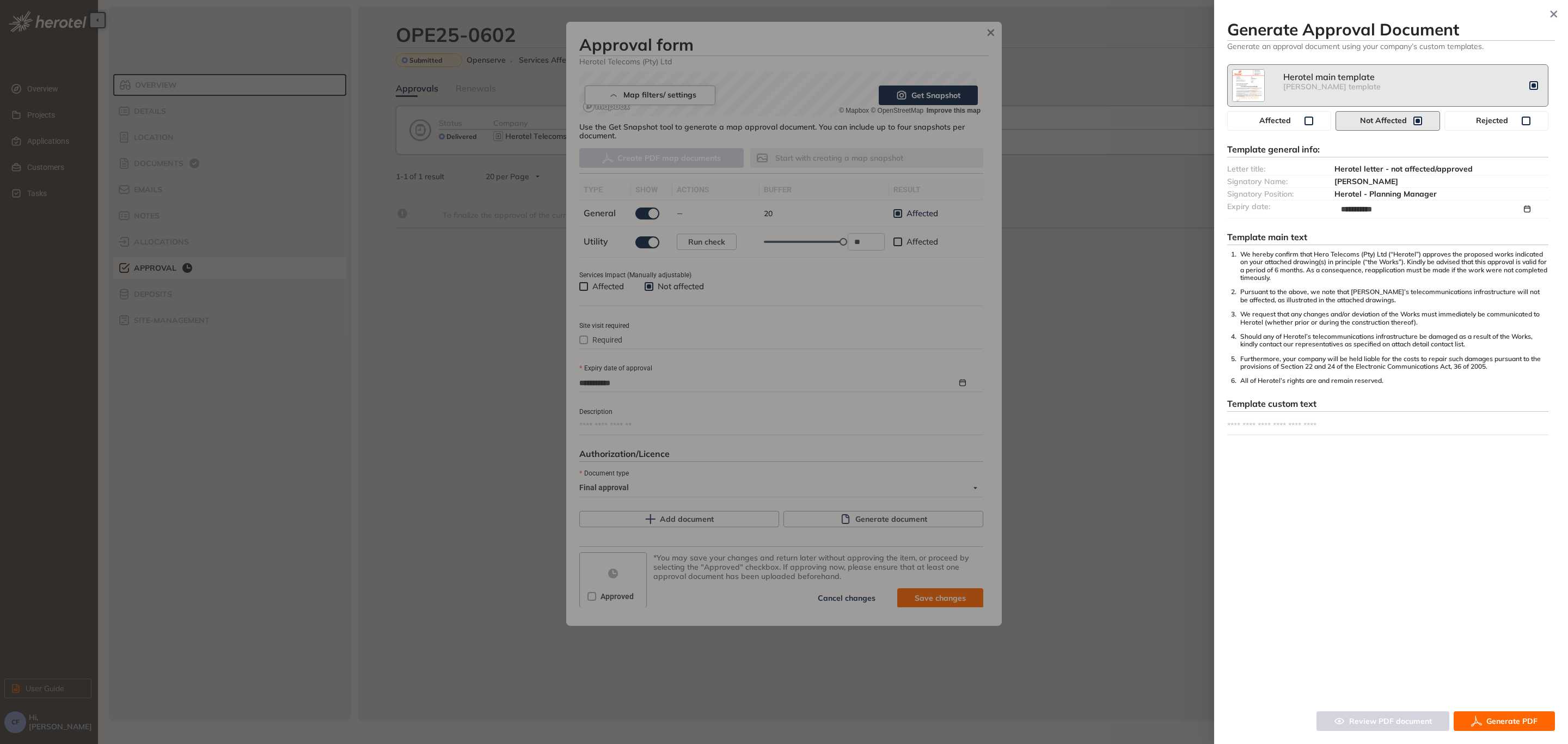
click at [1489, 717] on span "Generate PDF" at bounding box center [1512, 720] width 51 height 12
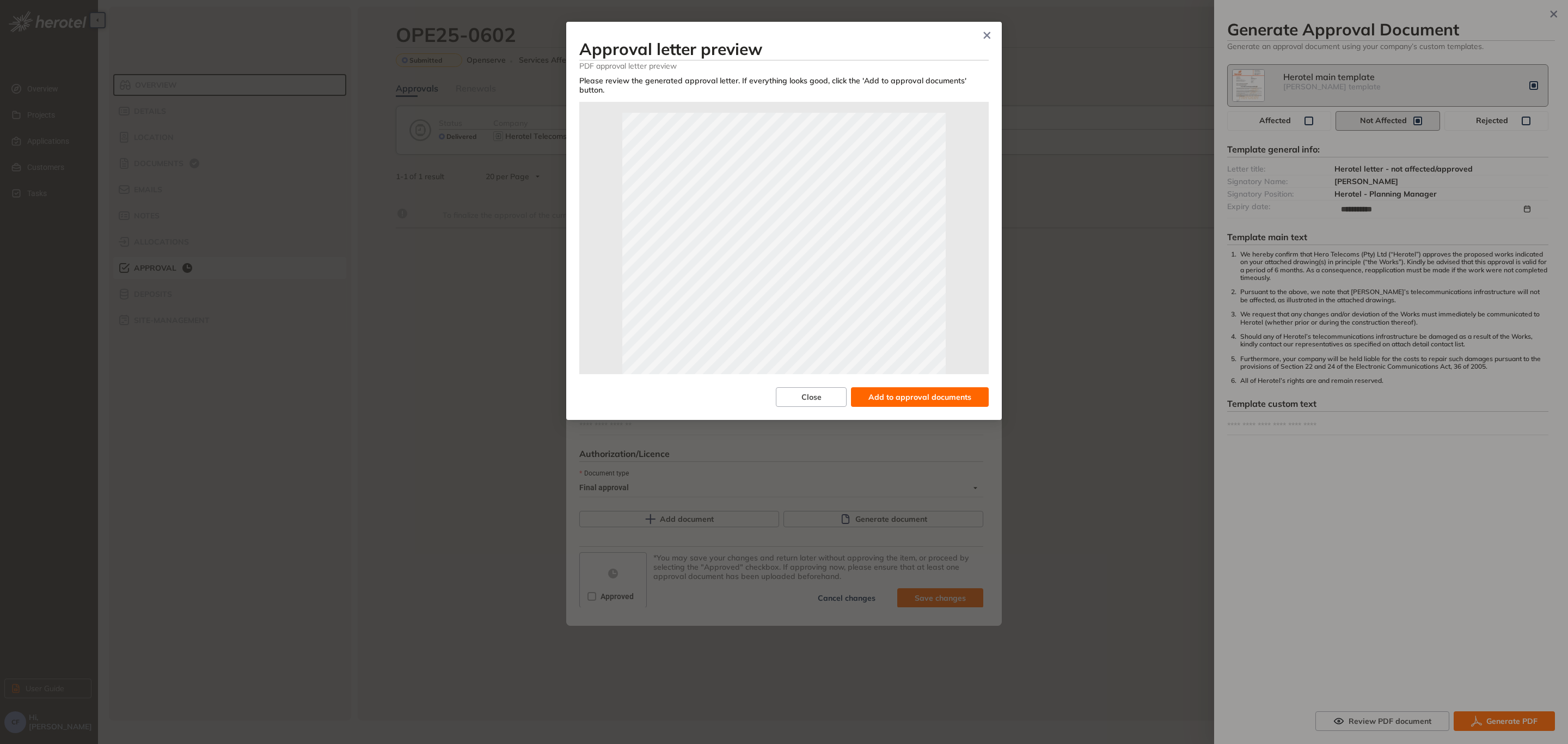
click at [943, 391] on span "Add to approval documents" at bounding box center [920, 396] width 103 height 12
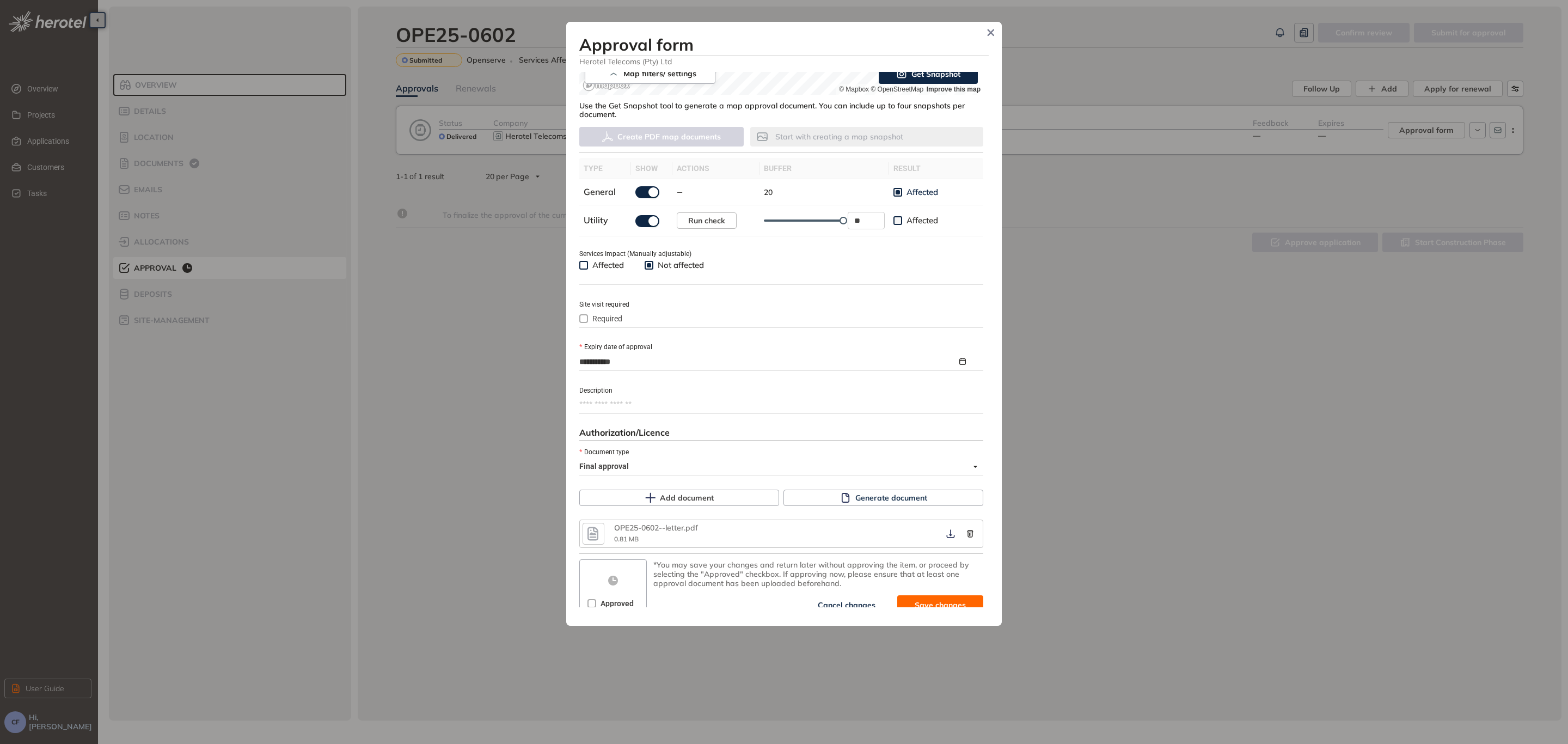
scroll to position [277, 0]
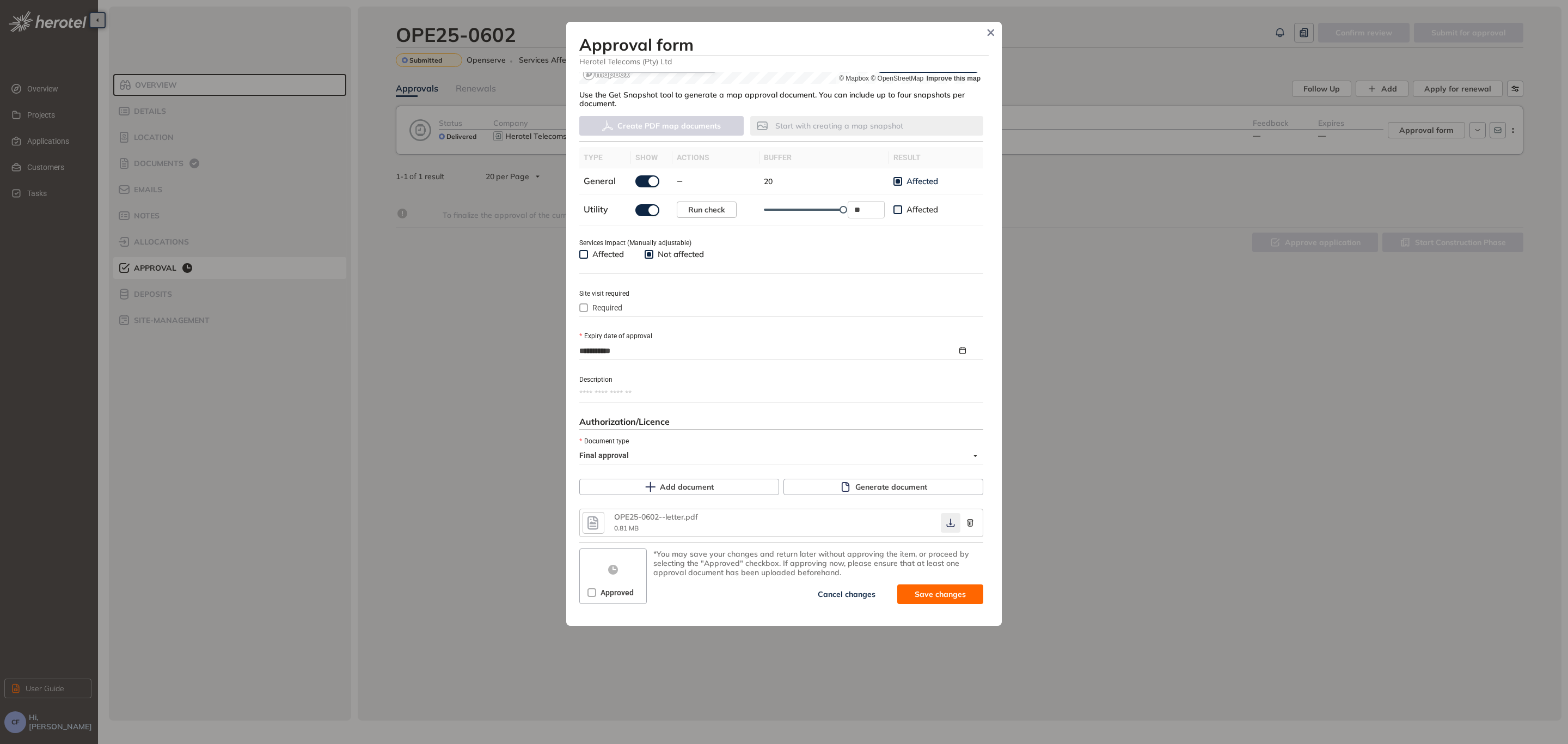
click at [945, 524] on icon "button" at bounding box center [950, 523] width 11 height 9
click at [883, 584] on button "Save and approve" at bounding box center [924, 593] width 118 height 19
type textarea "**********"
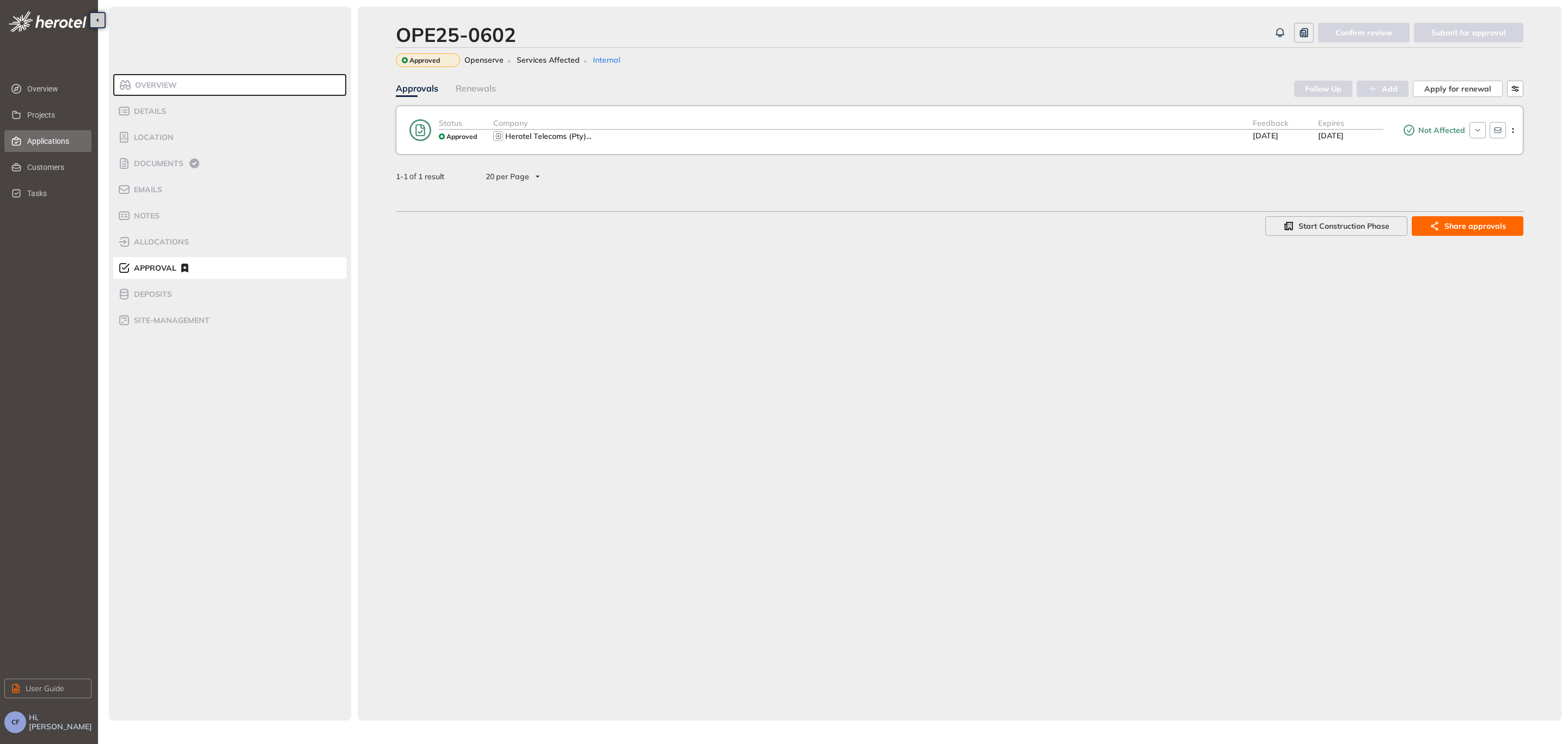
click at [51, 141] on span "Applications" at bounding box center [55, 141] width 56 height 21
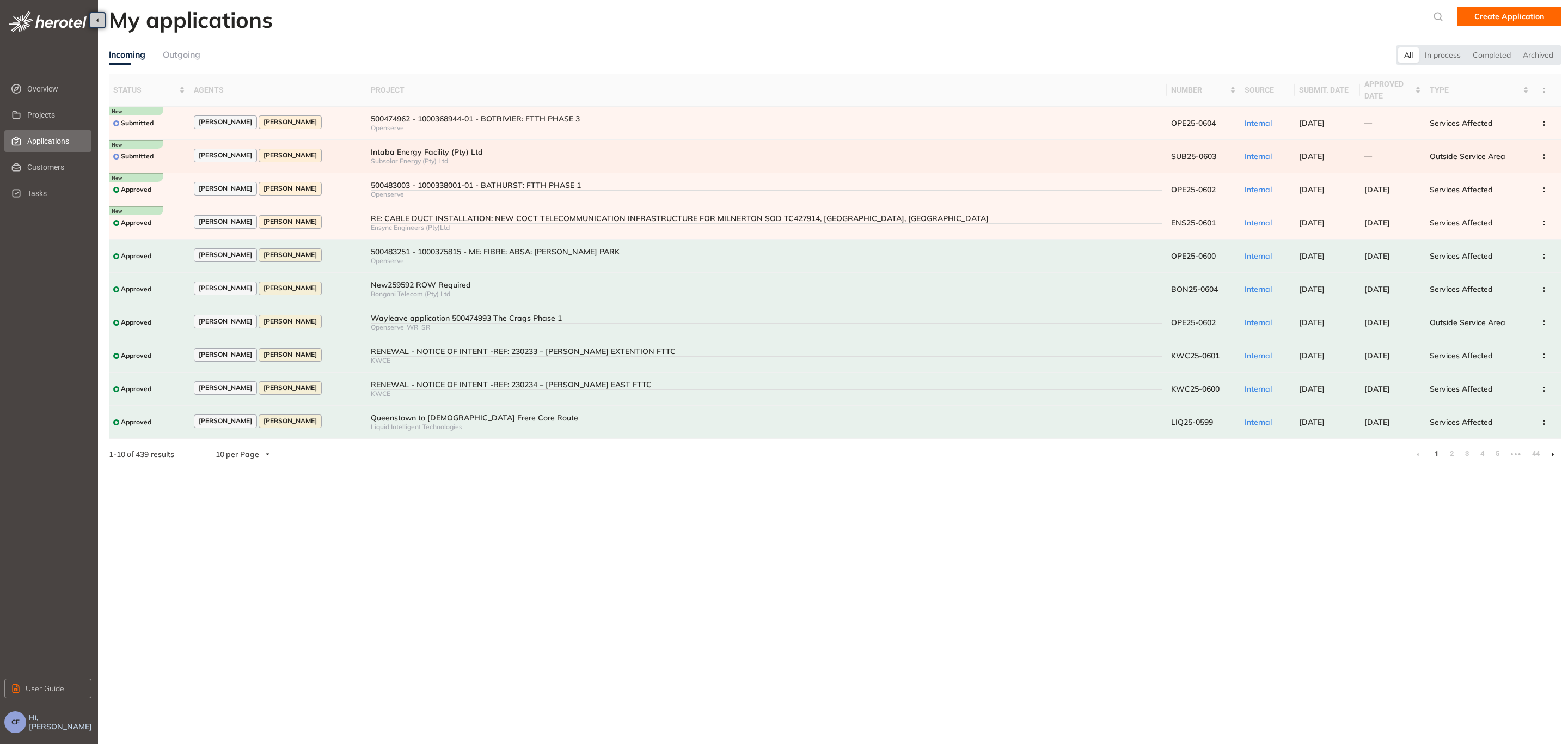
click at [401, 151] on div "Intaba Energy Facility (Pty) Ltd" at bounding box center [766, 152] width 792 height 9
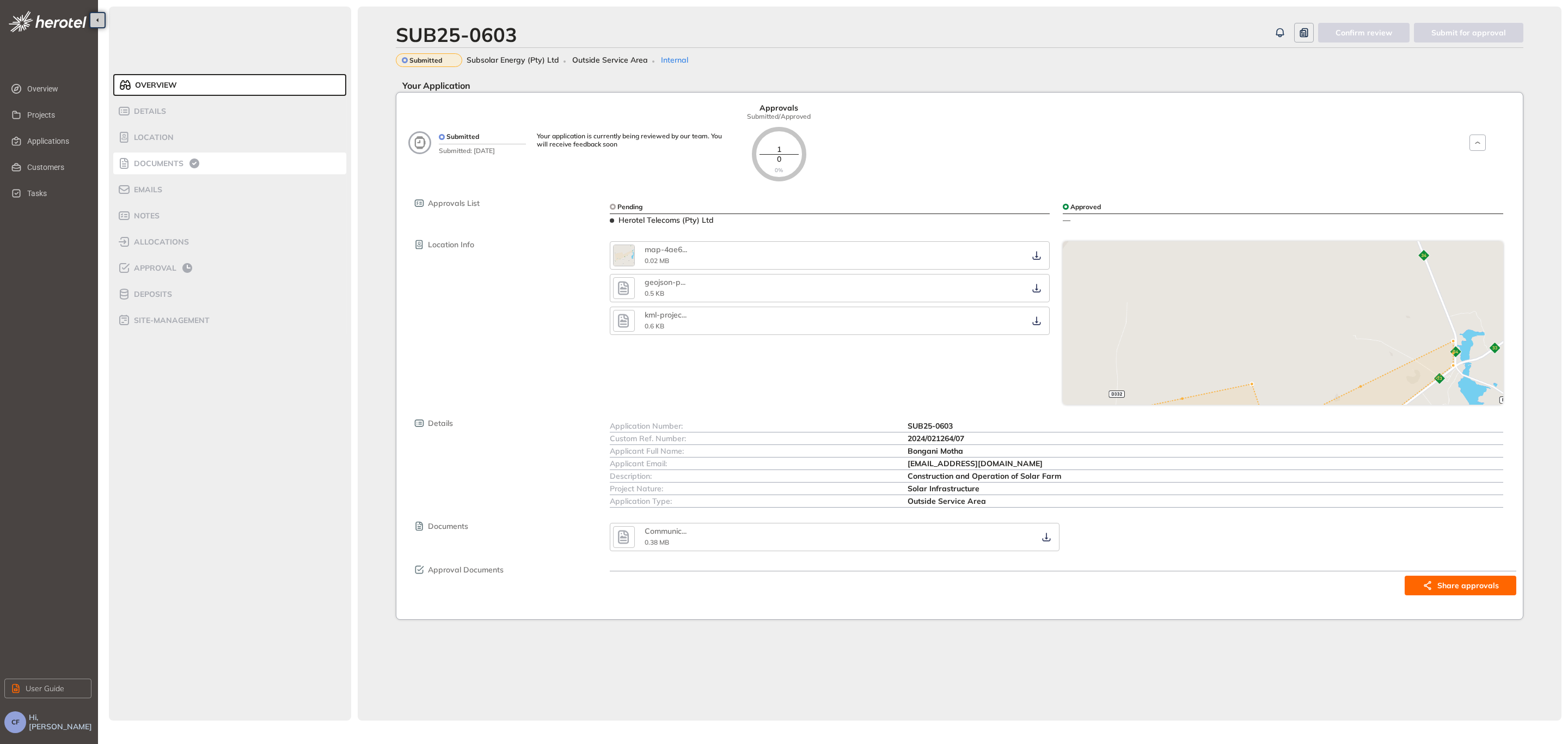
click at [169, 166] on span "Documents" at bounding box center [157, 164] width 53 height 9
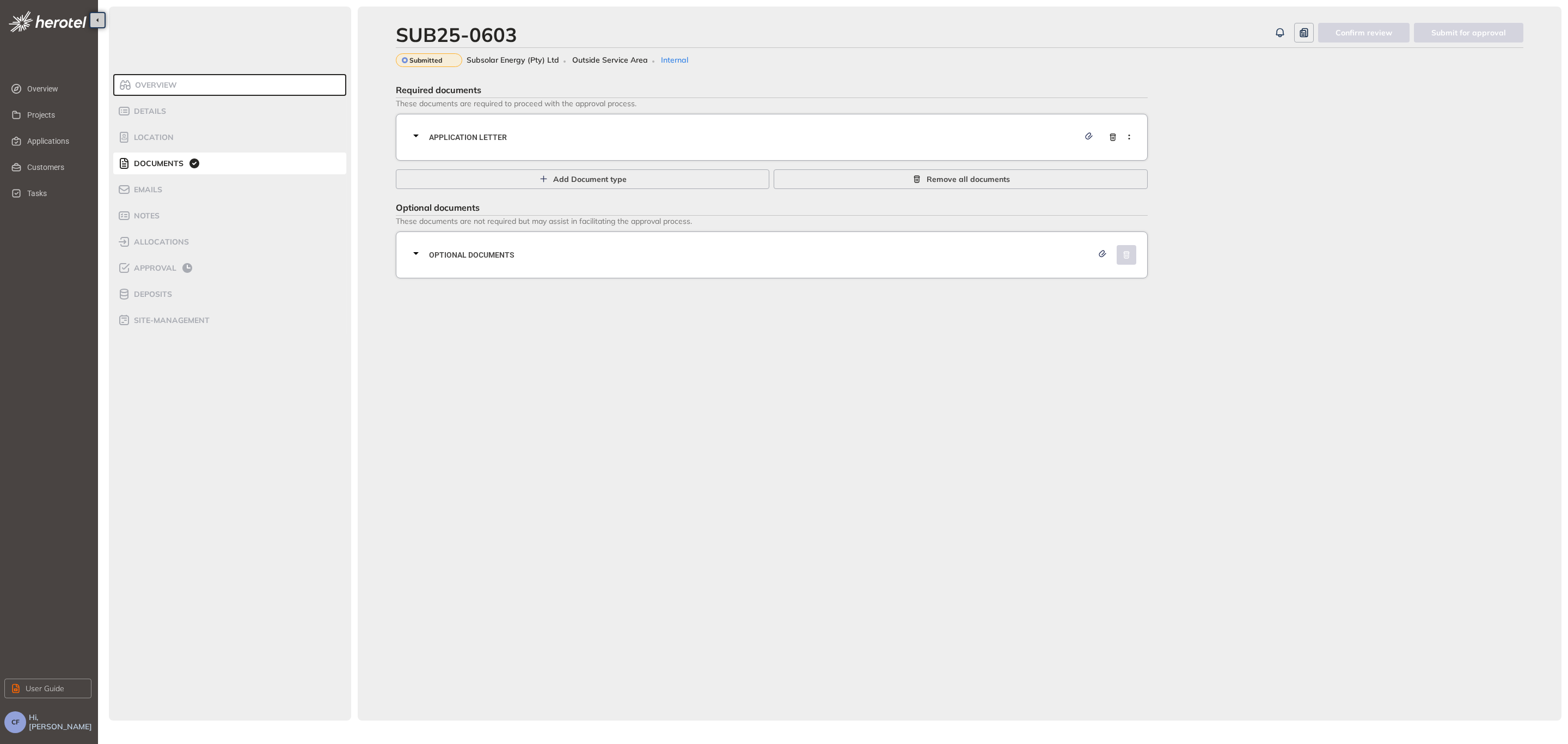
click at [615, 132] on span "Application letter" at bounding box center [754, 137] width 650 height 12
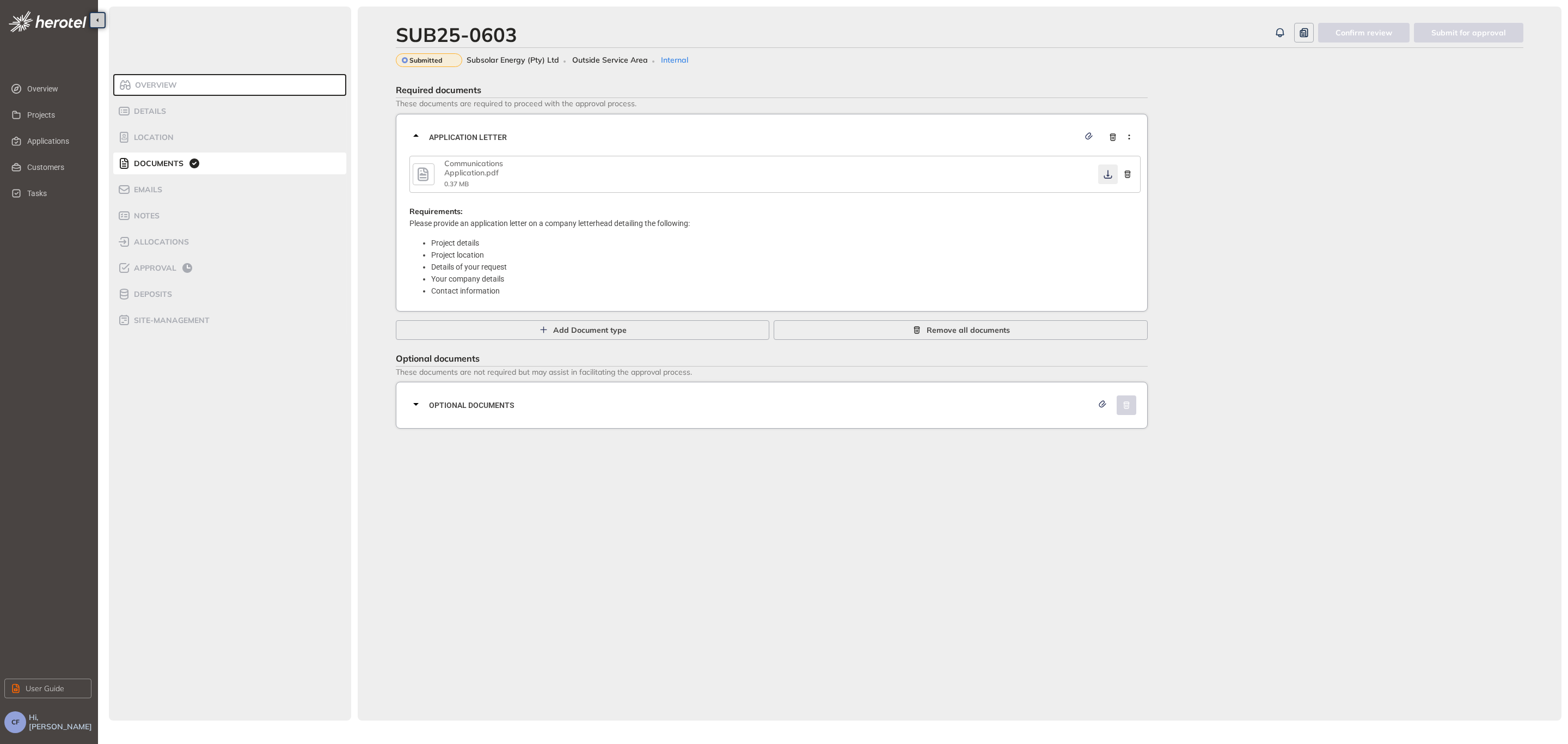
click at [1107, 172] on icon "button" at bounding box center [1107, 174] width 11 height 9
click at [810, 407] on span "Optional documents" at bounding box center [760, 405] width 663 height 12
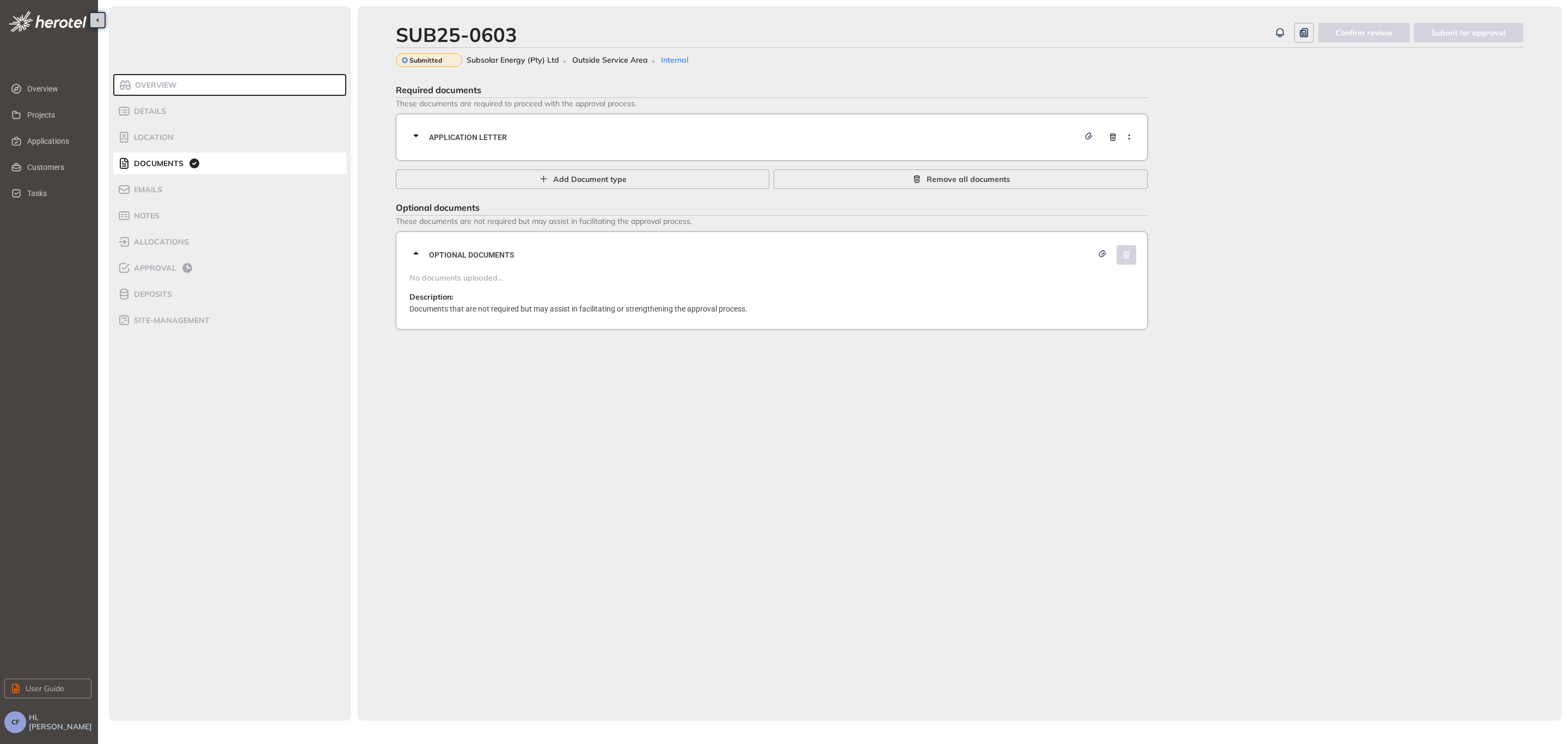
click at [530, 137] on span "Application letter" at bounding box center [754, 137] width 650 height 12
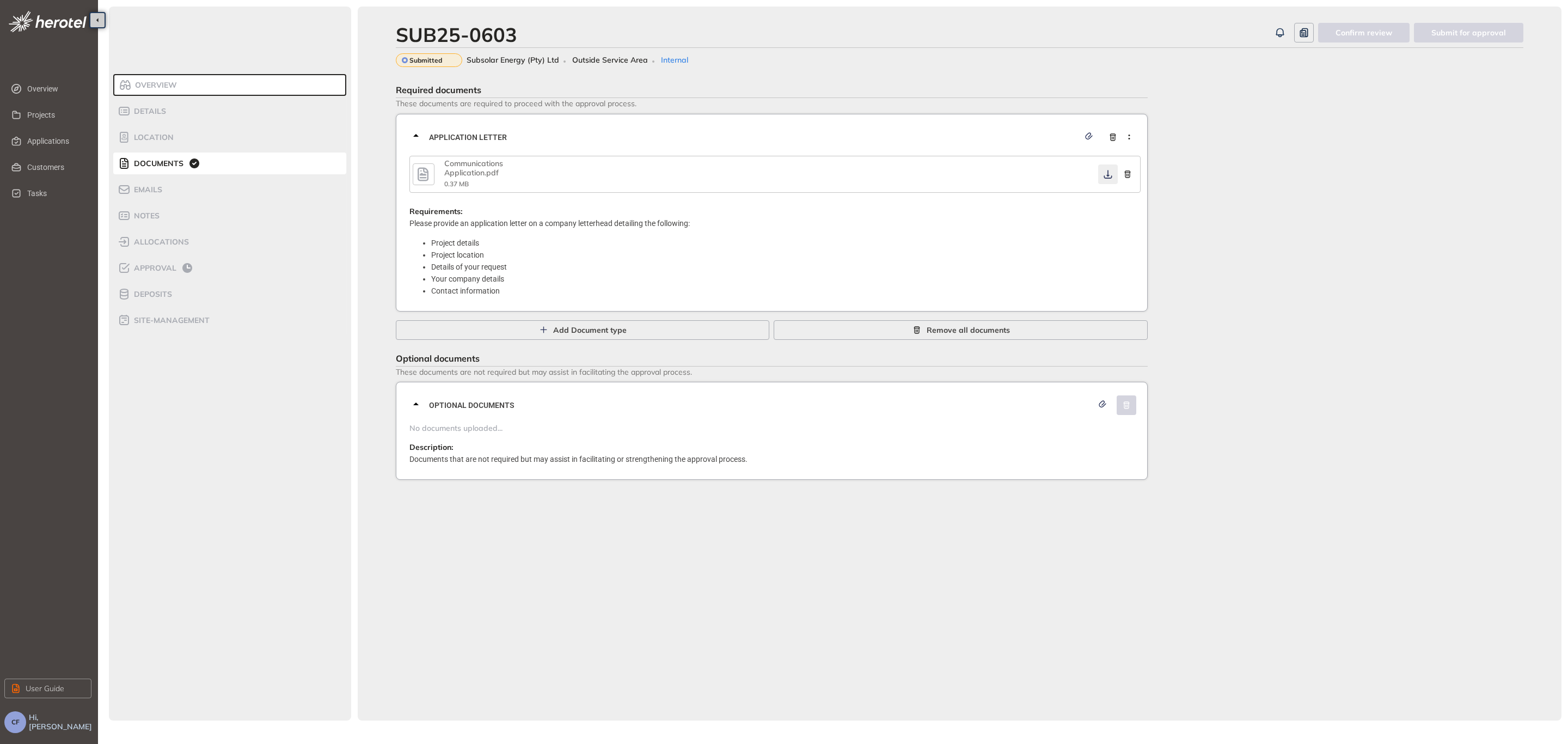
click at [1112, 175] on icon "button" at bounding box center [1107, 174] width 11 height 9
click at [150, 269] on span "Approval" at bounding box center [154, 268] width 46 height 9
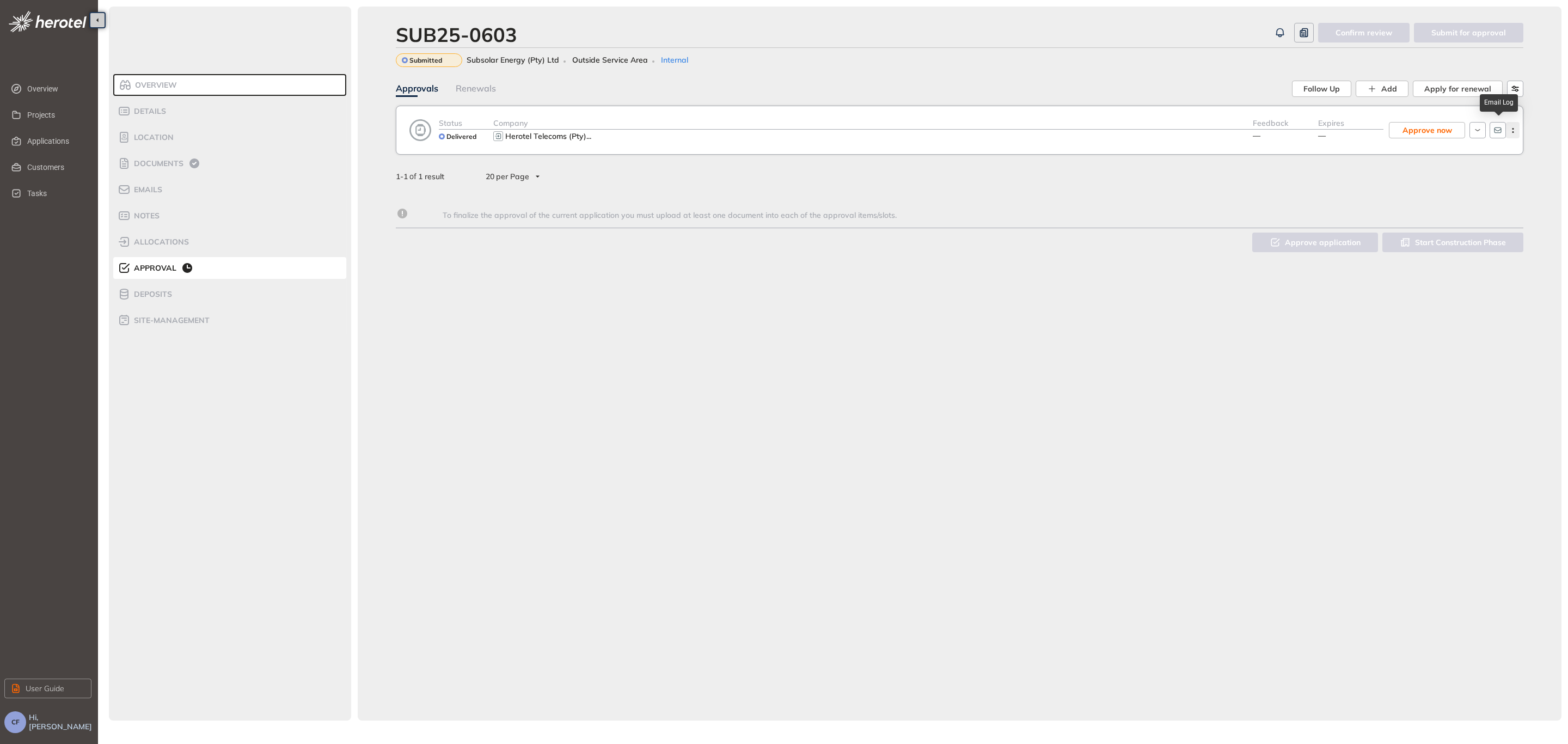
click at [1511, 132] on icon "button" at bounding box center [1512, 130] width 11 height 5
click at [1495, 173] on span "View approval form" at bounding box center [1473, 175] width 74 height 9
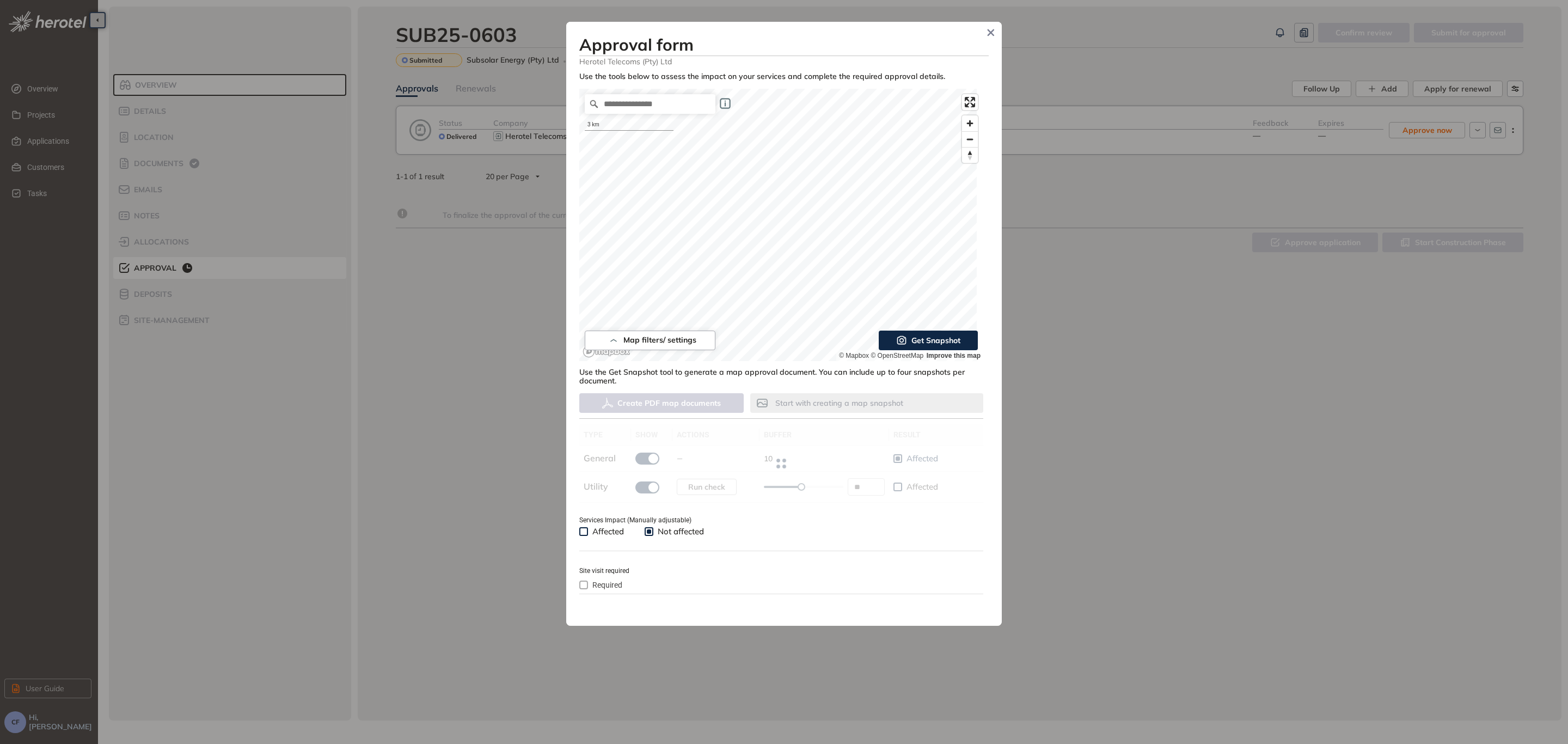
type input "**"
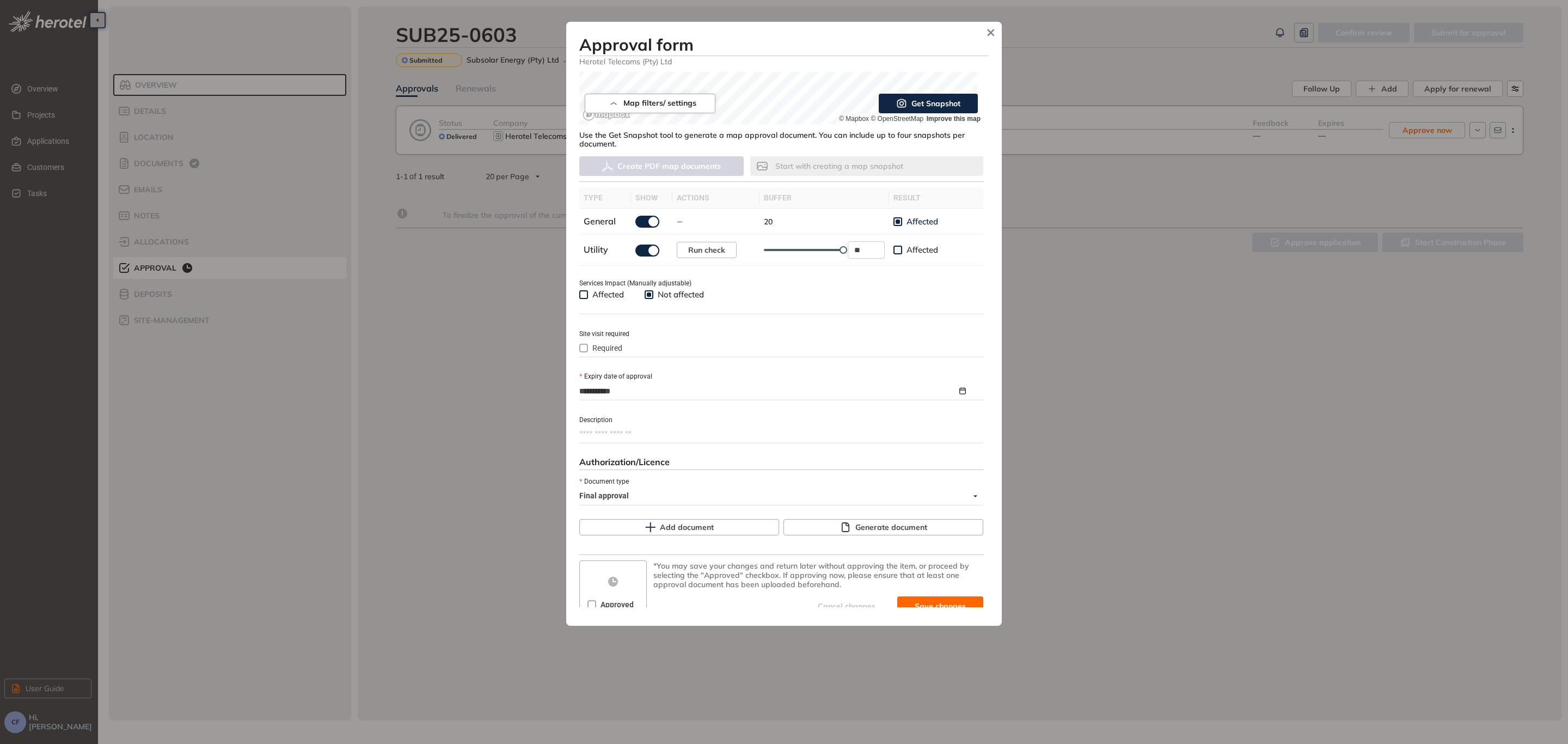
scroll to position [249, 0]
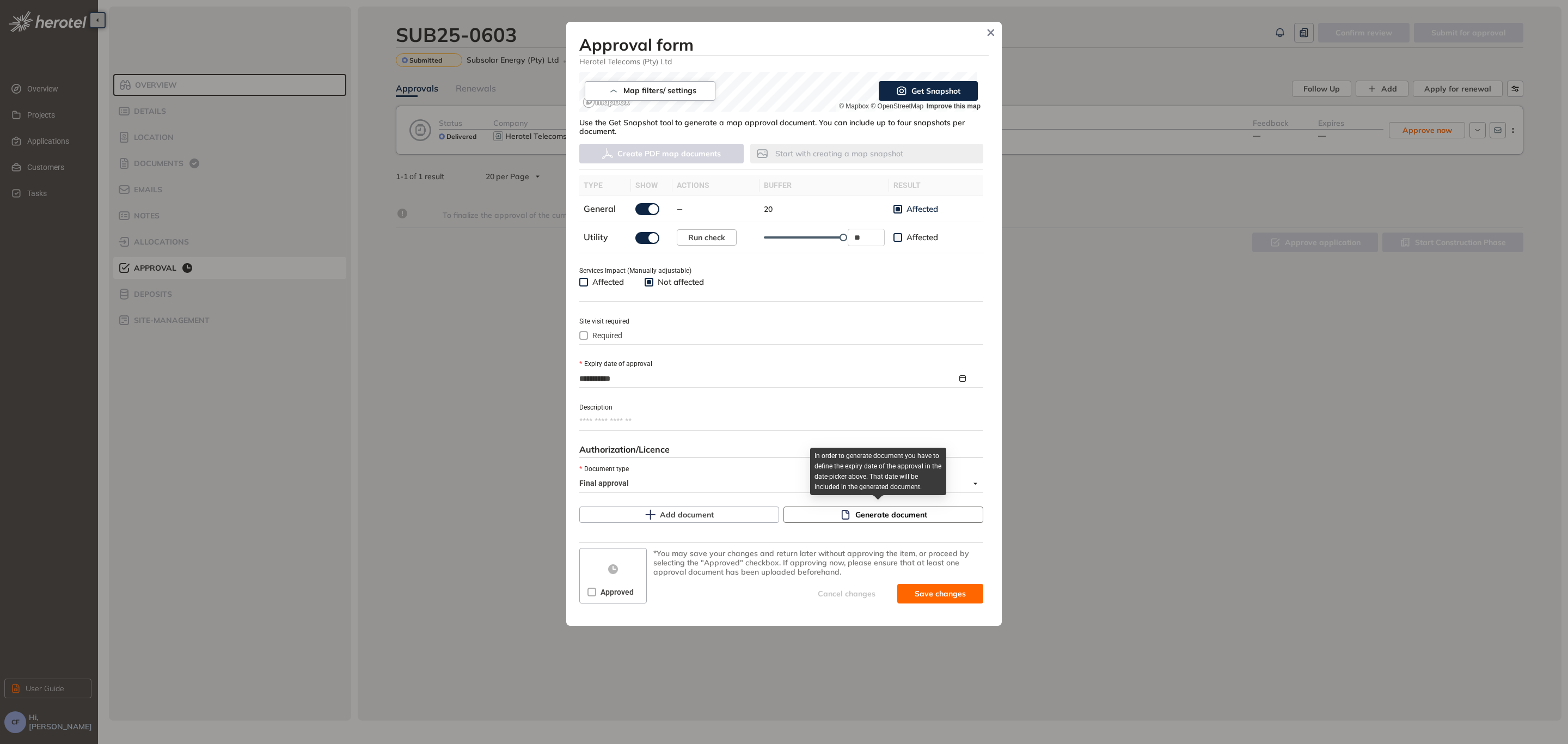
click at [903, 516] on span "Generate document" at bounding box center [891, 514] width 72 height 12
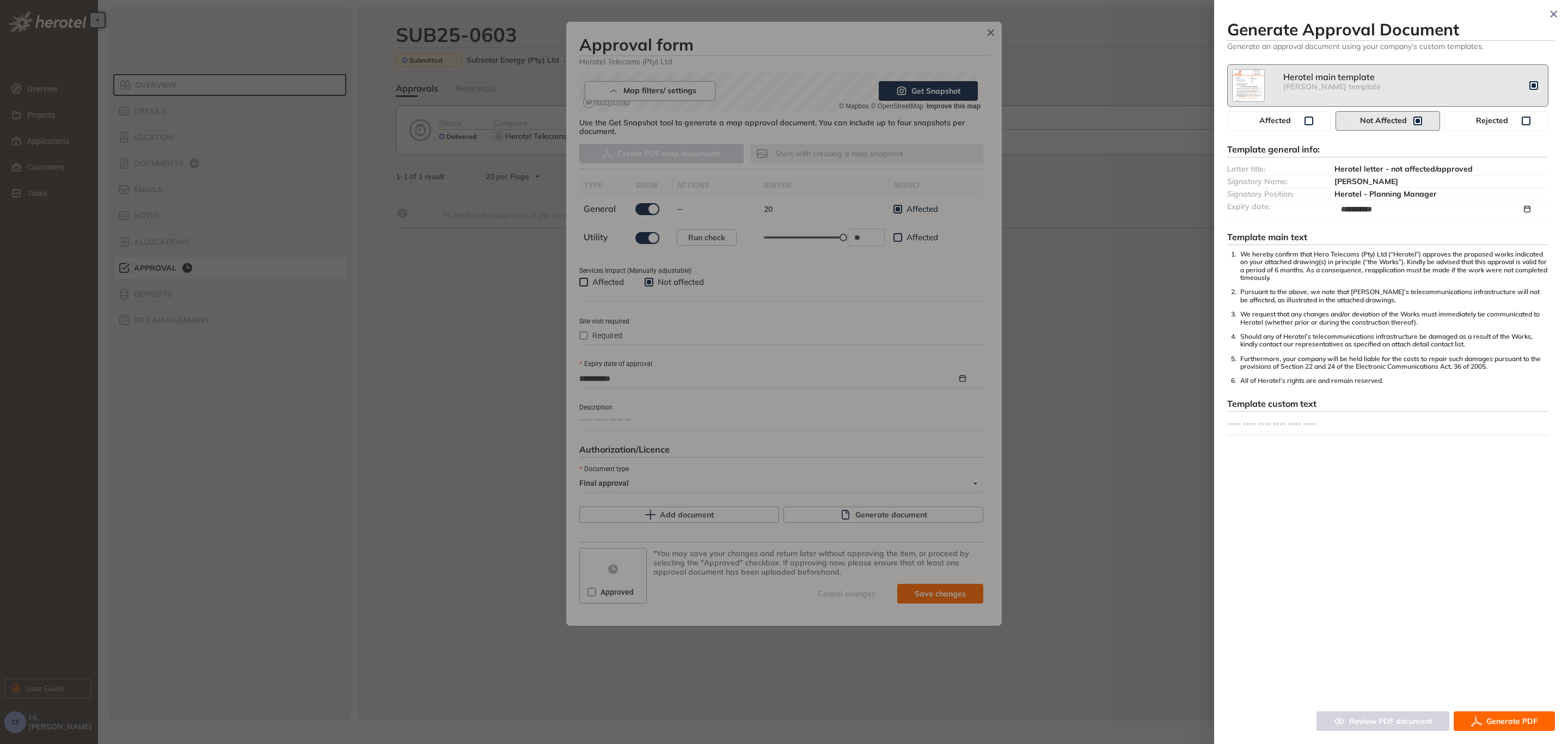
click at [1528, 720] on span "Generate PDF" at bounding box center [1512, 720] width 51 height 12
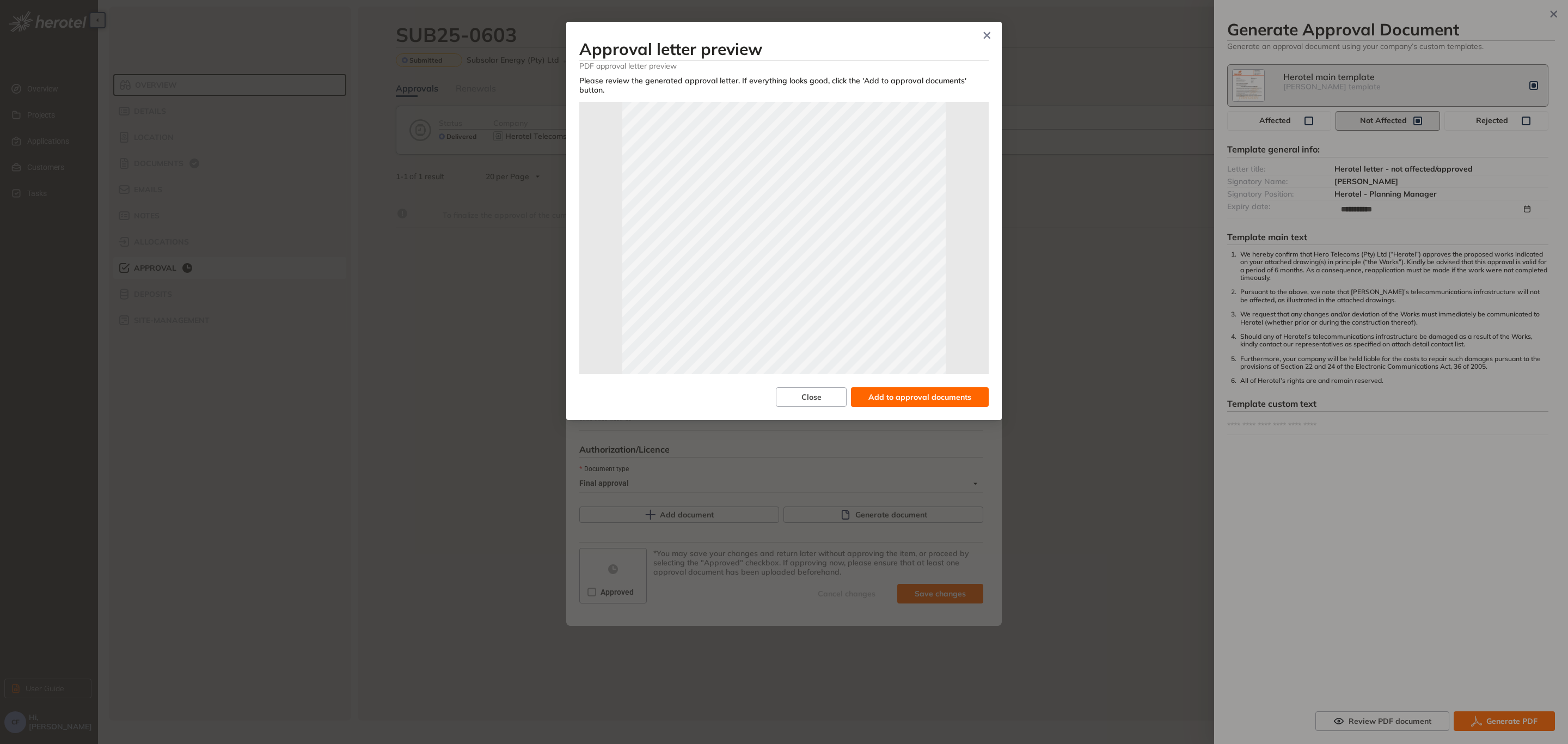
scroll to position [164, 0]
click at [915, 391] on span "Add to approval documents" at bounding box center [920, 396] width 103 height 12
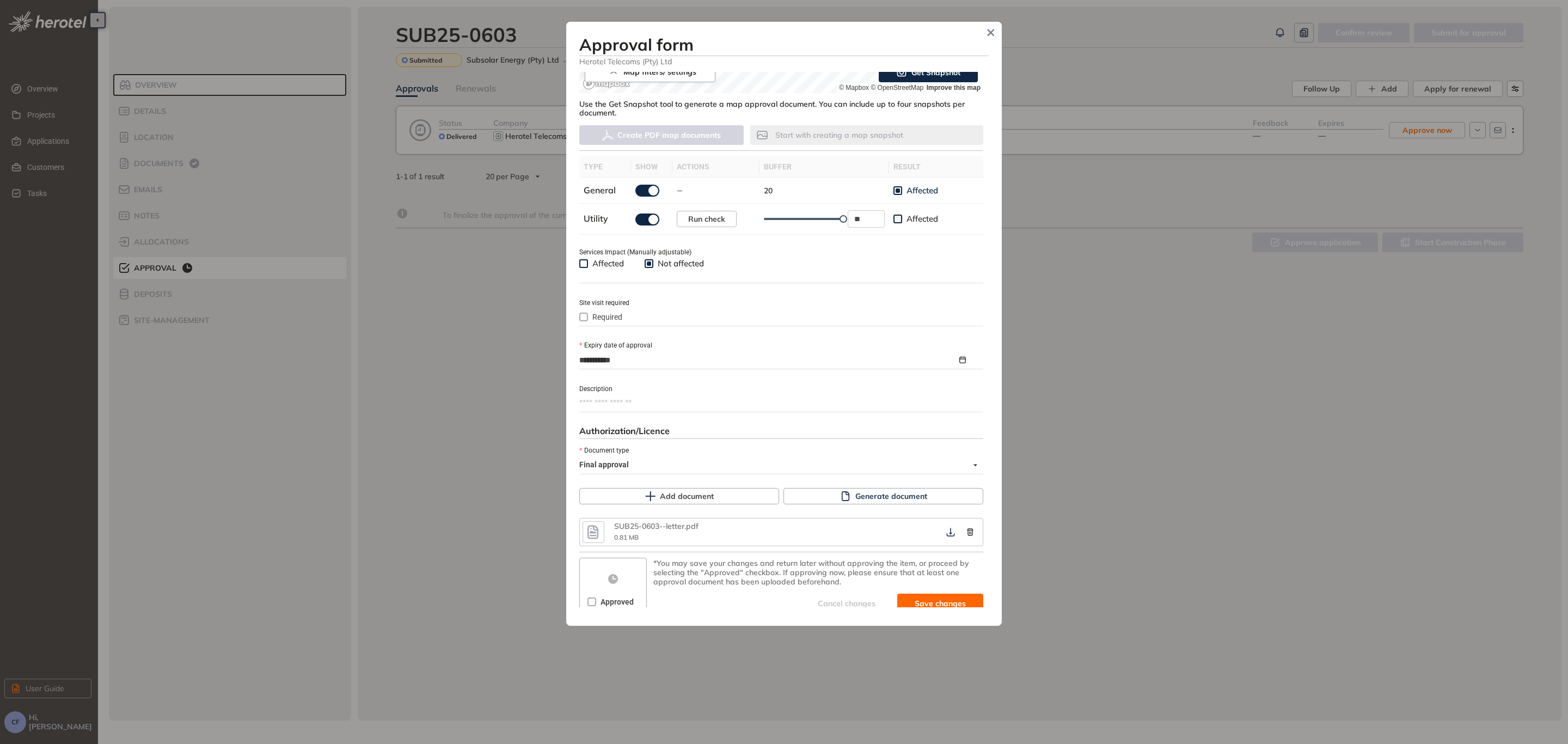
scroll to position [277, 0]
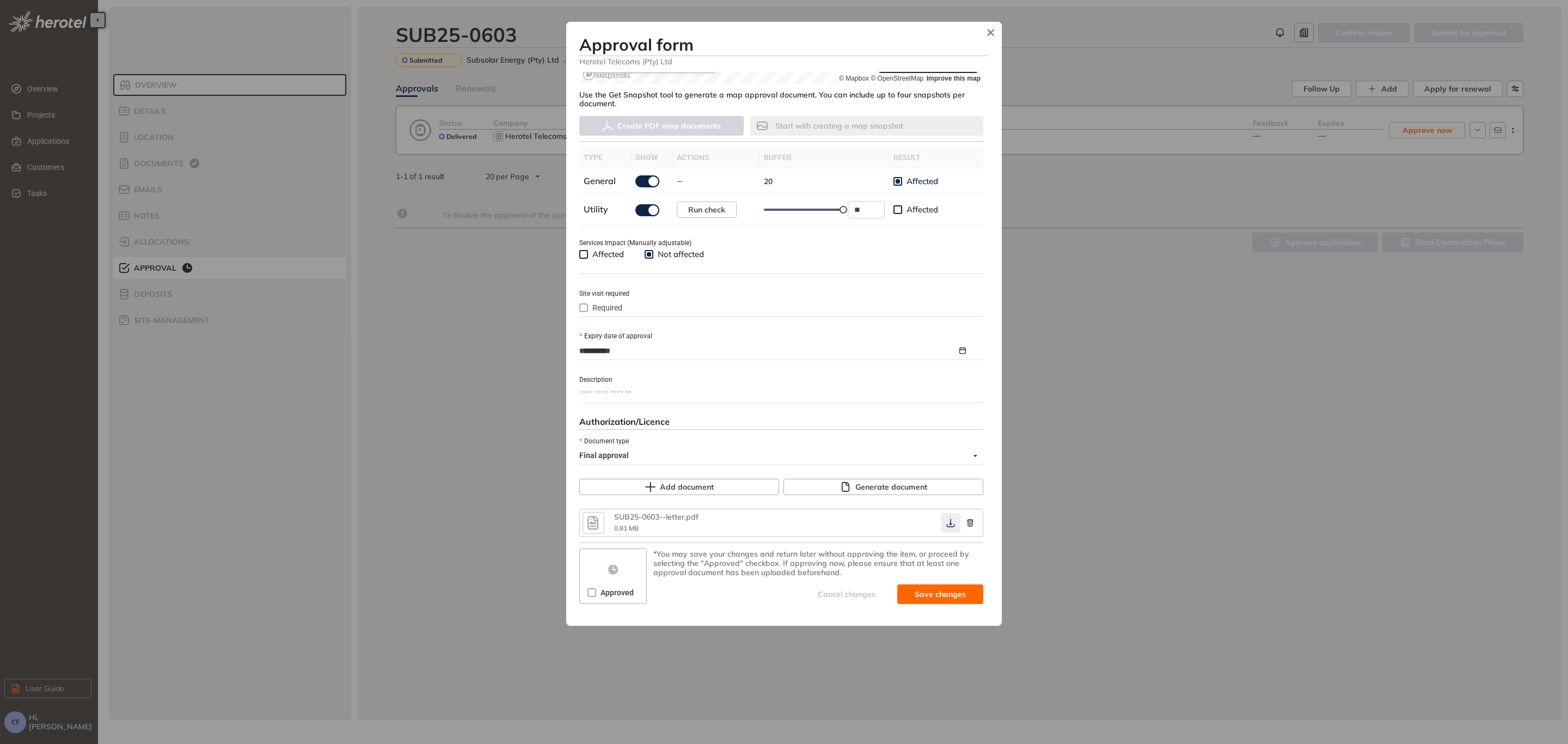
click at [941, 521] on button "button" at bounding box center [950, 522] width 19 height 19
click at [596, 587] on span "Approved" at bounding box center [617, 592] width 42 height 12
click at [945, 524] on icon "button" at bounding box center [950, 523] width 11 height 9
click at [923, 592] on span "Save and approve" at bounding box center [931, 593] width 68 height 12
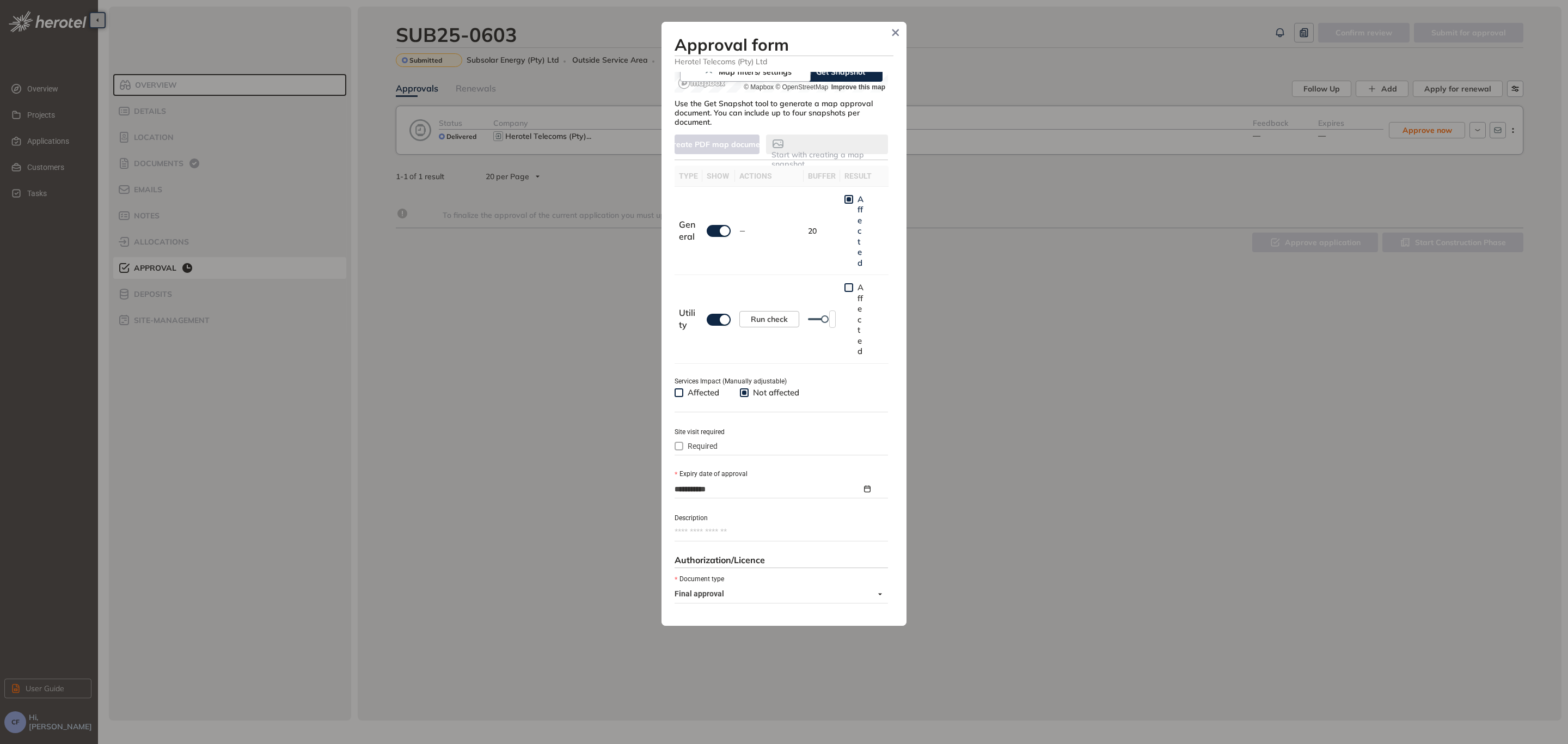
scroll to position [286, 0]
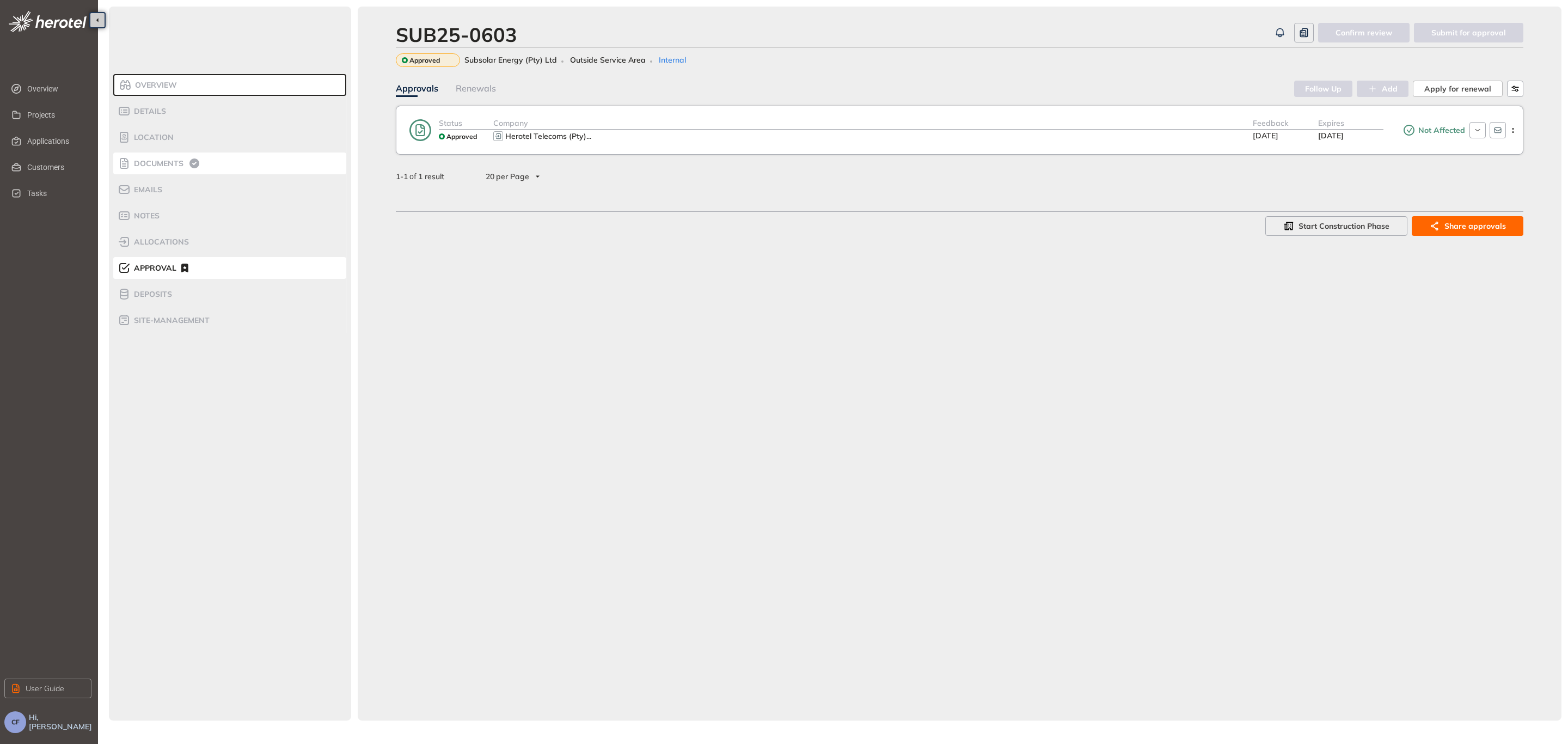
click at [191, 161] on icon at bounding box center [194, 164] width 10 height 10
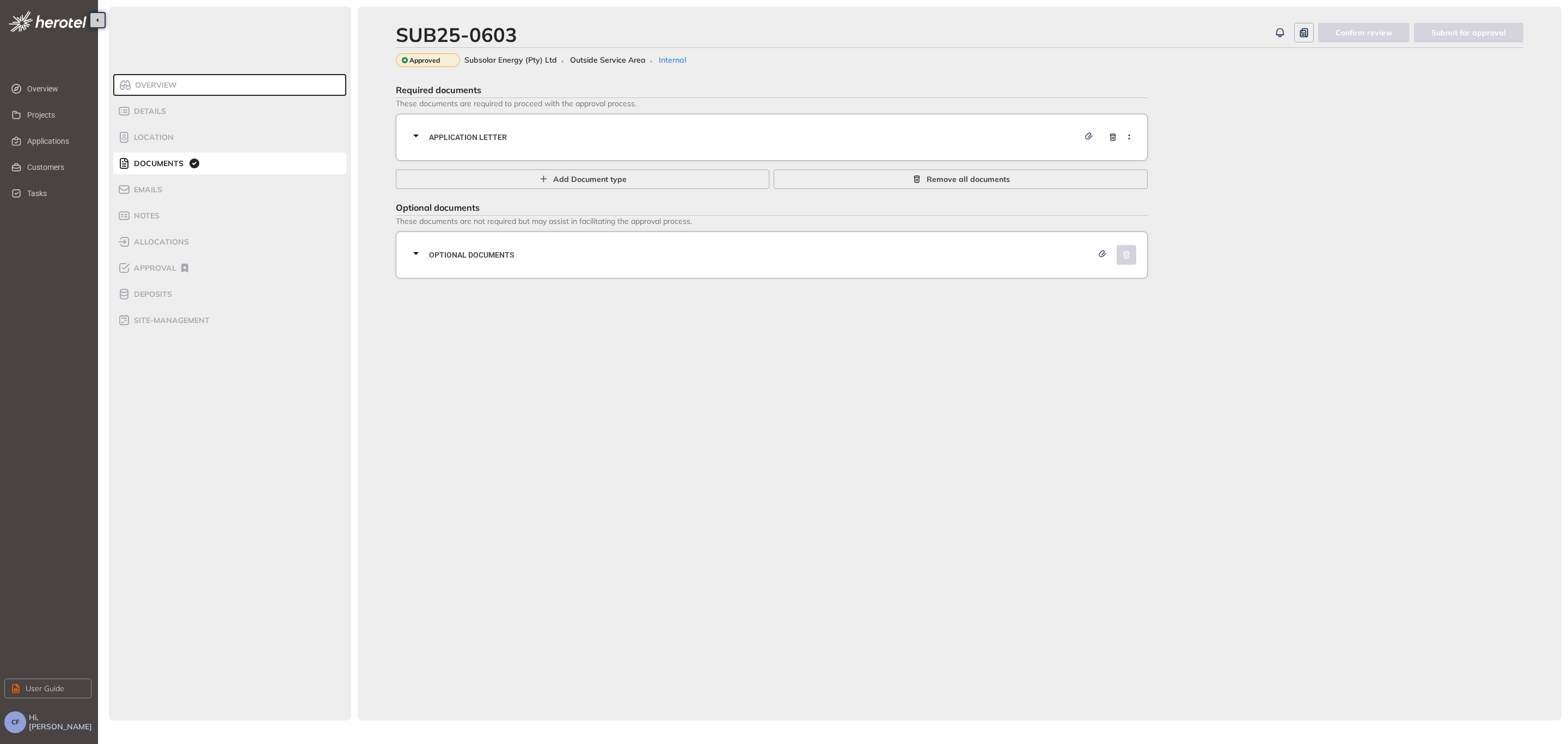
click at [476, 144] on div "Application letter" at bounding box center [775, 137] width 731 height 33
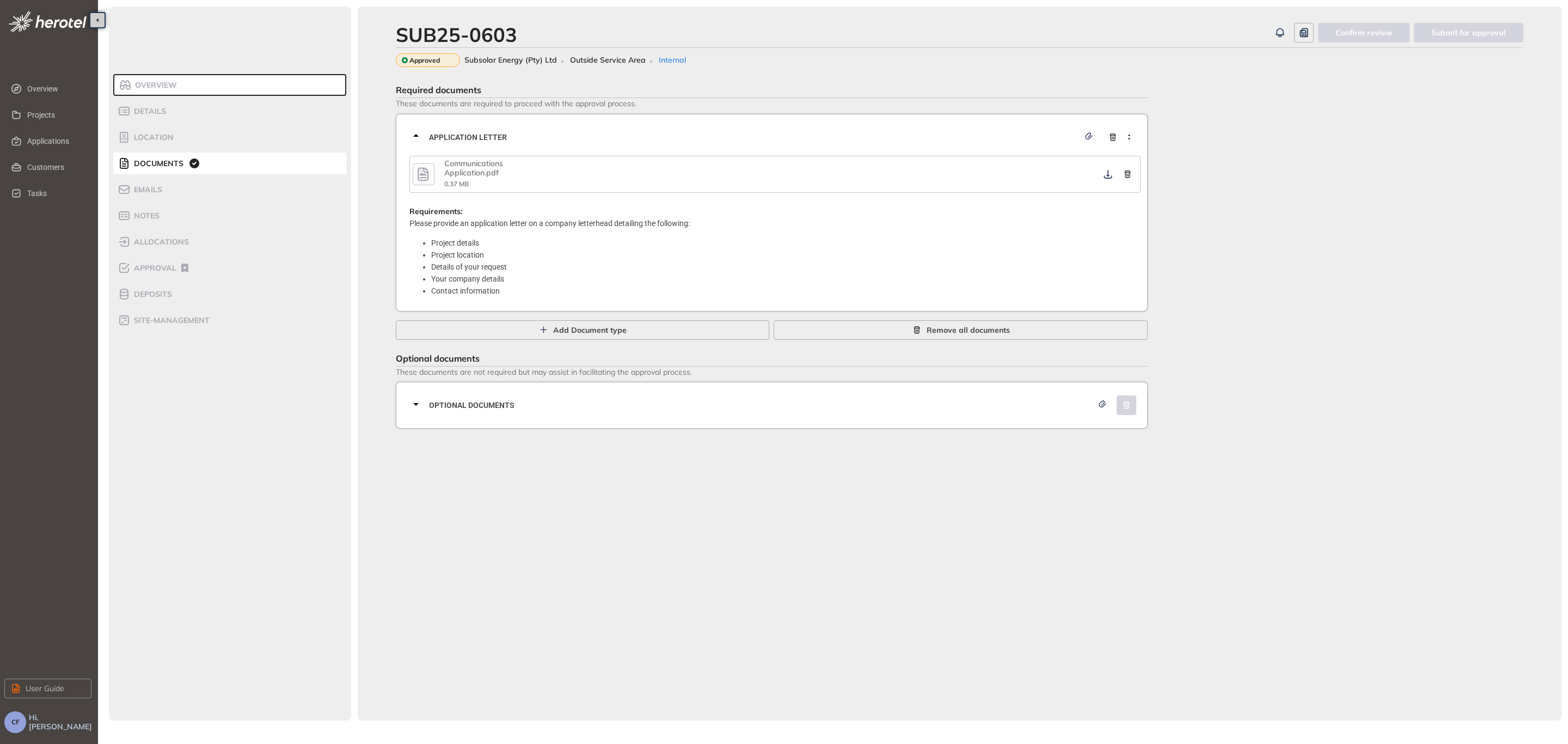
click at [430, 180] on icon "button" at bounding box center [423, 174] width 16 height 19
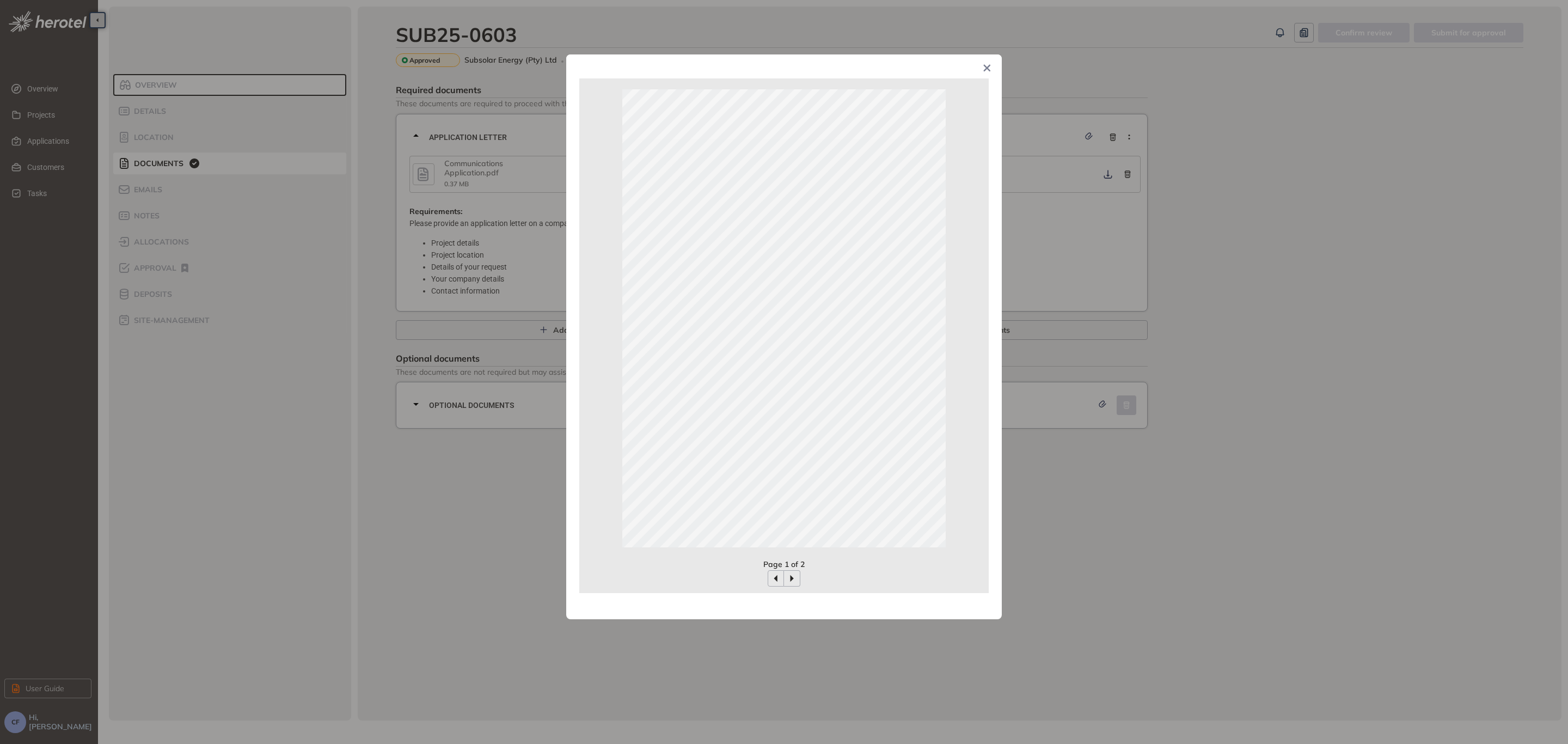
click at [986, 69] on icon "Close" at bounding box center [987, 68] width 8 height 8
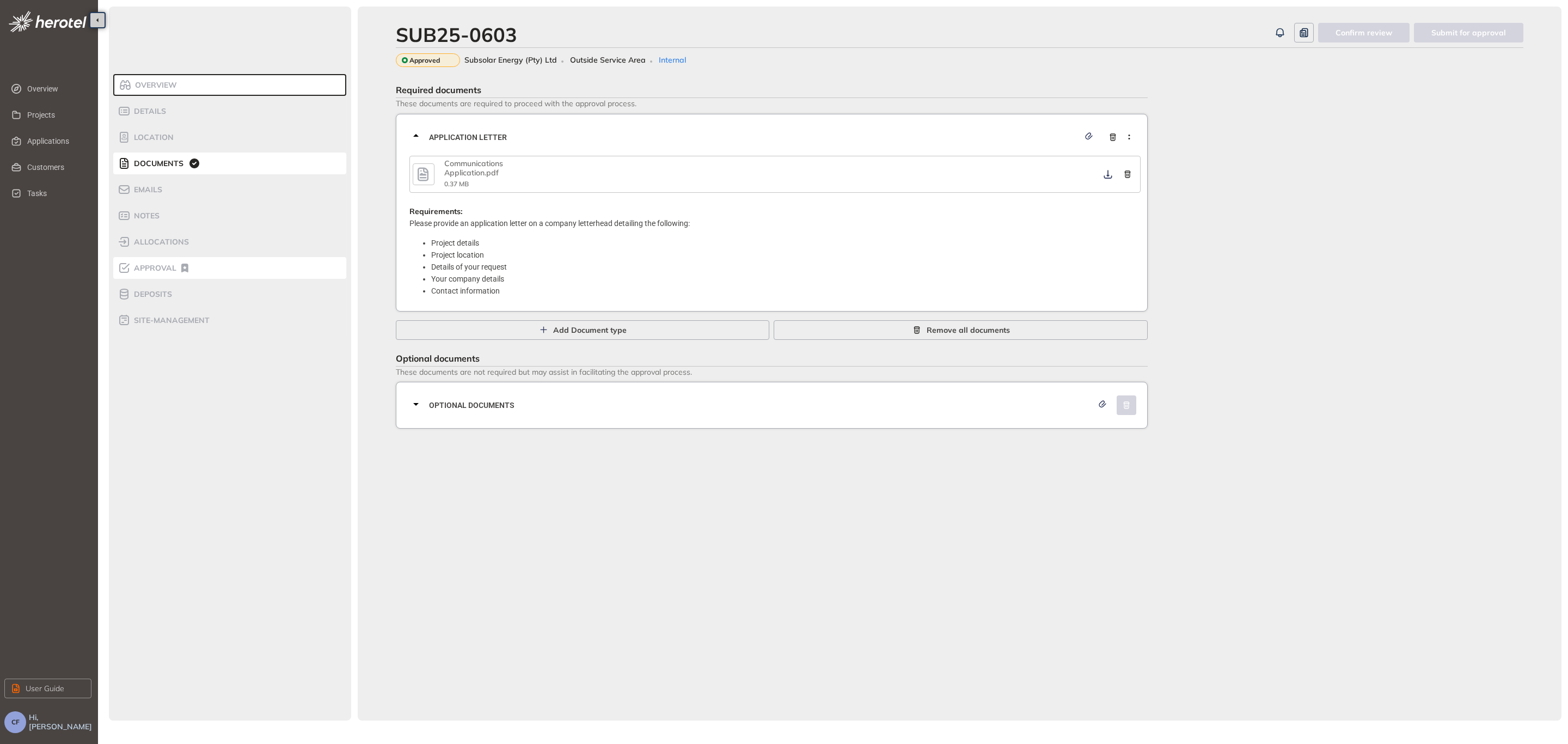
click at [144, 266] on span "Approval" at bounding box center [154, 268] width 46 height 9
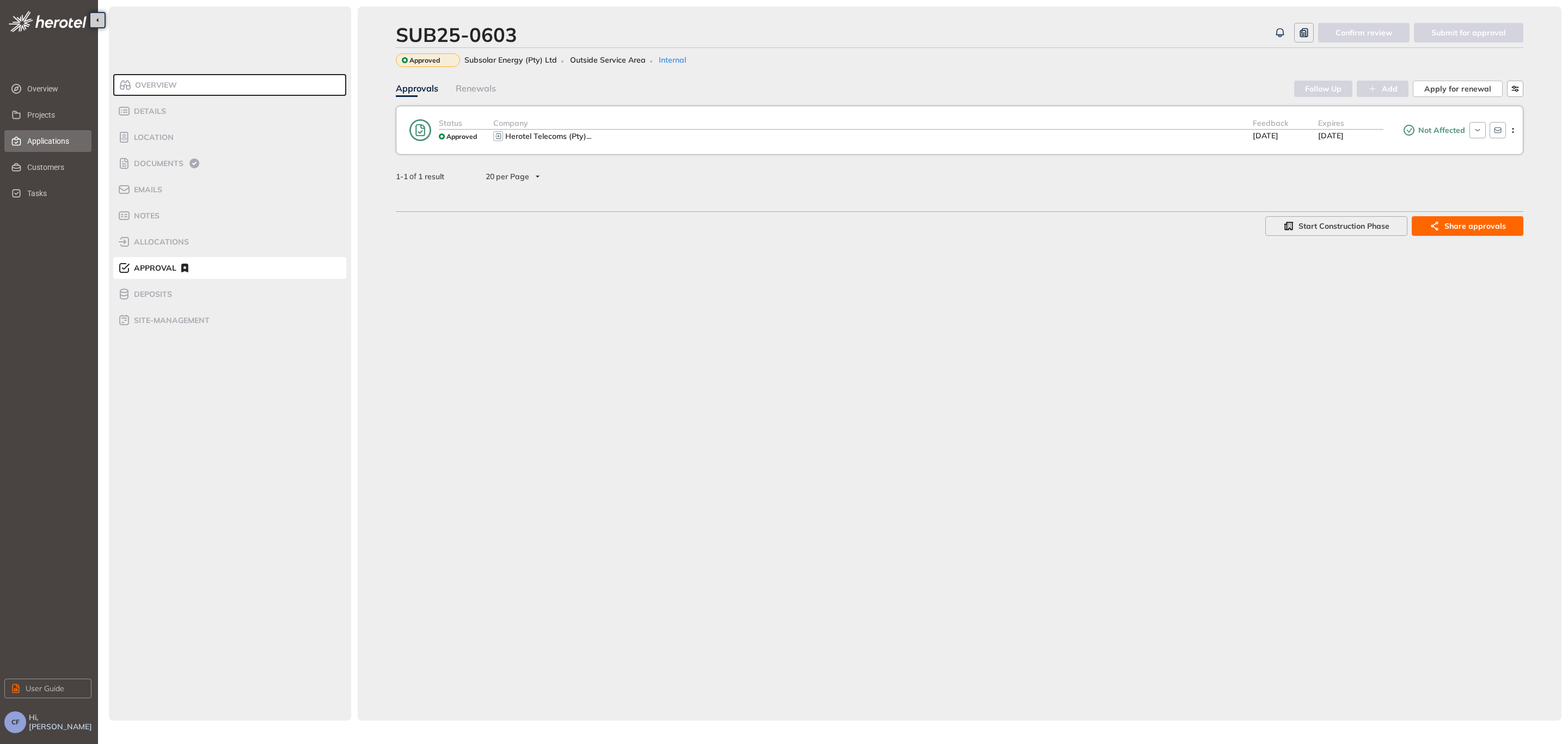
click at [59, 136] on span "Applications" at bounding box center [55, 141] width 56 height 21
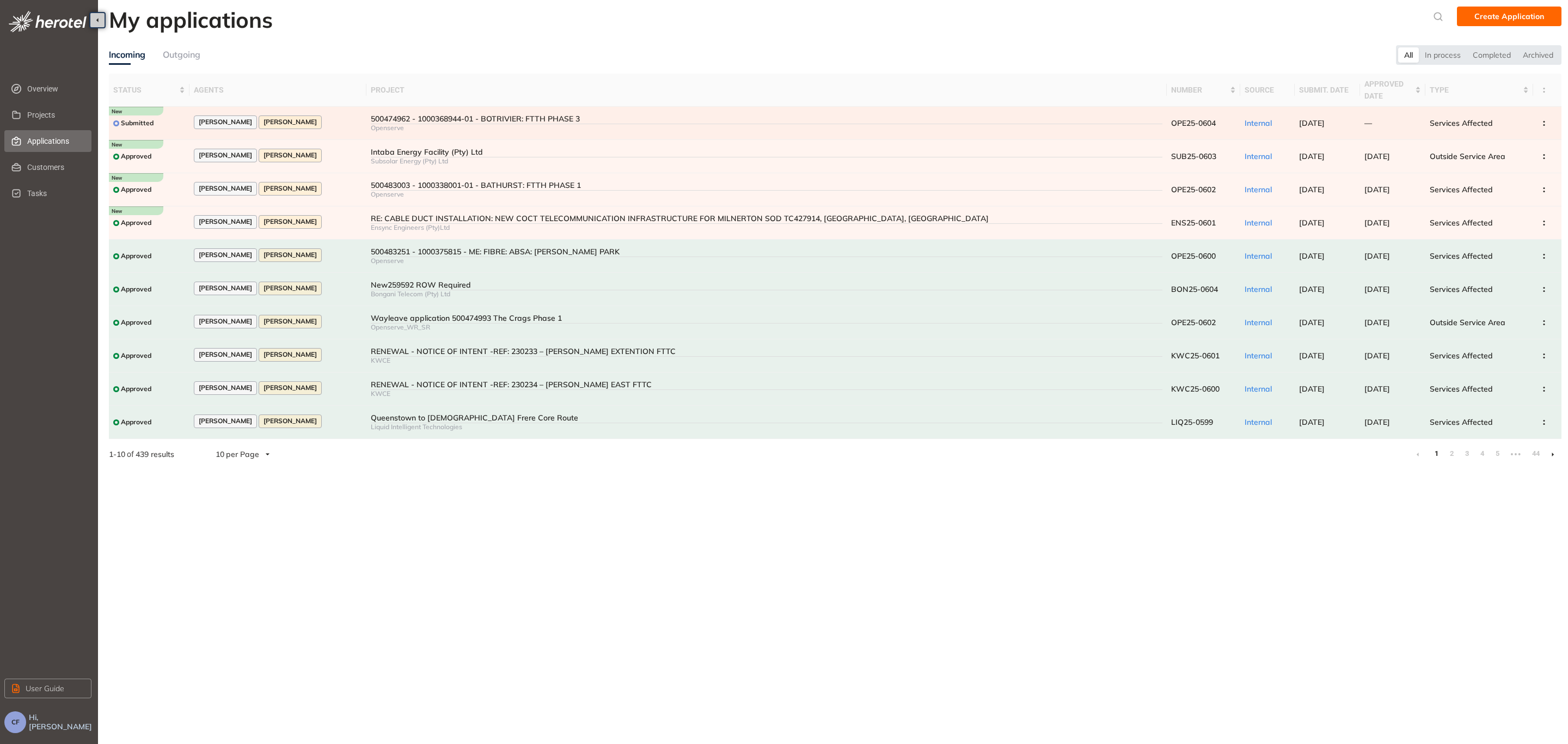
click at [452, 117] on div "500474962 - 1000368944-01 - BOTRIVIER: FTTH PHASE 3" at bounding box center [766, 119] width 792 height 9
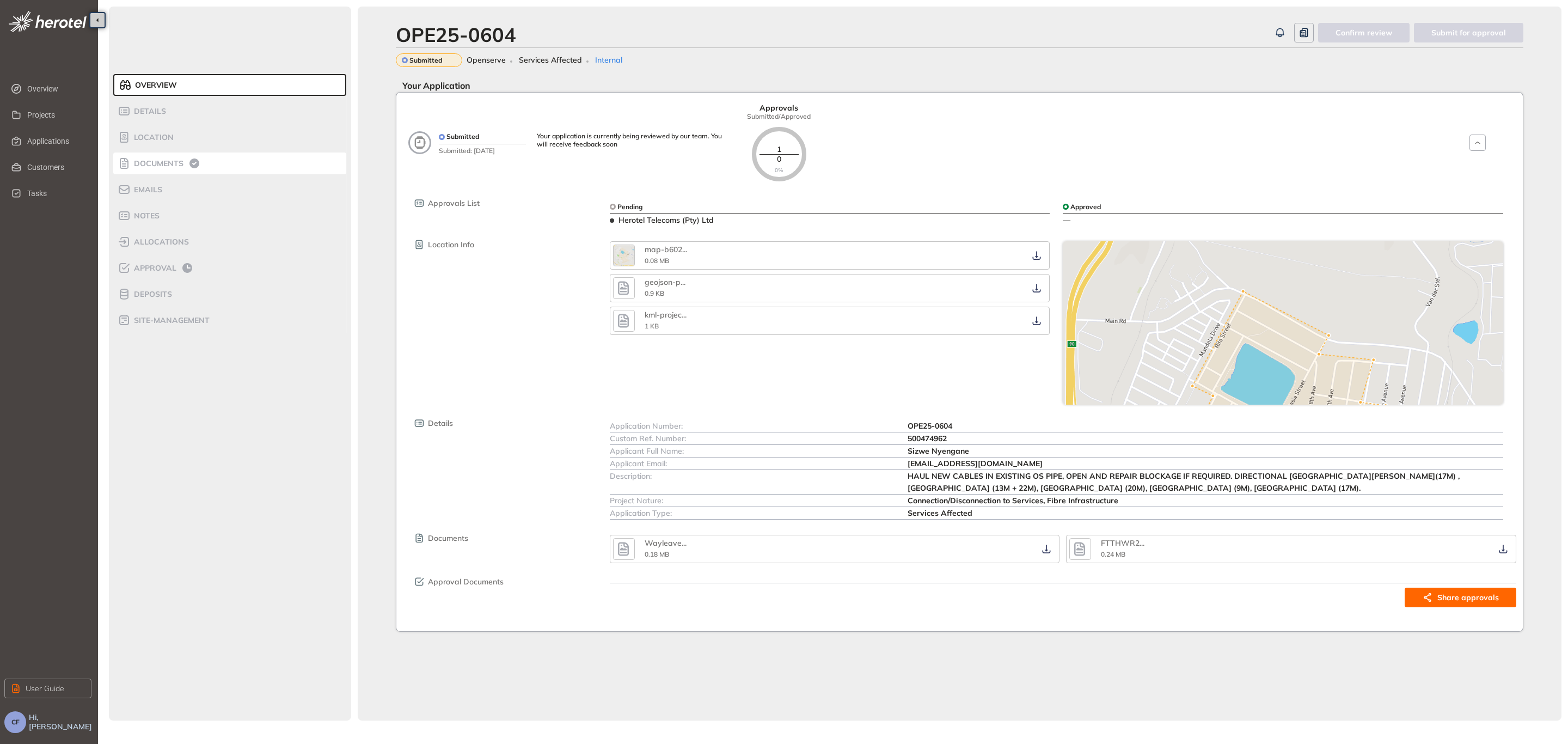
click at [177, 157] on div "Documents" at bounding box center [164, 164] width 93 height 13
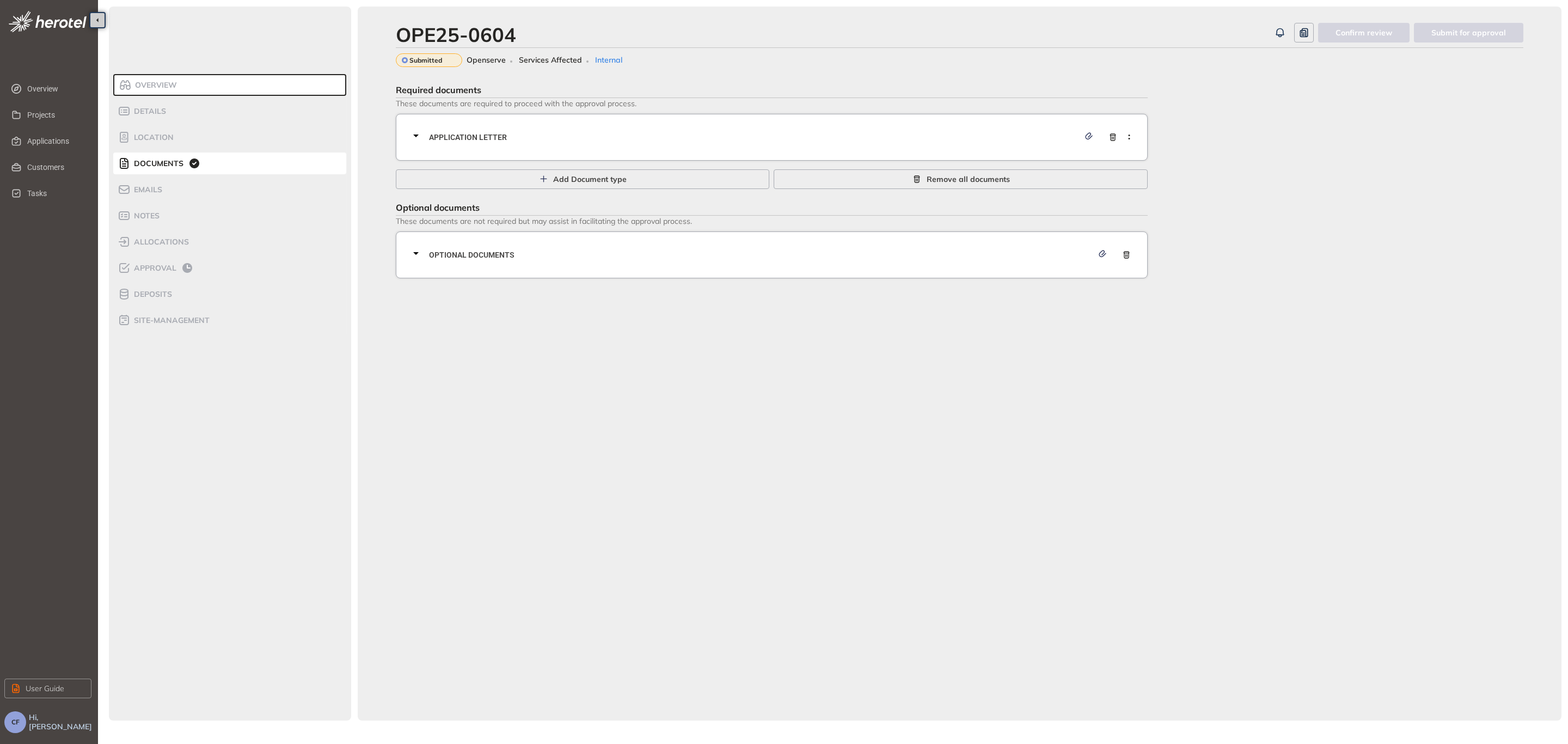
click at [545, 145] on div "Application letter" at bounding box center [775, 137] width 731 height 33
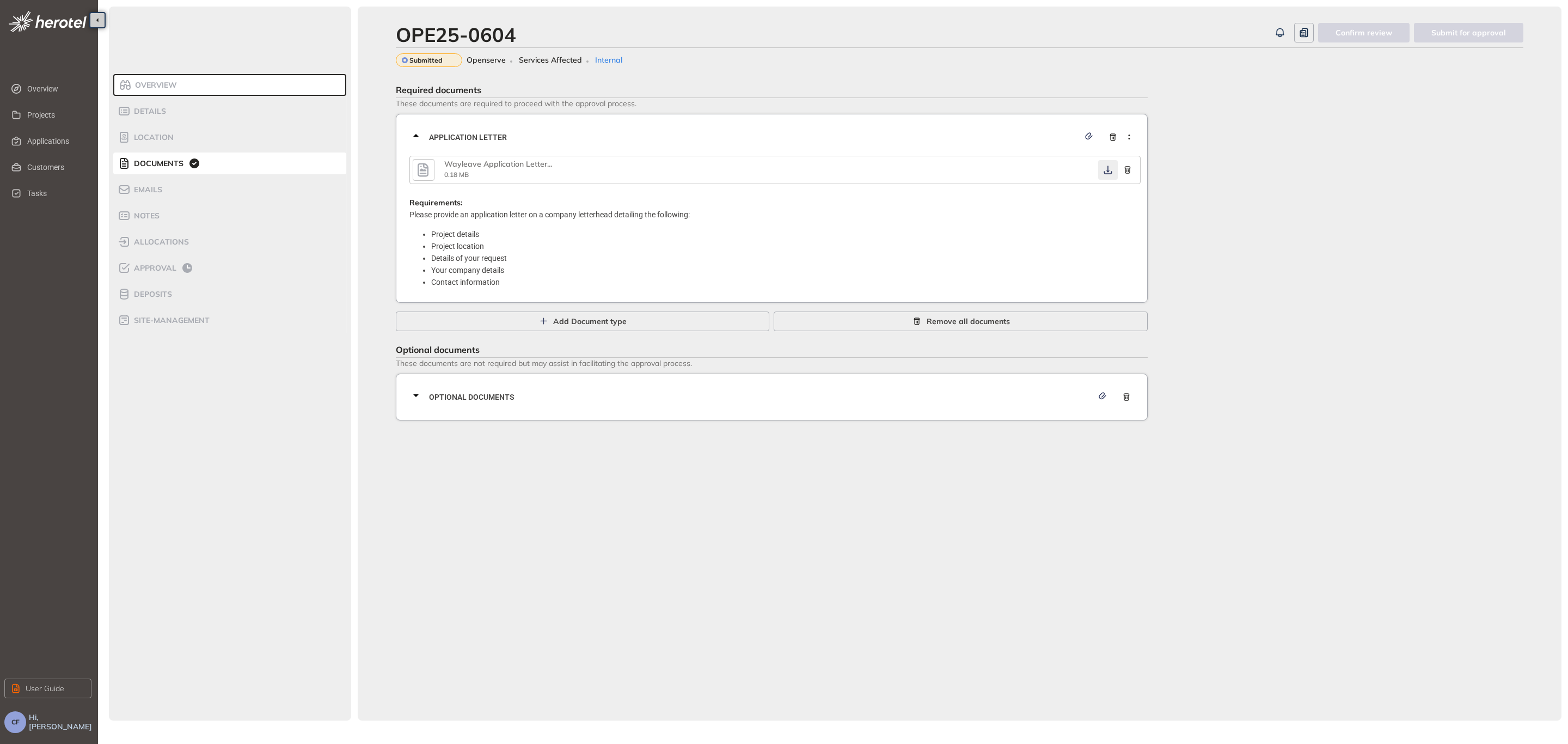
click at [1110, 172] on icon "button" at bounding box center [1107, 170] width 8 height 9
click at [710, 401] on span "Optional documents" at bounding box center [760, 396] width 663 height 12
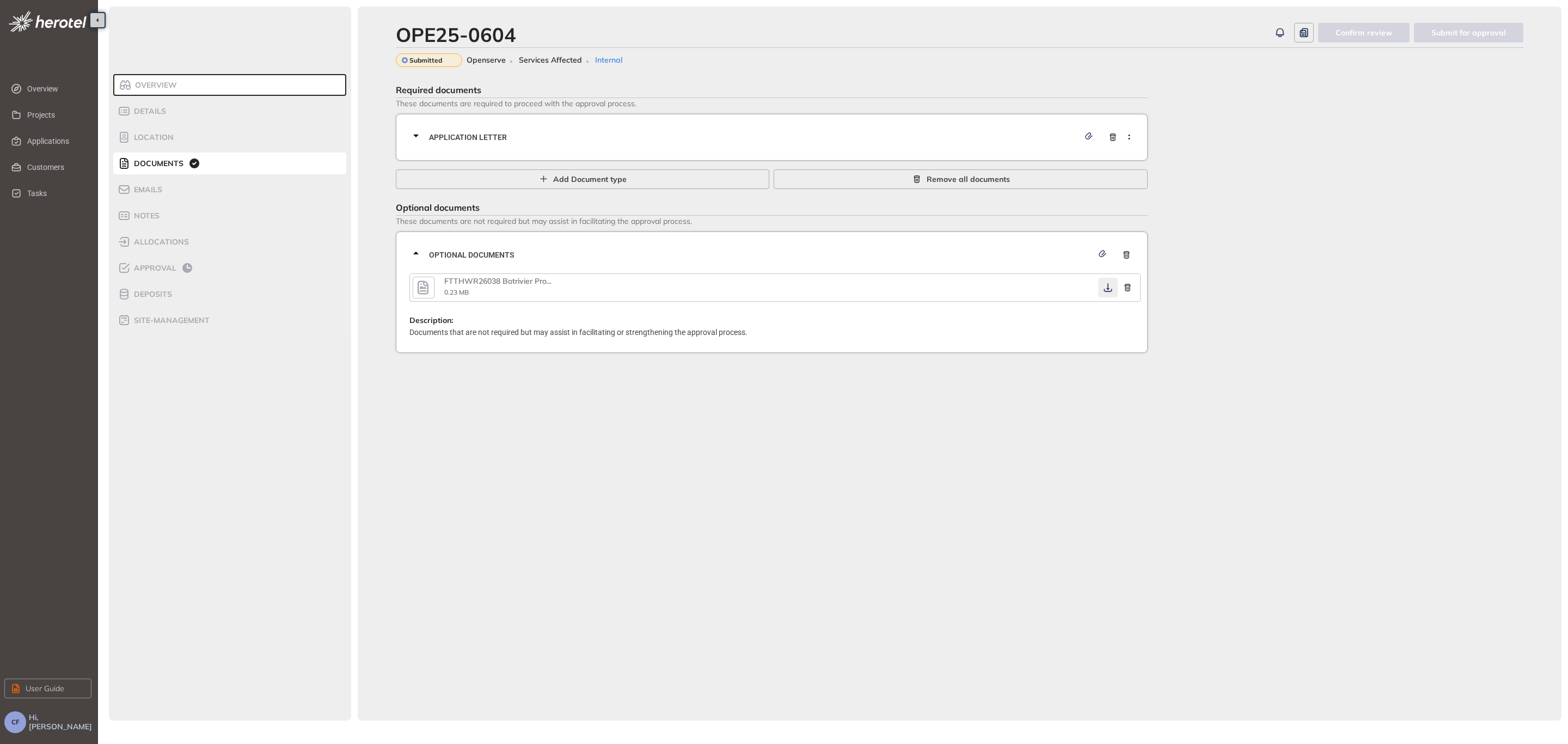
click at [1107, 281] on button "button" at bounding box center [1107, 287] width 19 height 19
click at [169, 265] on span "Approval" at bounding box center [154, 268] width 46 height 9
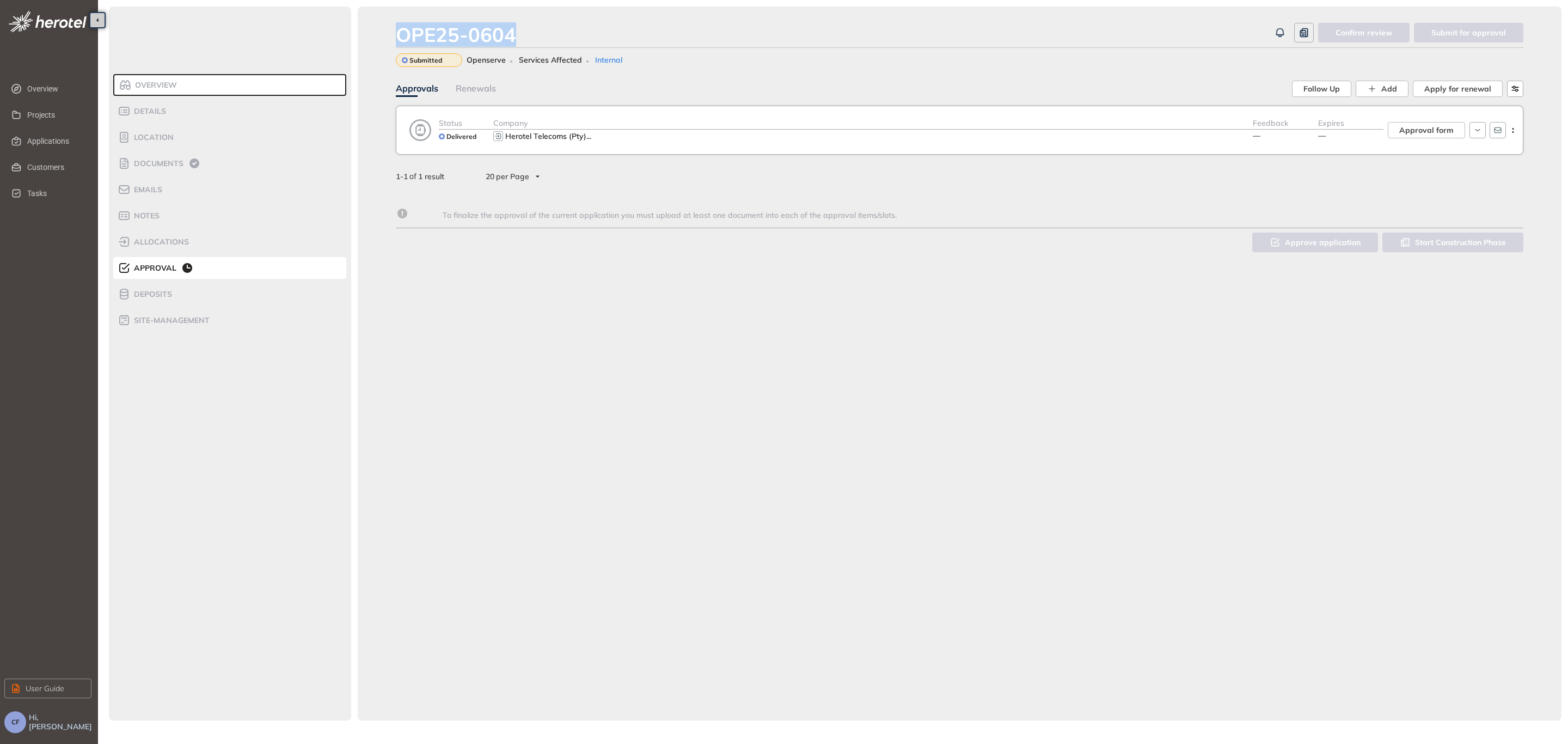
drag, startPoint x: 521, startPoint y: 26, endPoint x: 398, endPoint y: 26, distance: 123.0
click at [399, 26] on div "OPE25-0604" at bounding box center [833, 34] width 875 height 24
copy div "OPE25-0604"
click at [1447, 129] on span "Approval form" at bounding box center [1427, 130] width 54 height 12
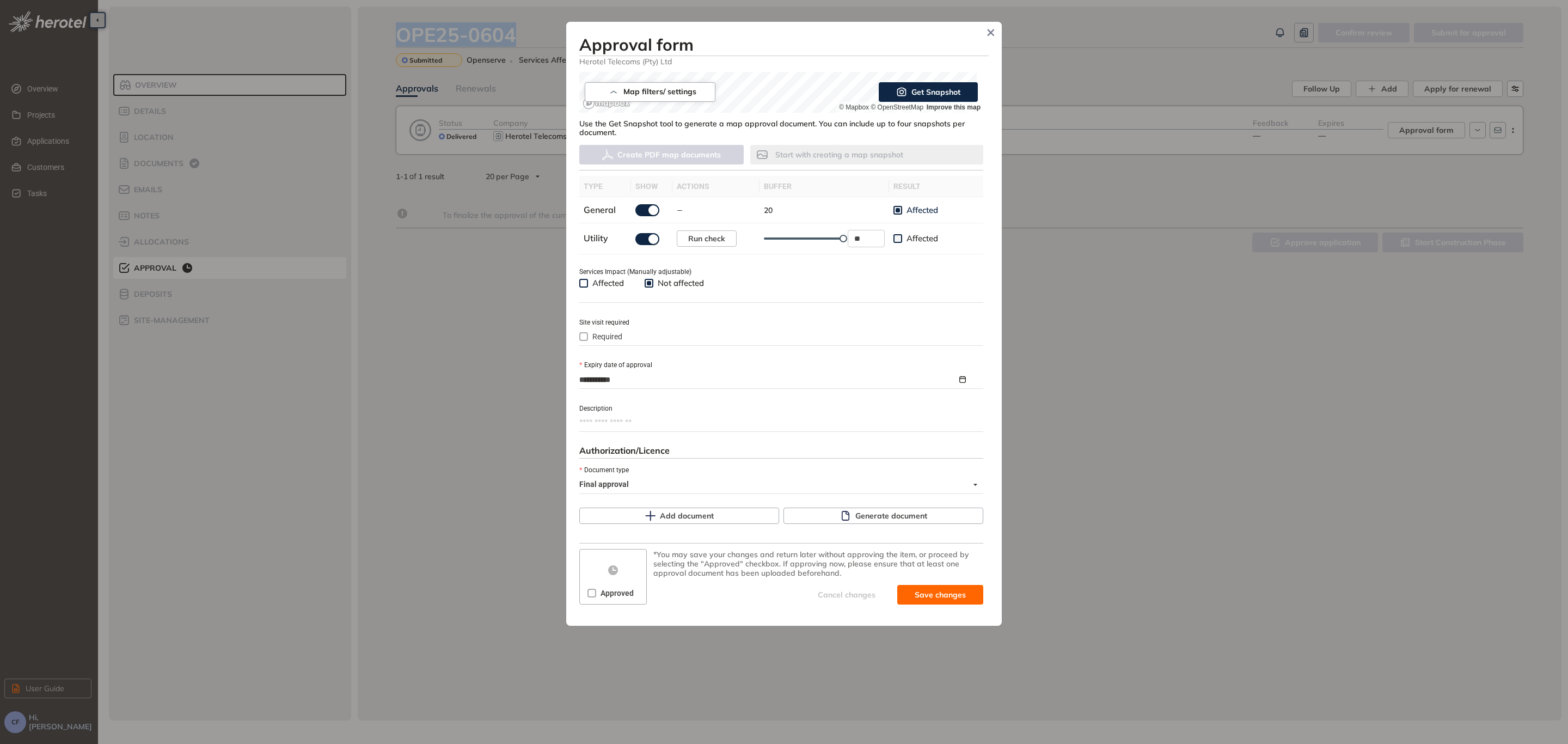
scroll to position [249, 0]
click at [598, 585] on span "Approved" at bounding box center [617, 591] width 42 height 12
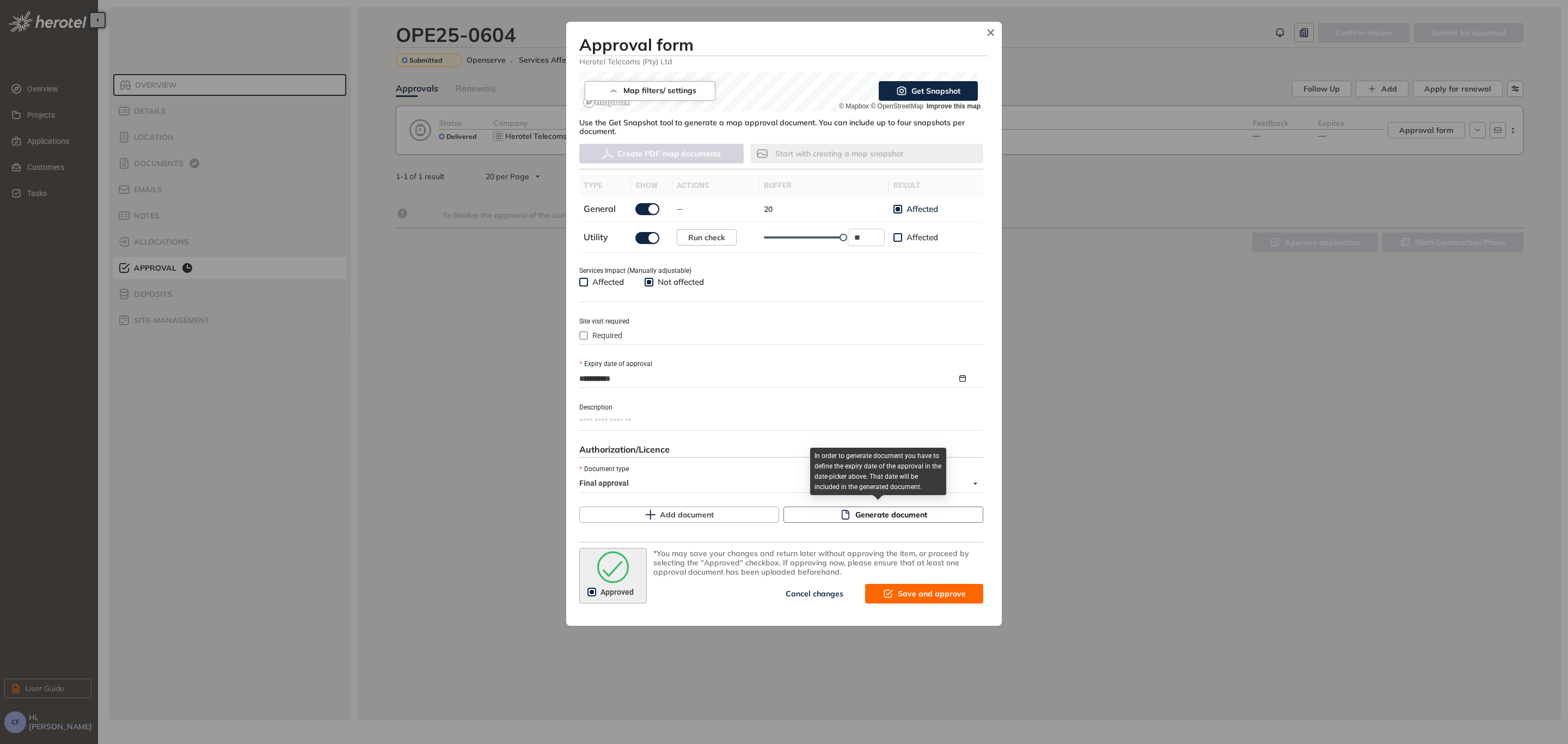
click at [895, 508] on span "Generate document" at bounding box center [891, 514] width 72 height 12
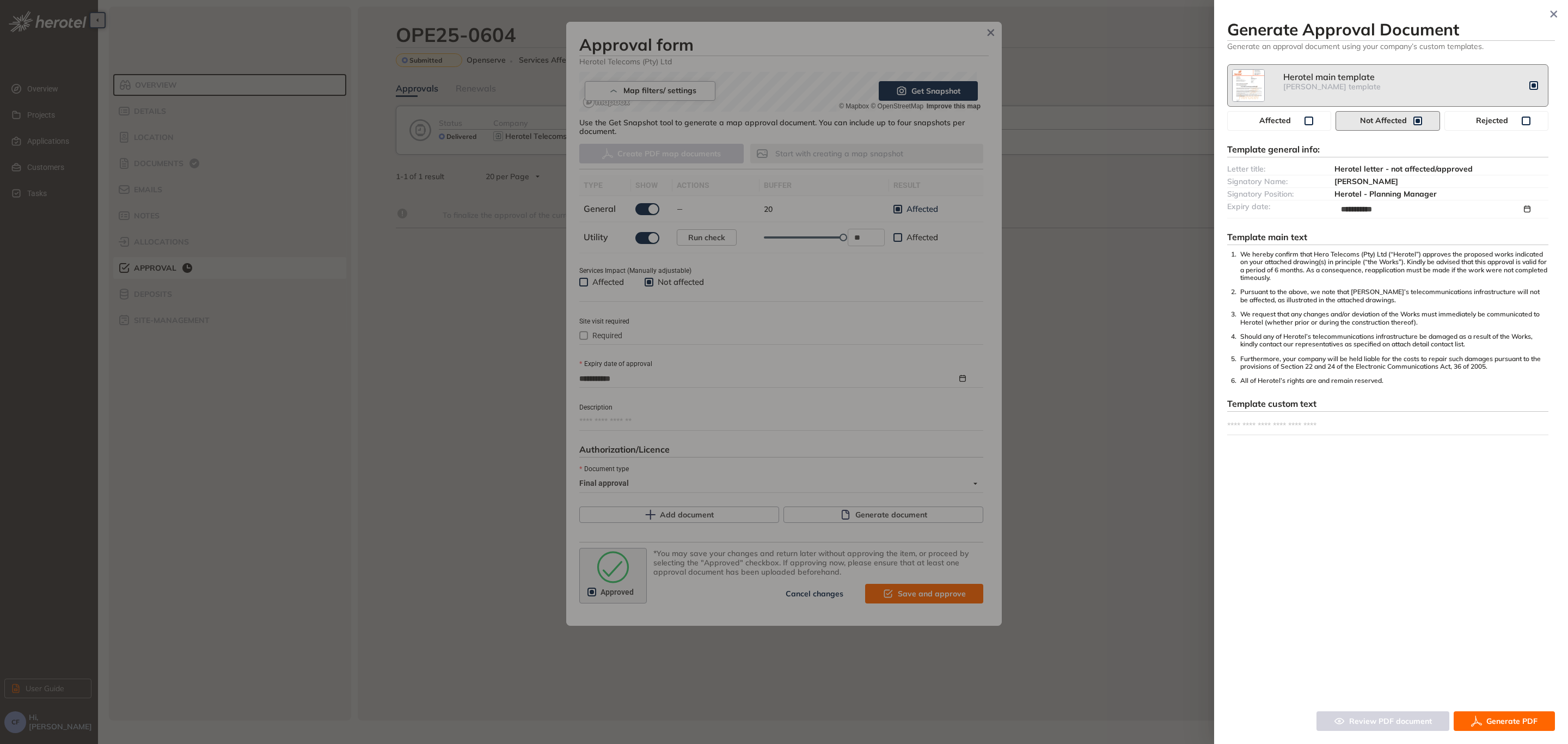
click at [1500, 717] on span "Generate PDF" at bounding box center [1512, 720] width 51 height 12
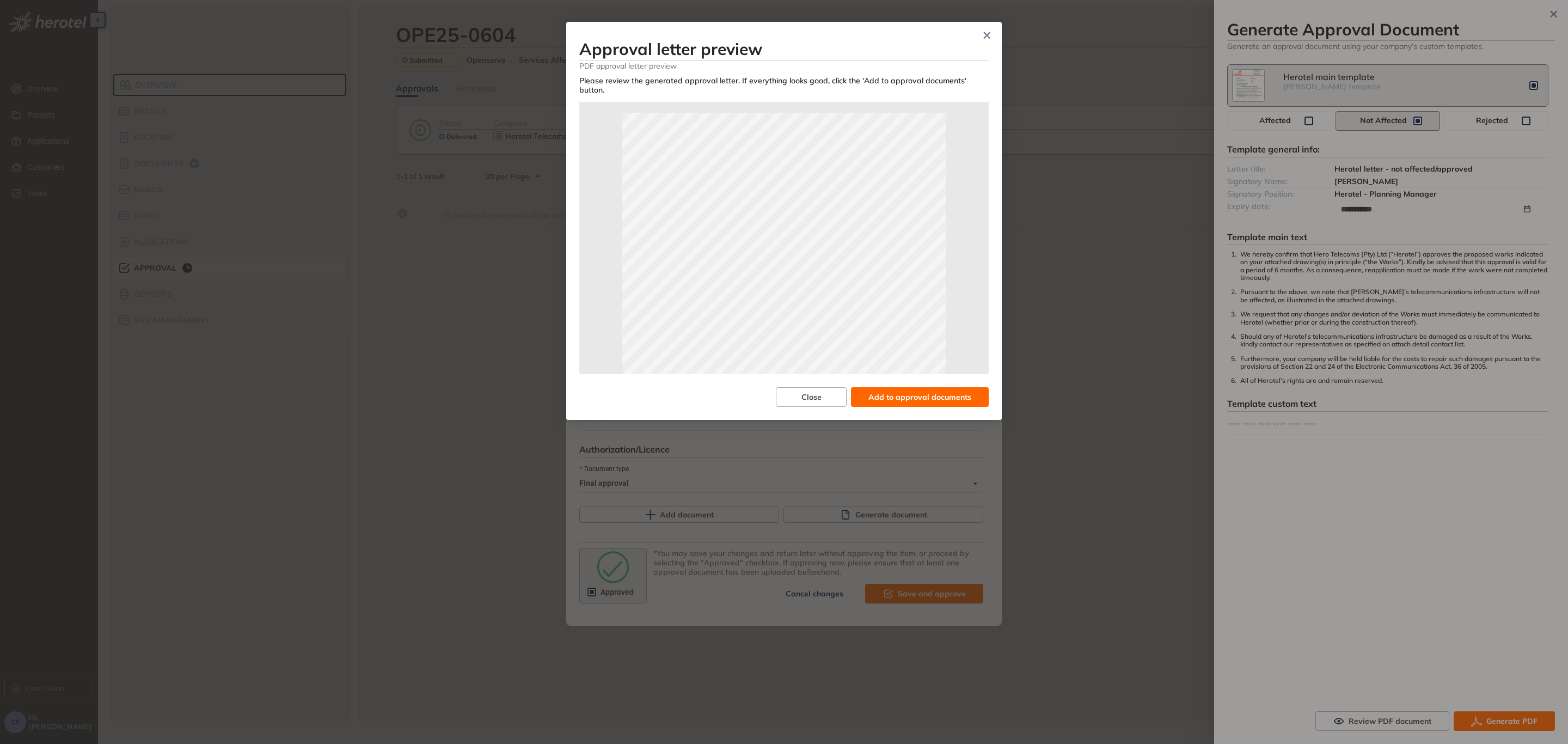
click at [928, 391] on span "Add to approval documents" at bounding box center [920, 396] width 103 height 12
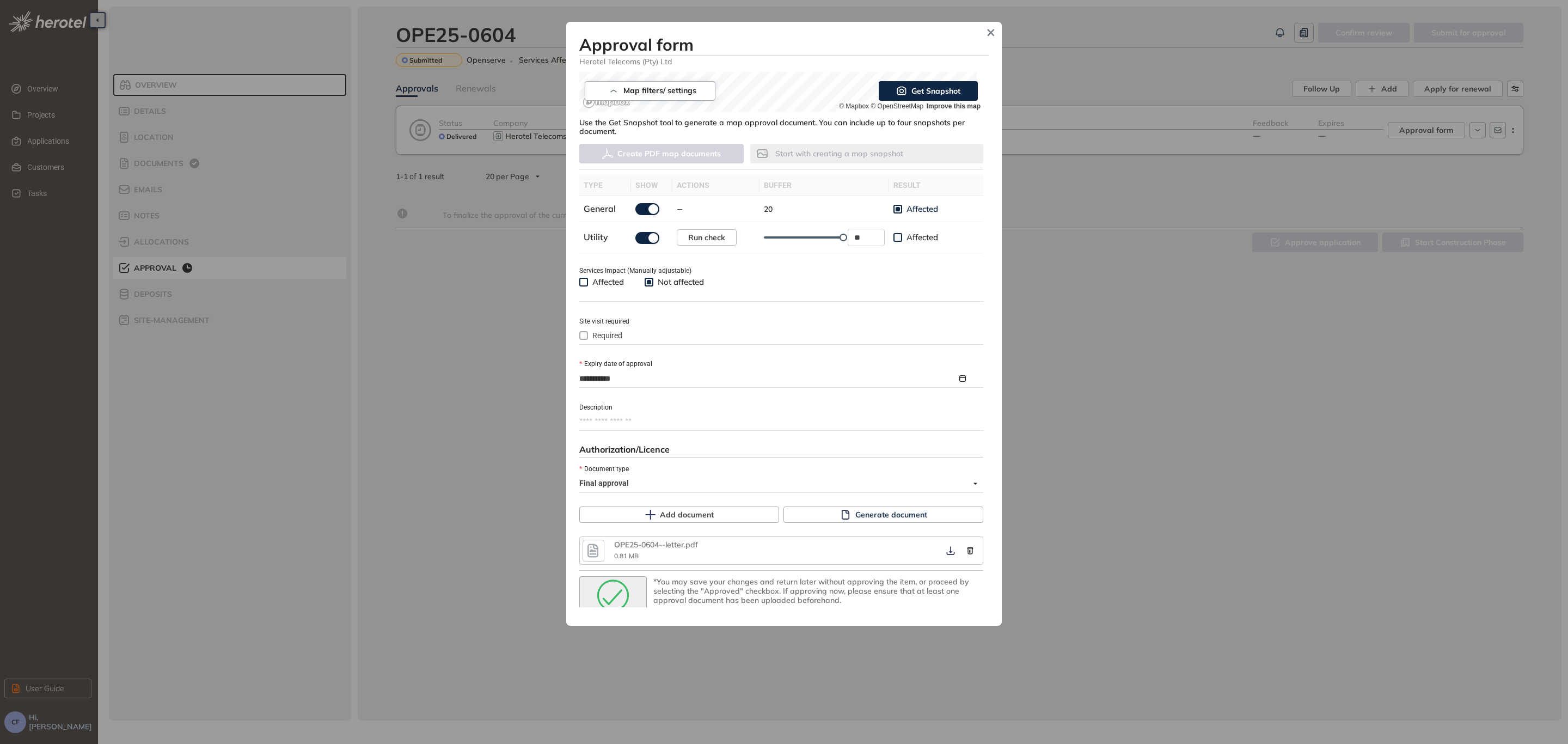
scroll to position [277, 0]
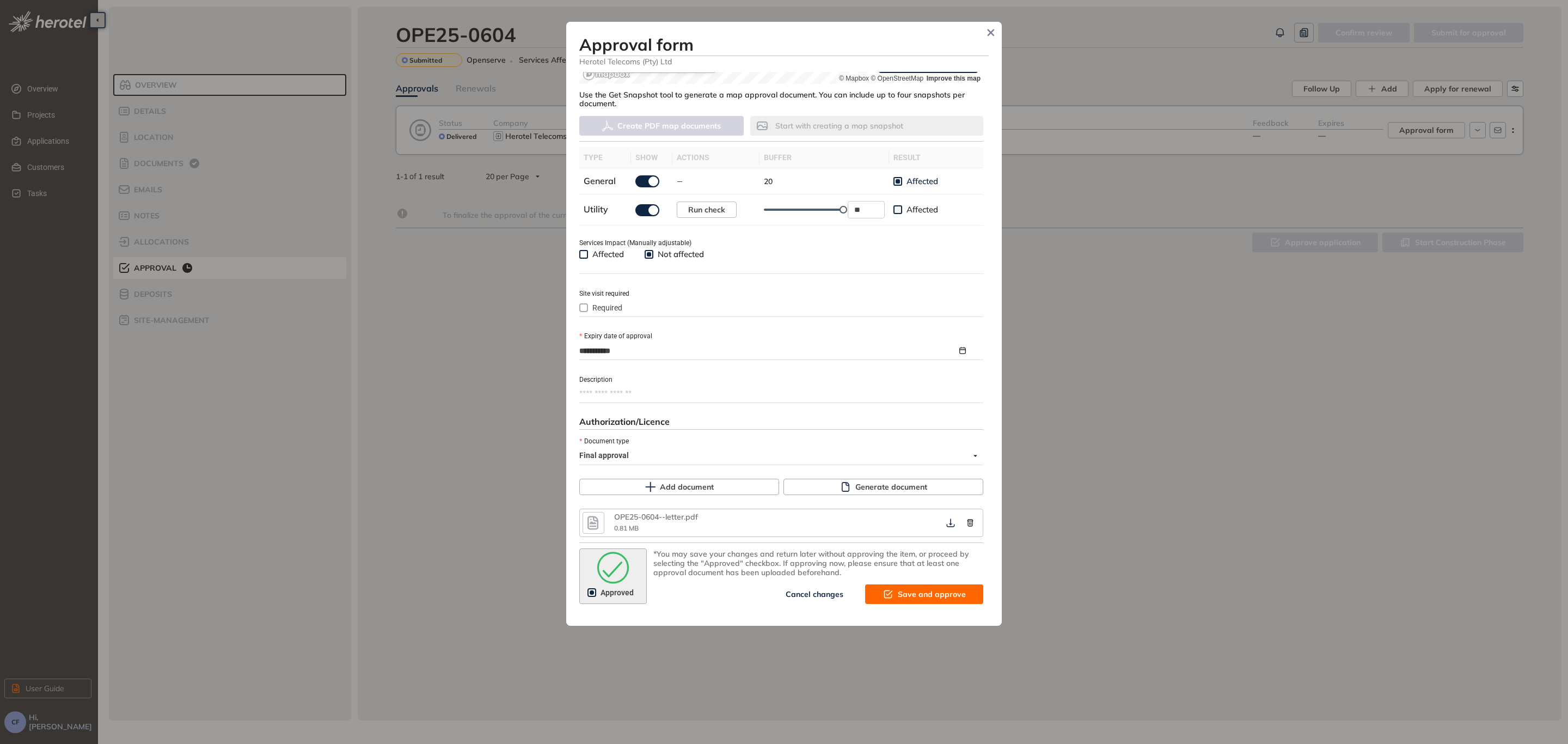
click at [900, 590] on span "Save and approve" at bounding box center [931, 593] width 68 height 12
type textarea "**********"
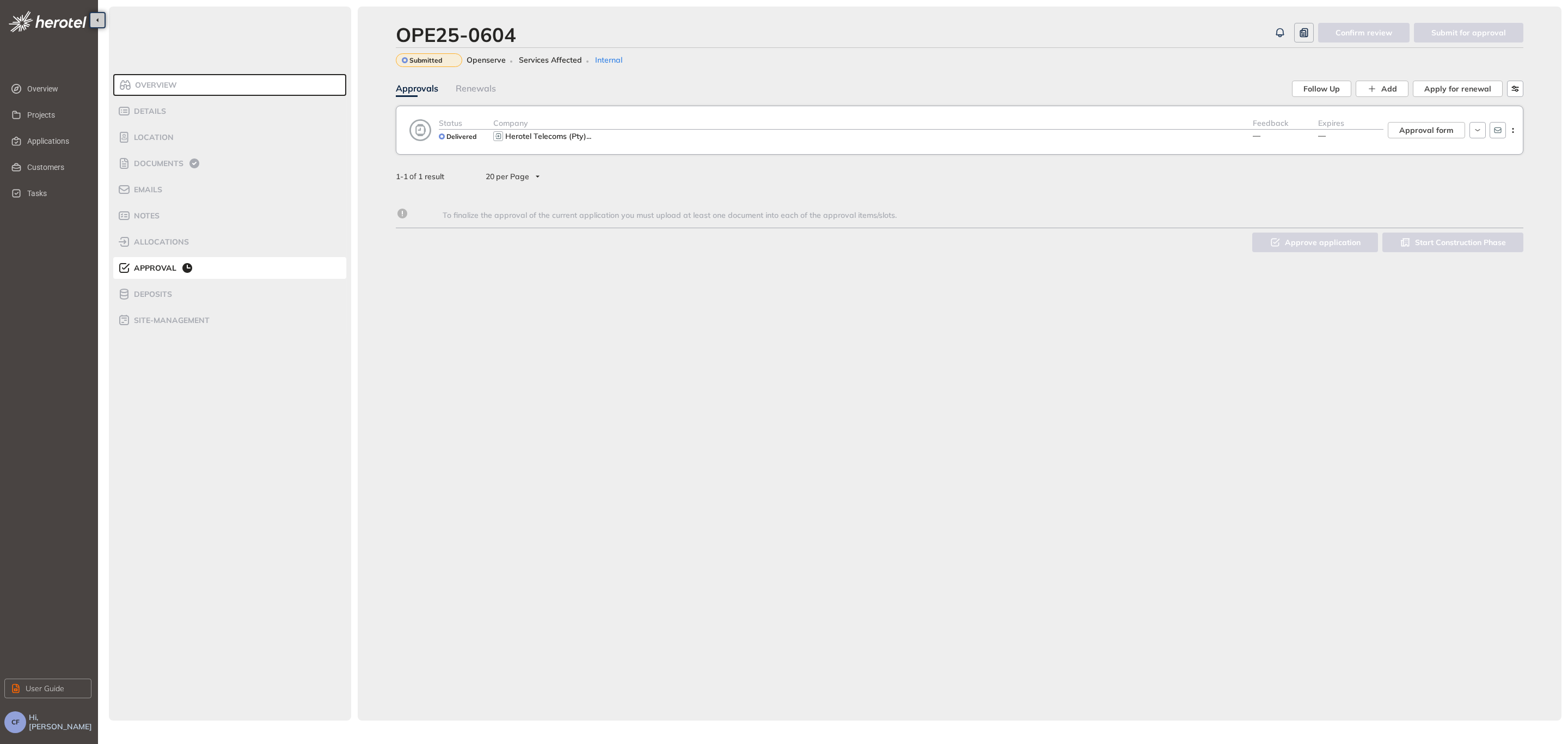
scroll to position [286, 0]
click at [593, 132] on button "Herotel Telecoms (Pty) ..." at bounding box center [549, 136] width 90 height 13
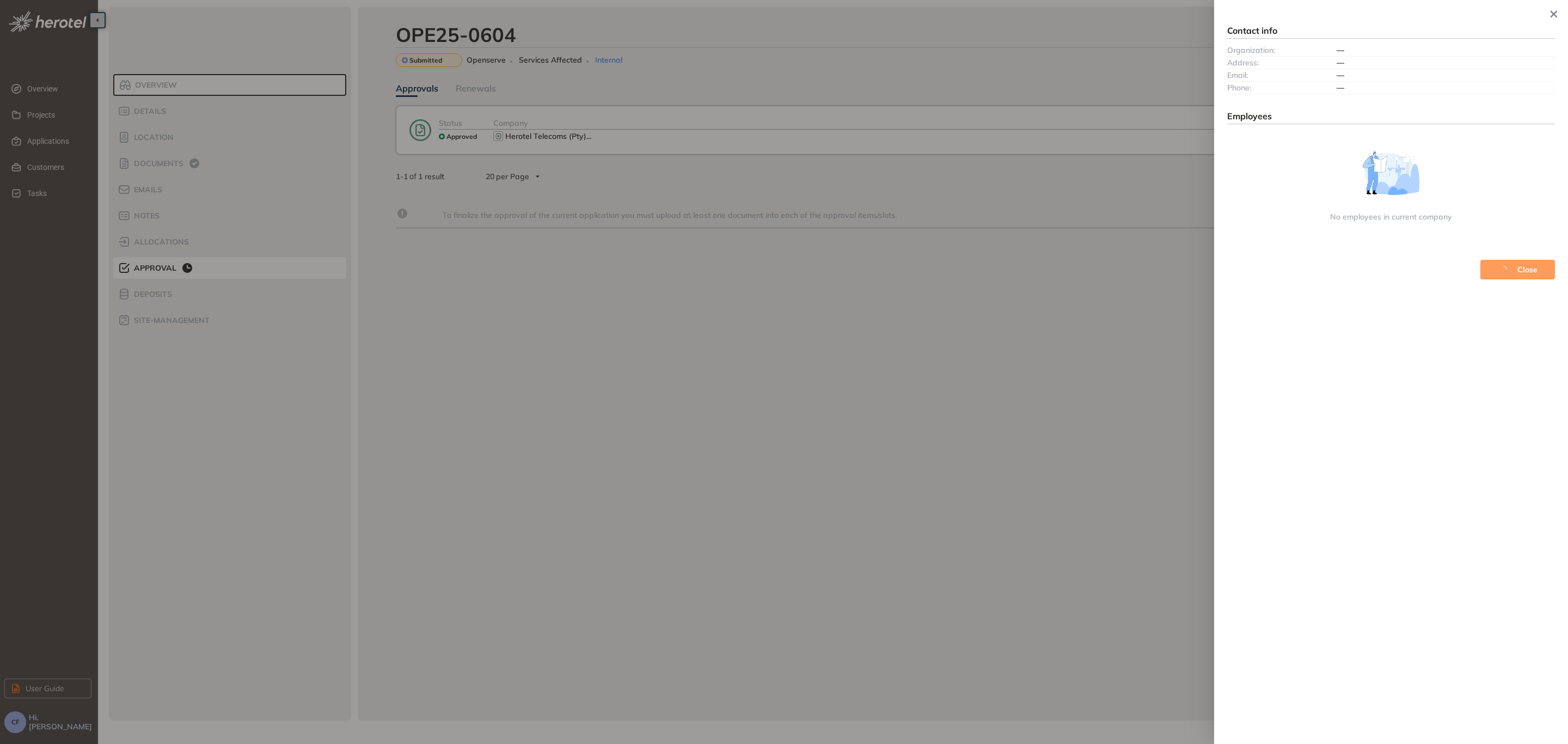
click at [1000, 126] on div at bounding box center [784, 372] width 1568 height 744
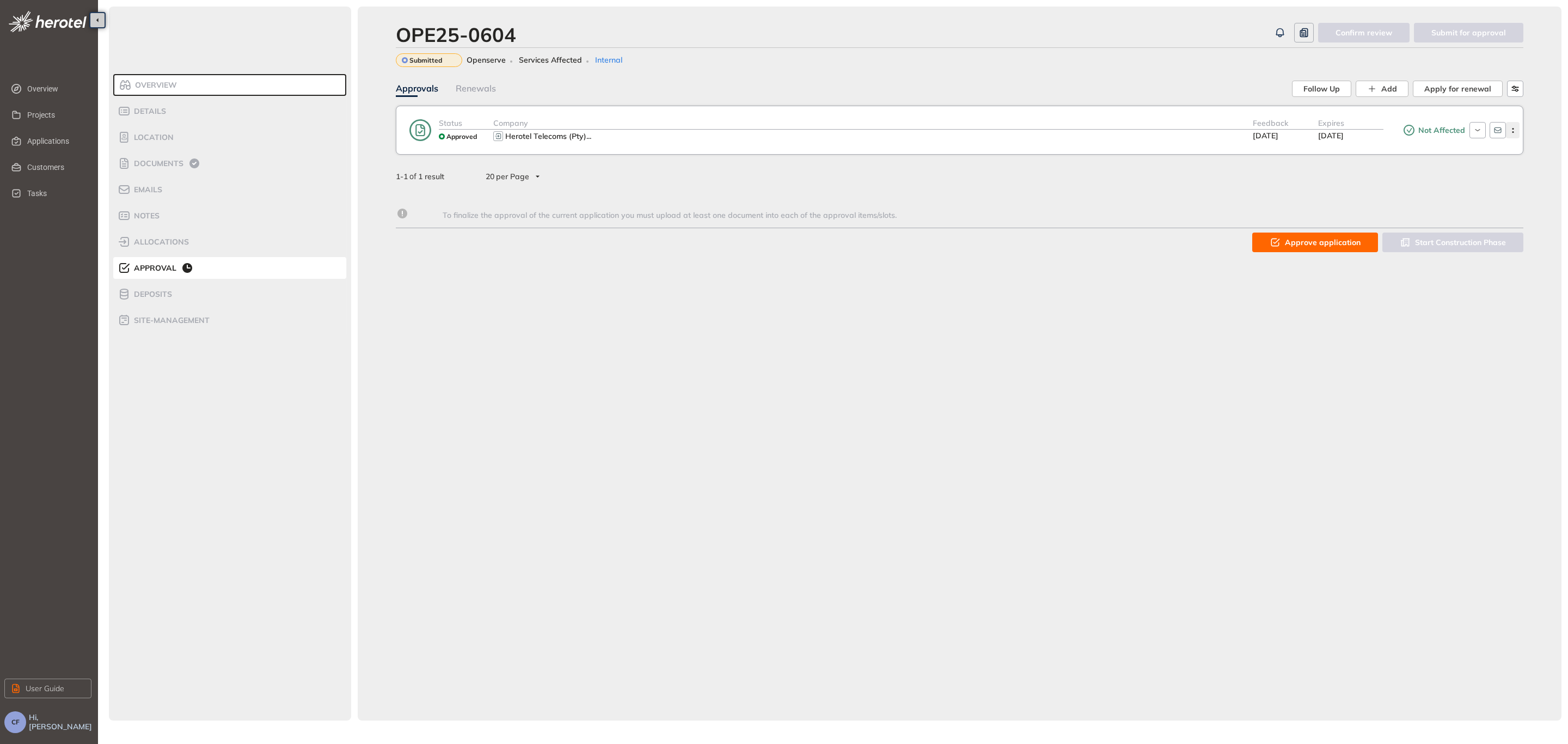
click at [1514, 124] on button "button" at bounding box center [1512, 130] width 14 height 16
click at [1388, 136] on div "Not Affected" at bounding box center [1424, 130] width 81 height 26
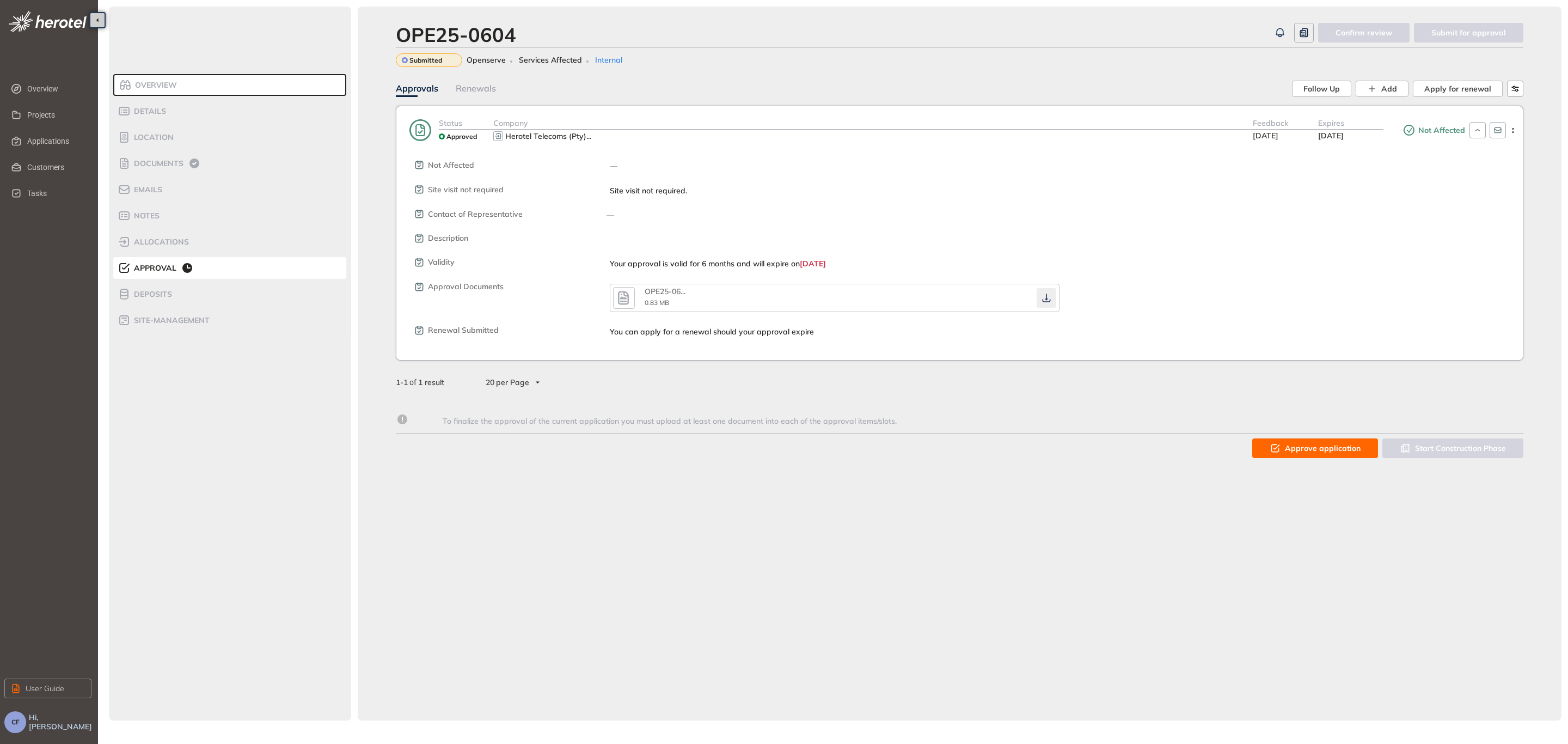
click at [1043, 300] on icon "button" at bounding box center [1046, 298] width 11 height 9
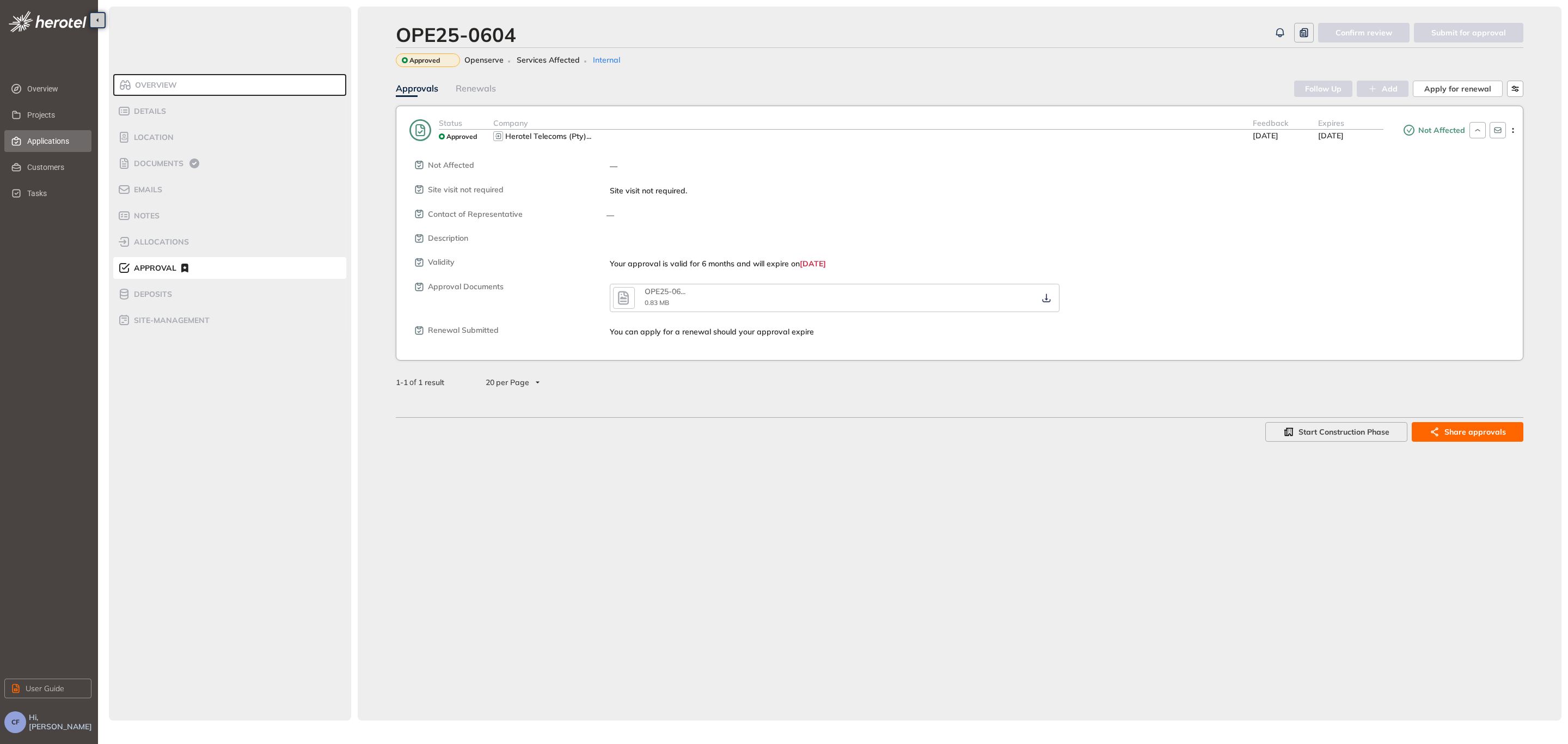
click at [46, 139] on span "Applications" at bounding box center [55, 141] width 56 height 21
